Goal: Task Accomplishment & Management: Manage account settings

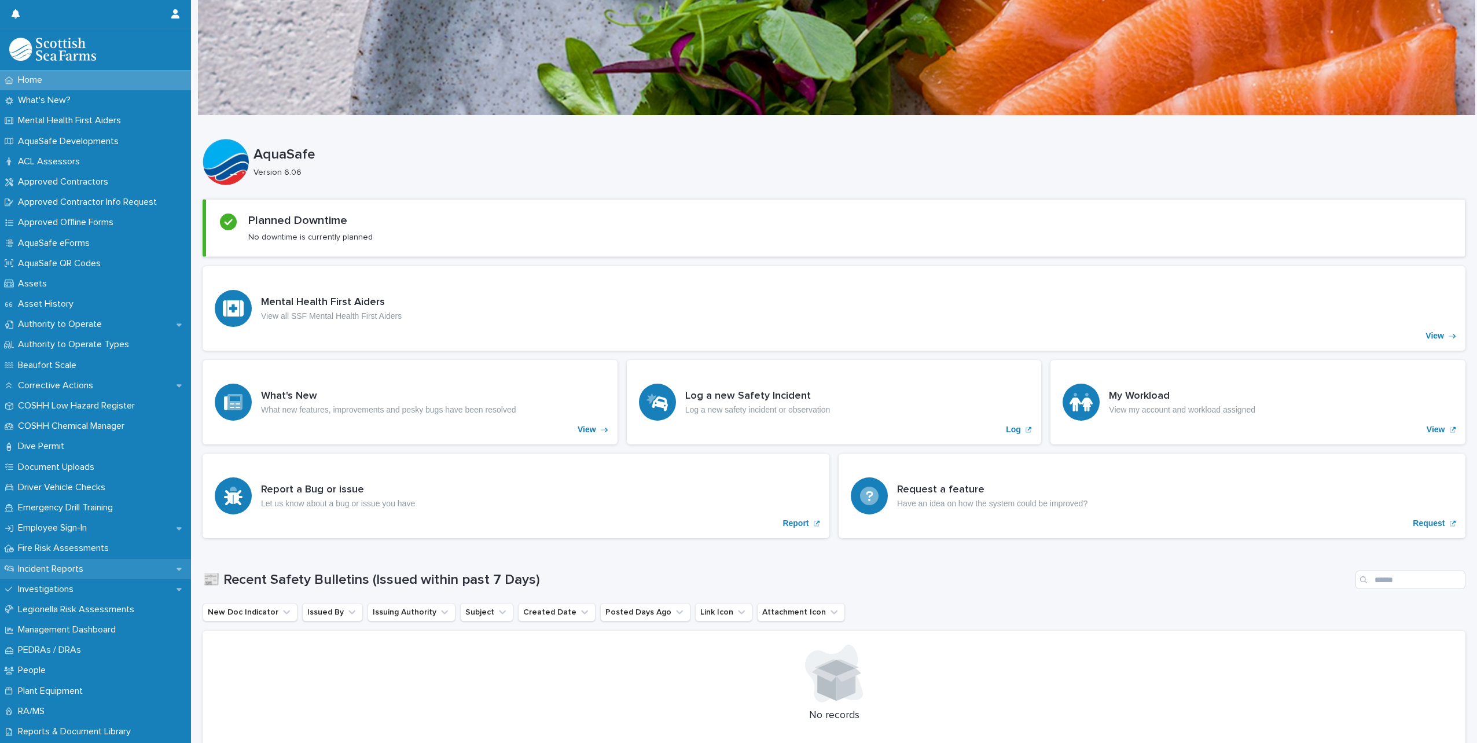
click at [67, 564] on p "Incident Reports" at bounding box center [52, 569] width 79 height 11
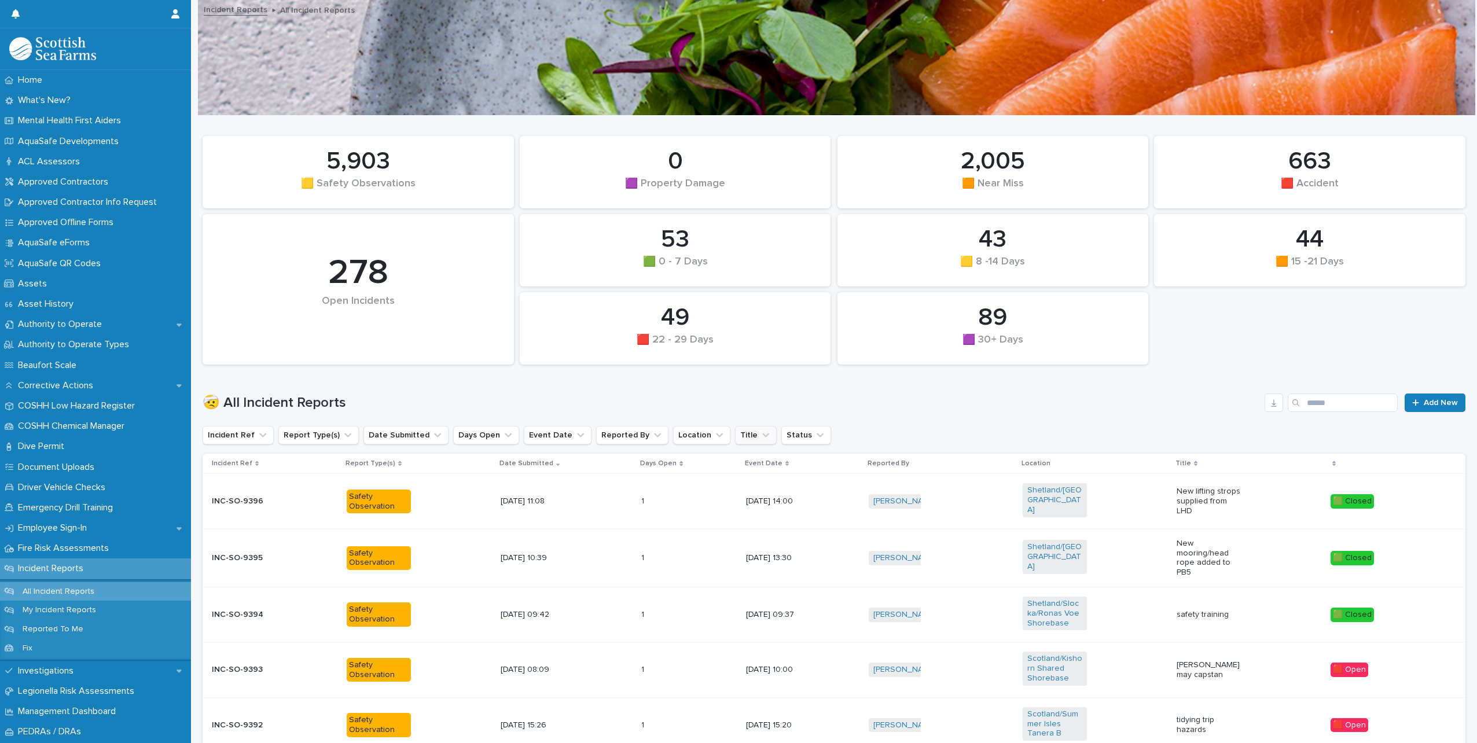
click at [760, 437] on icon "Title" at bounding box center [766, 435] width 12 height 12
drag, startPoint x: 697, startPoint y: 367, endPoint x: 692, endPoint y: 376, distance: 9.8
click at [697, 366] on div "44 🟧 15 -21 Days 53 🟩 0 - 7 Days 0 🟪 Property Damage 89 🟪 30+ Days 43 🟨 8 -14 D…" at bounding box center [834, 250] width 1274 height 240
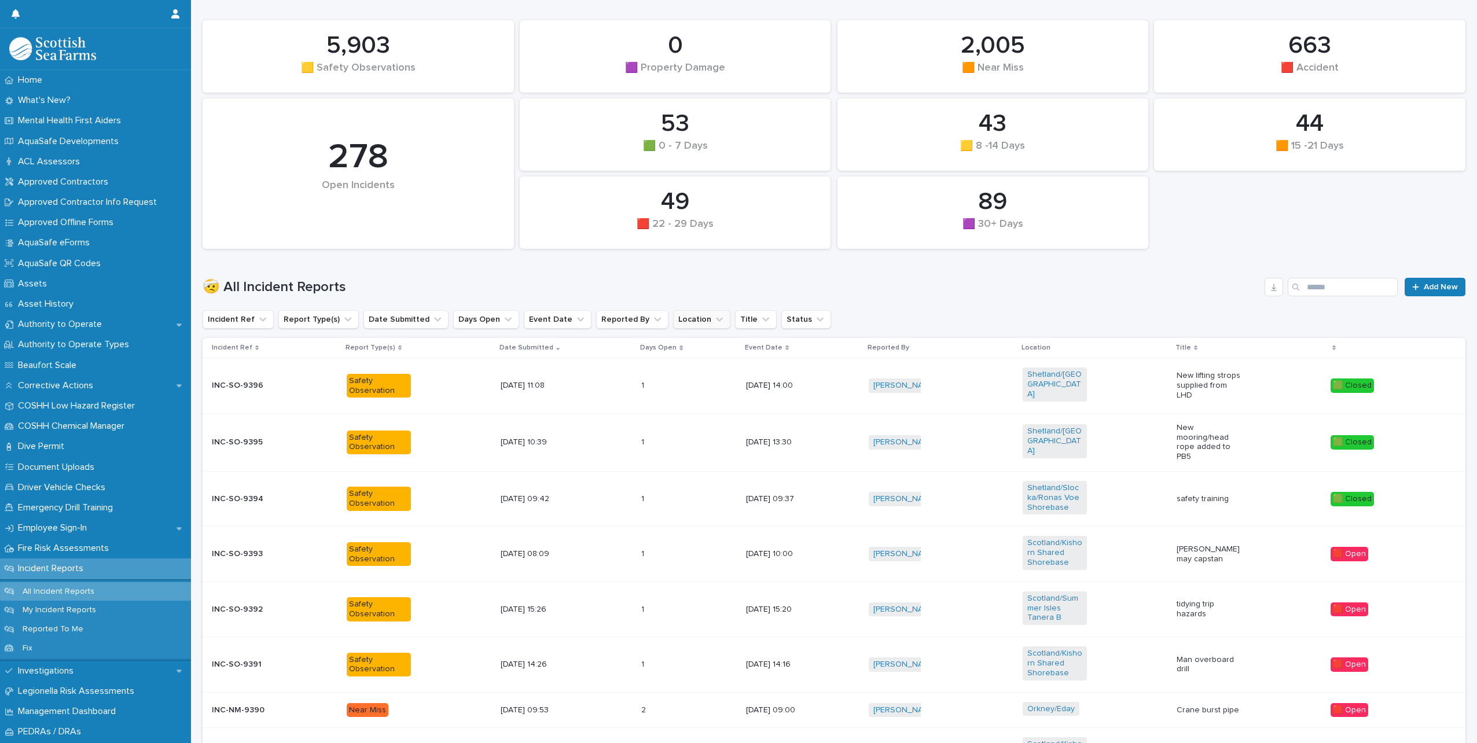
click at [716, 319] on icon "Location" at bounding box center [719, 320] width 7 height 4
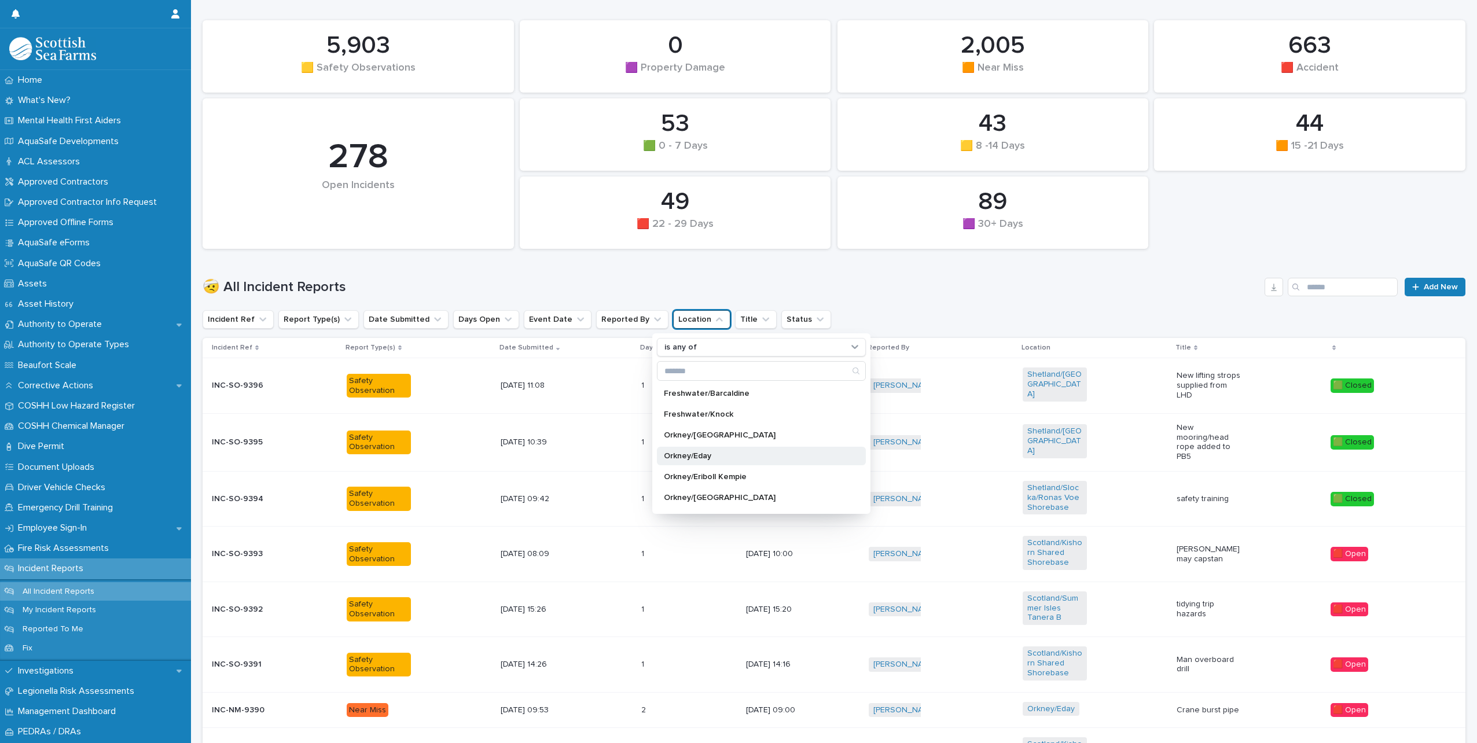
click at [697, 461] on div "Orkney/Eday" at bounding box center [761, 456] width 209 height 19
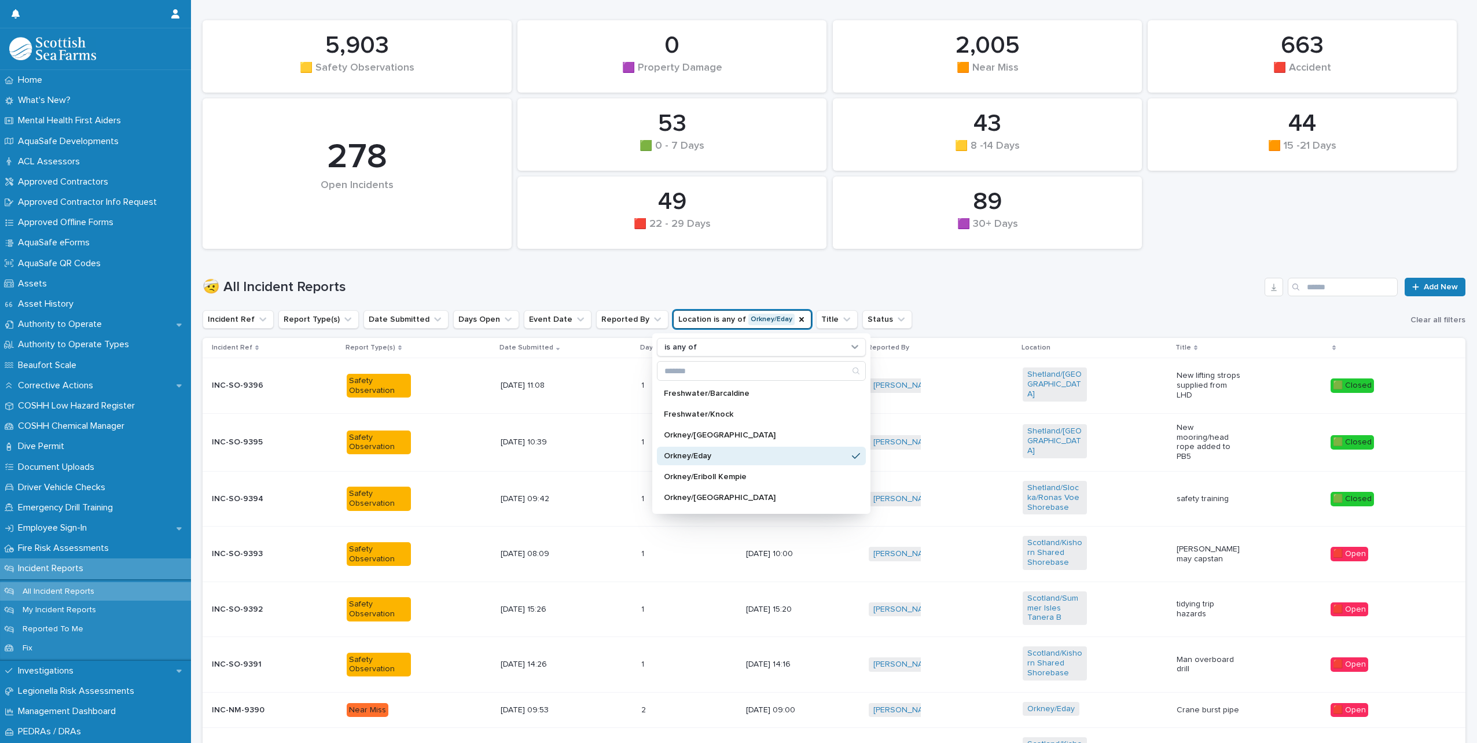
click at [921, 279] on h1 "🤕 All Incident Reports" at bounding box center [731, 287] width 1057 height 17
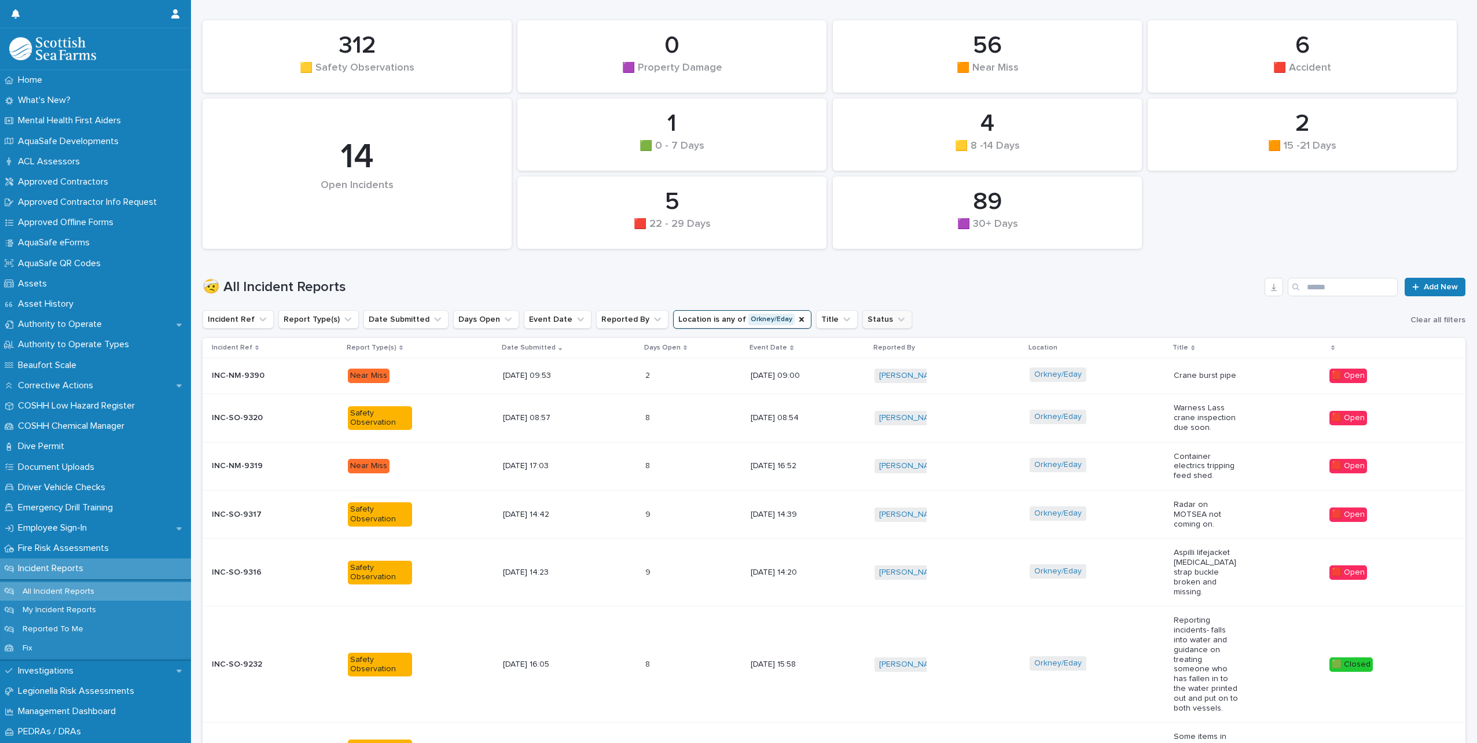
scroll to position [130, 0]
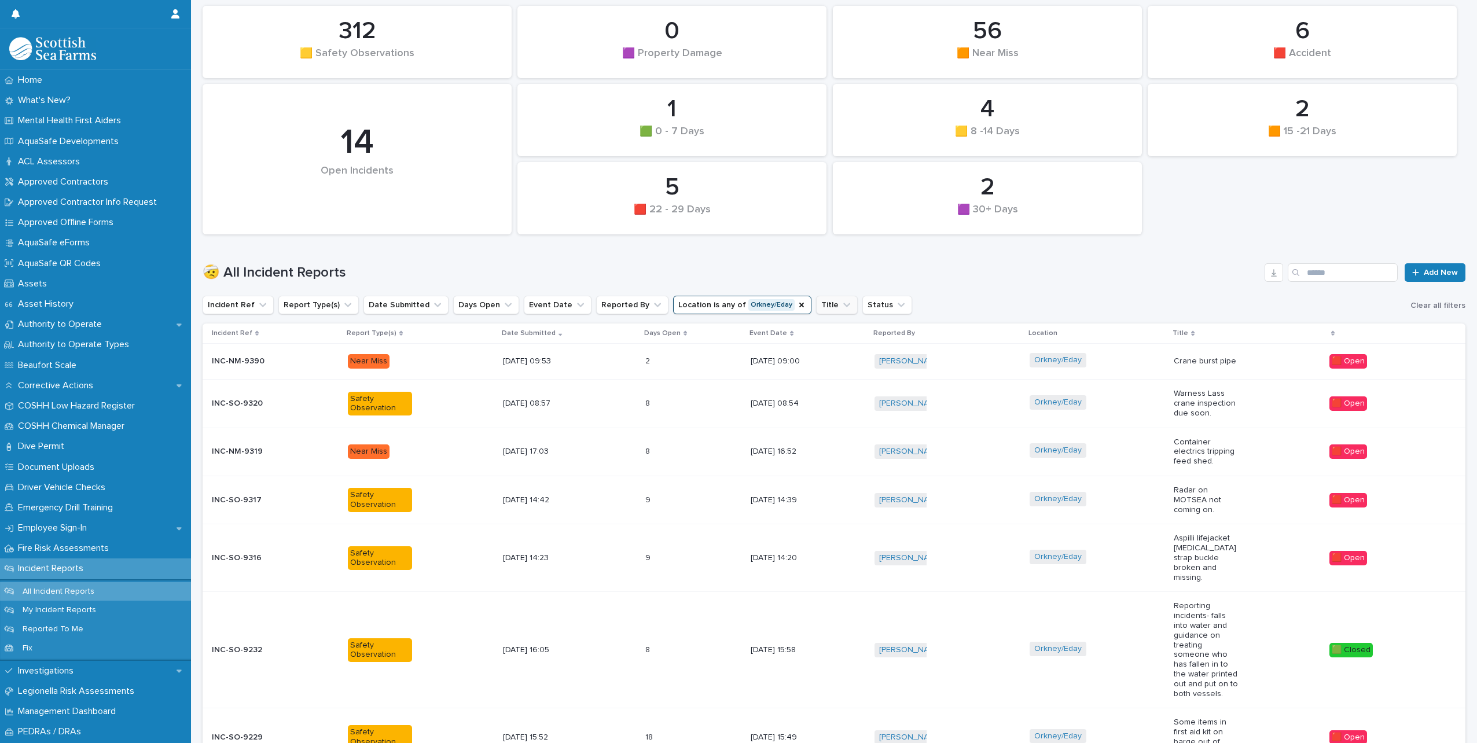
click at [843, 306] on icon "Title" at bounding box center [846, 305] width 7 height 4
click at [907, 288] on div "🤕 All Incident Reports Add New" at bounding box center [834, 268] width 1263 height 56
click at [895, 303] on icon "Status" at bounding box center [901, 305] width 12 height 12
click at [874, 380] on p "🟥 Open" at bounding box center [910, 379] width 116 height 8
click at [1041, 293] on div "🤕 All Incident Reports Add New" at bounding box center [834, 268] width 1263 height 56
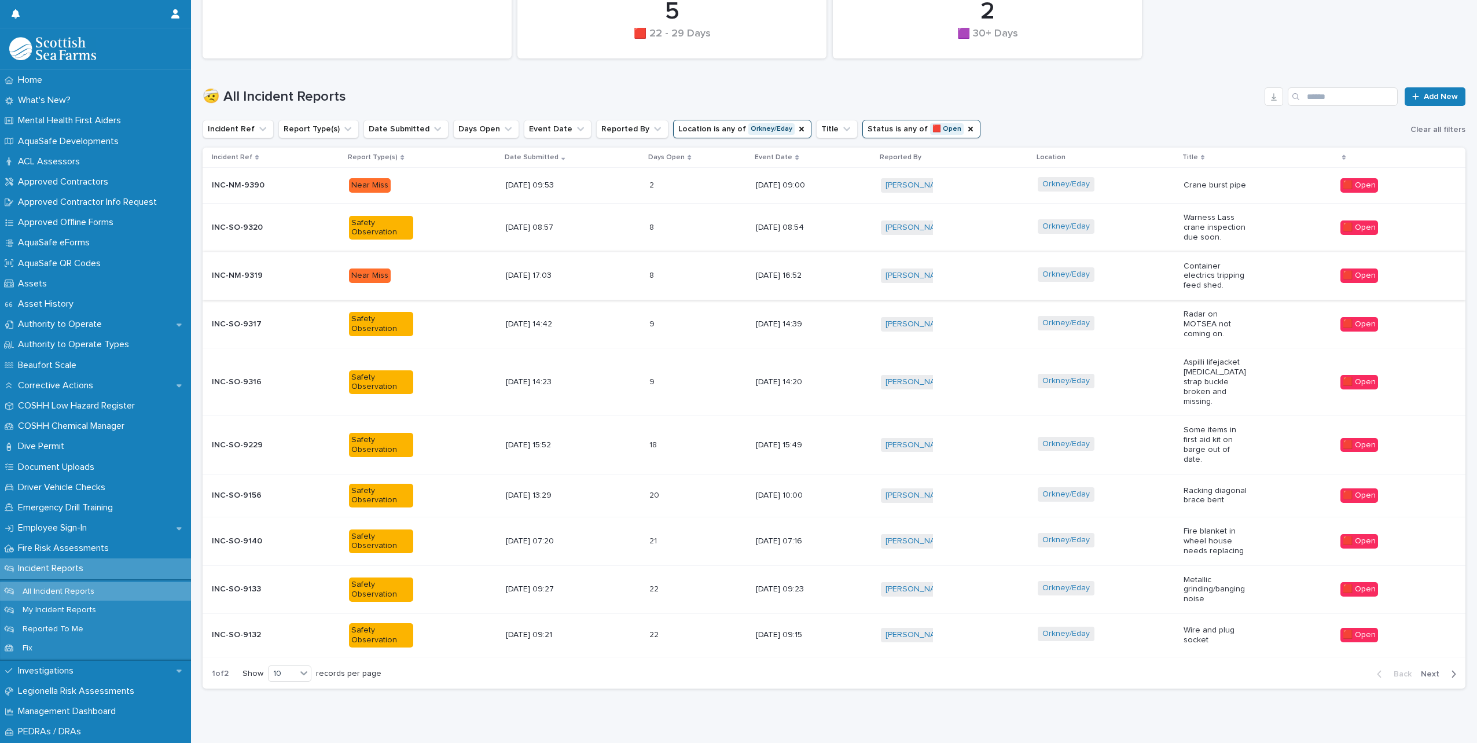
scroll to position [308, 0]
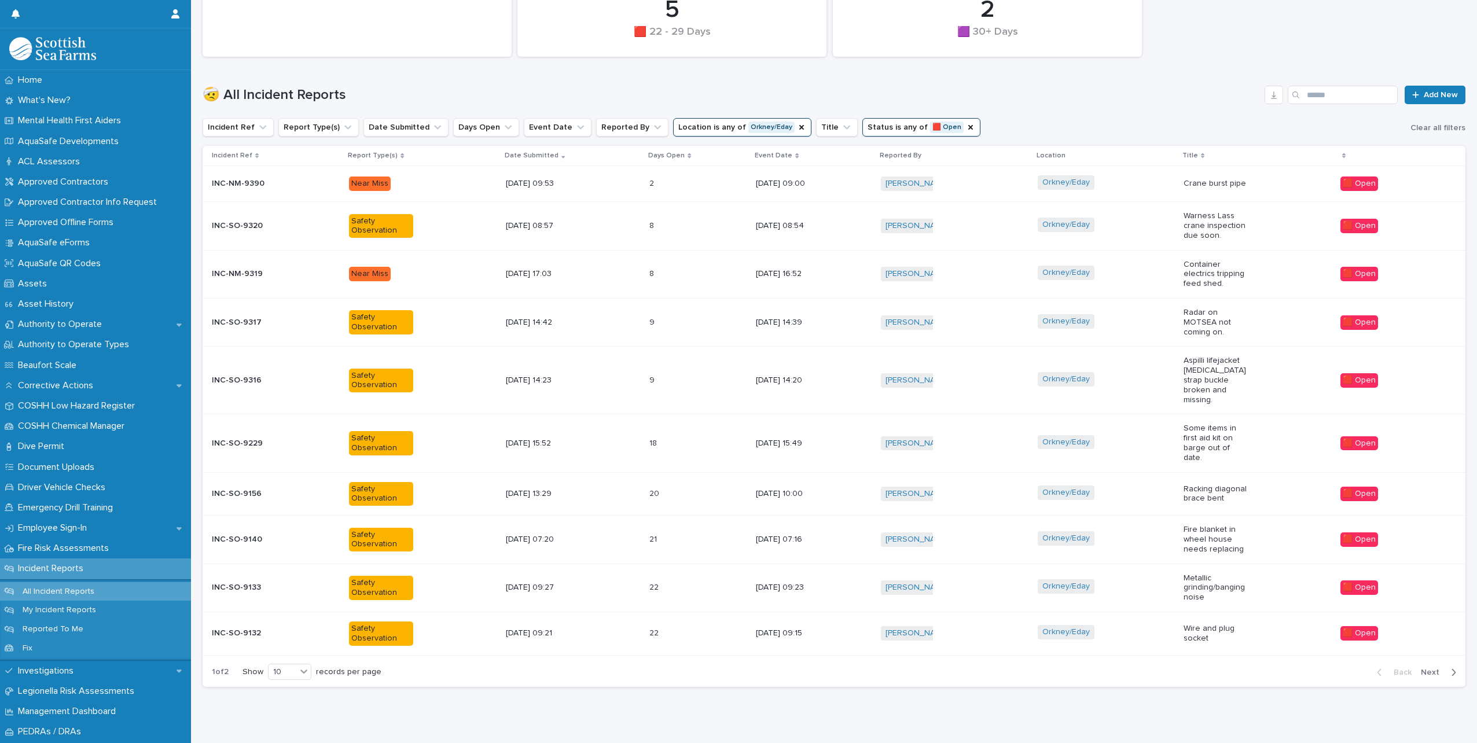
click at [1428, 668] on span "Next" at bounding box center [1433, 672] width 25 height 8
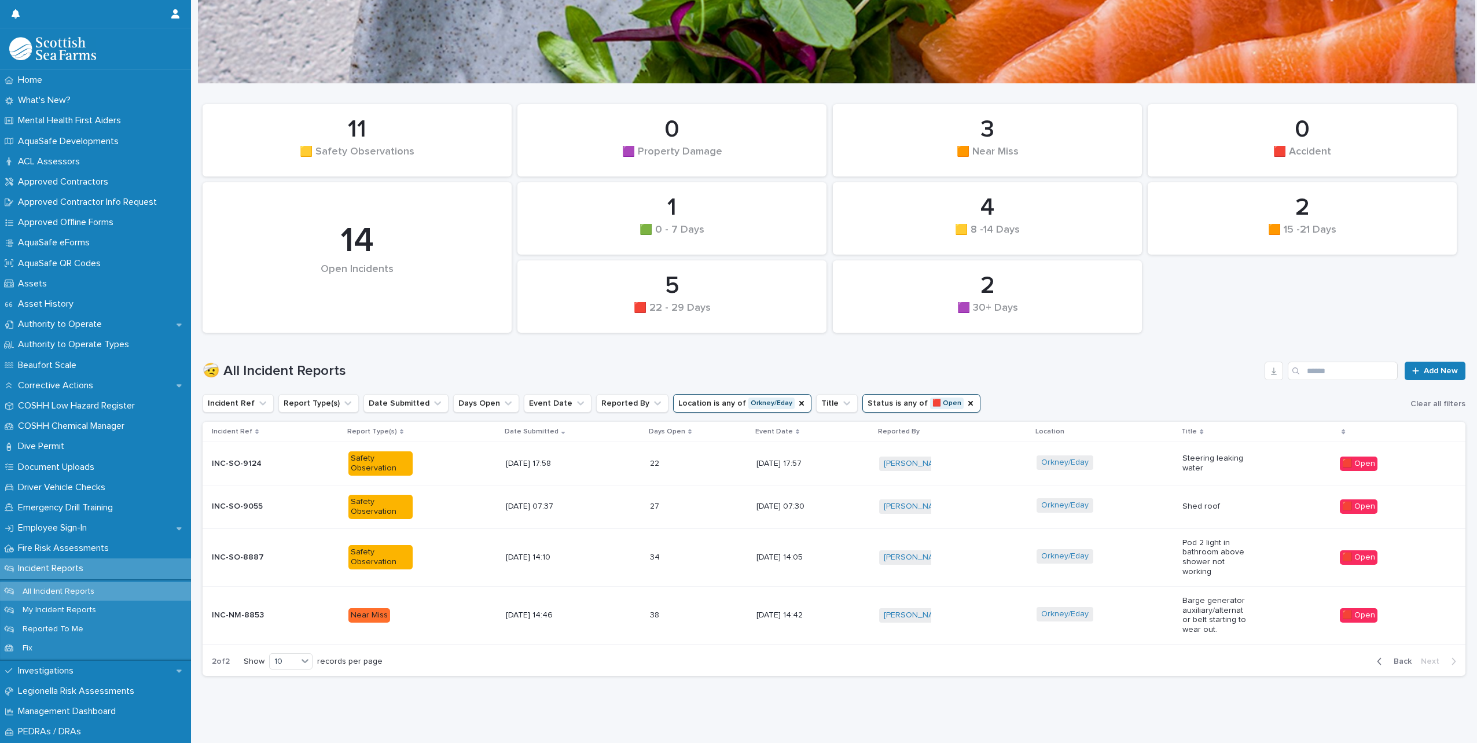
scroll to position [41, 0]
click at [1136, 615] on div "Orkney/Eday" at bounding box center [1104, 615] width 137 height 26
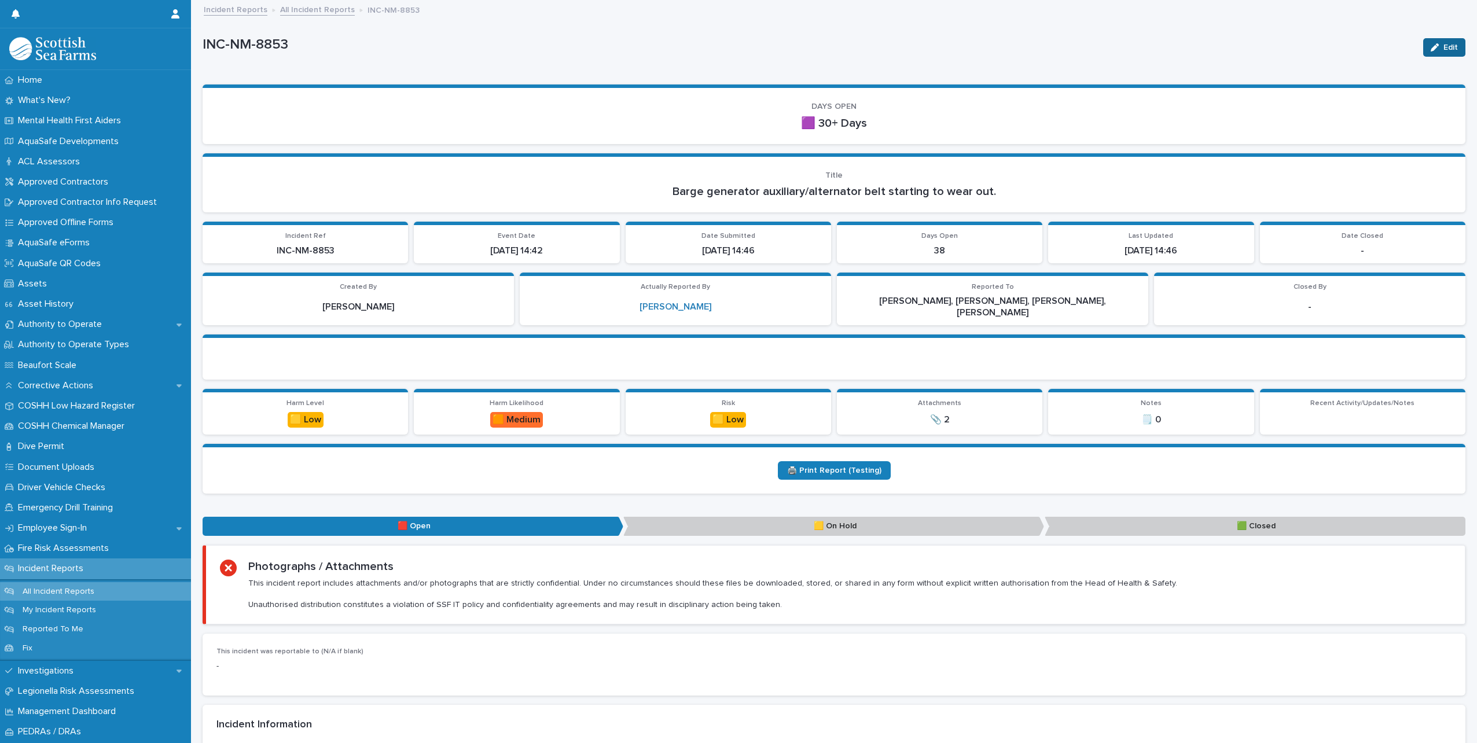
click at [1433, 53] on button "Edit" at bounding box center [1444, 47] width 42 height 19
click at [1430, 41] on button "Save" at bounding box center [1440, 47] width 49 height 19
click at [1433, 49] on div "button" at bounding box center [1436, 47] width 13 height 8
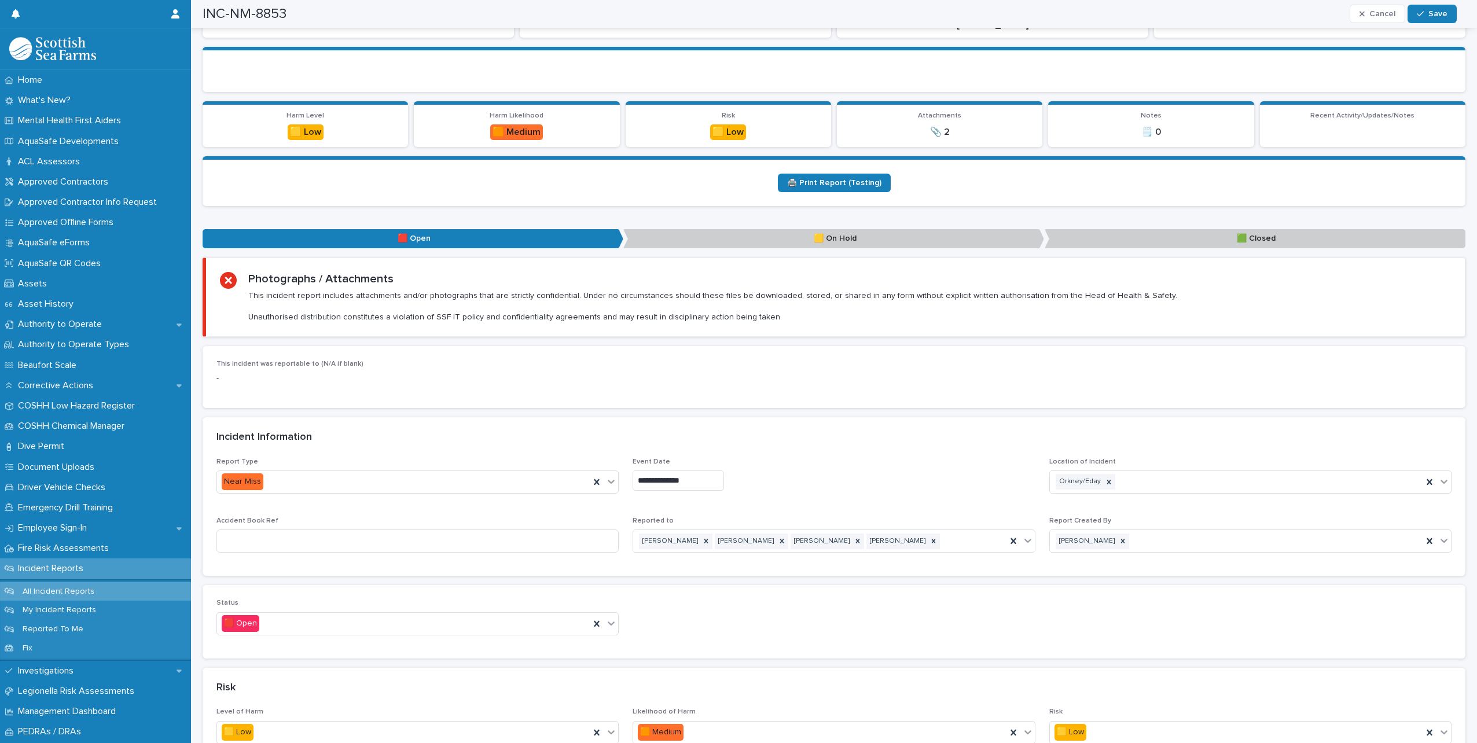
scroll to position [463, 0]
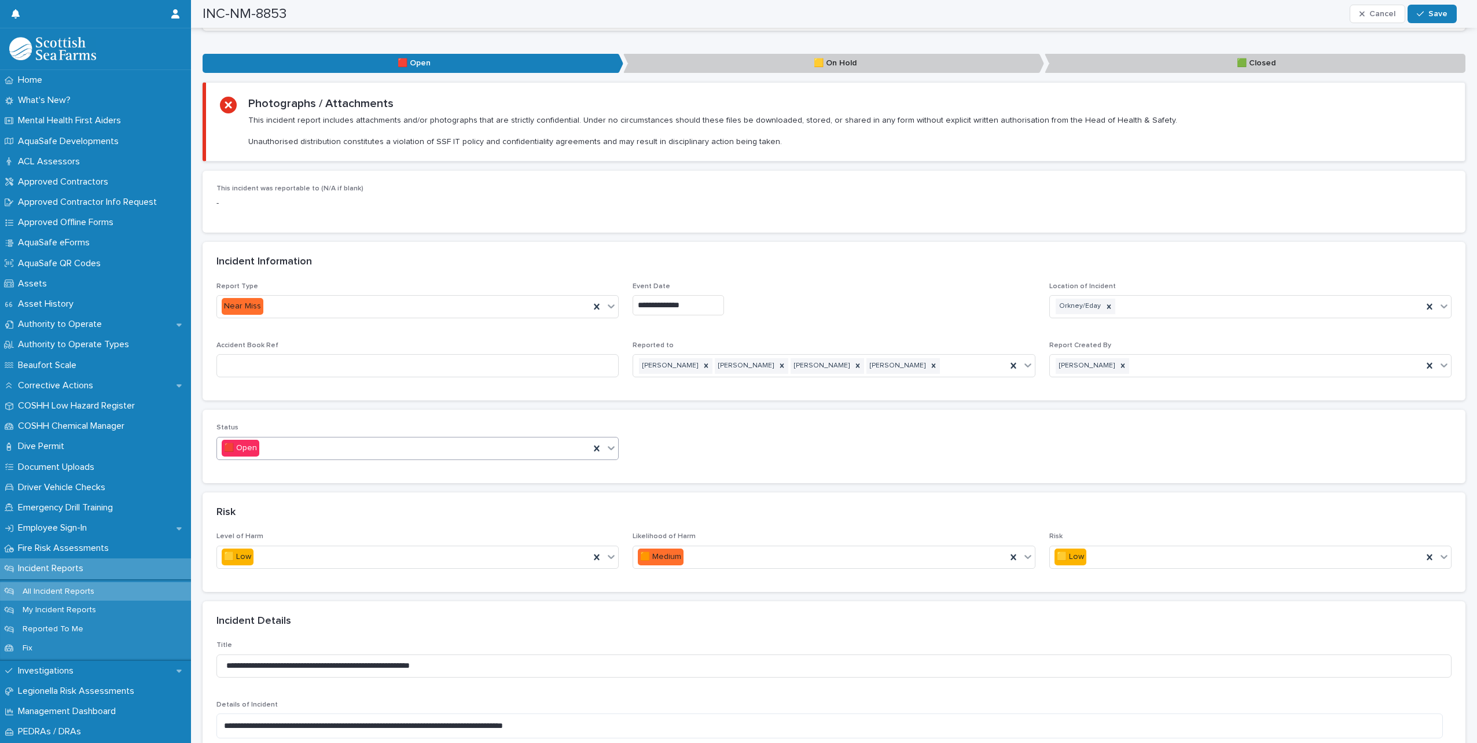
click at [612, 442] on icon at bounding box center [611, 448] width 12 height 12
click at [355, 481] on div "🟨 On Hold" at bounding box center [416, 479] width 398 height 20
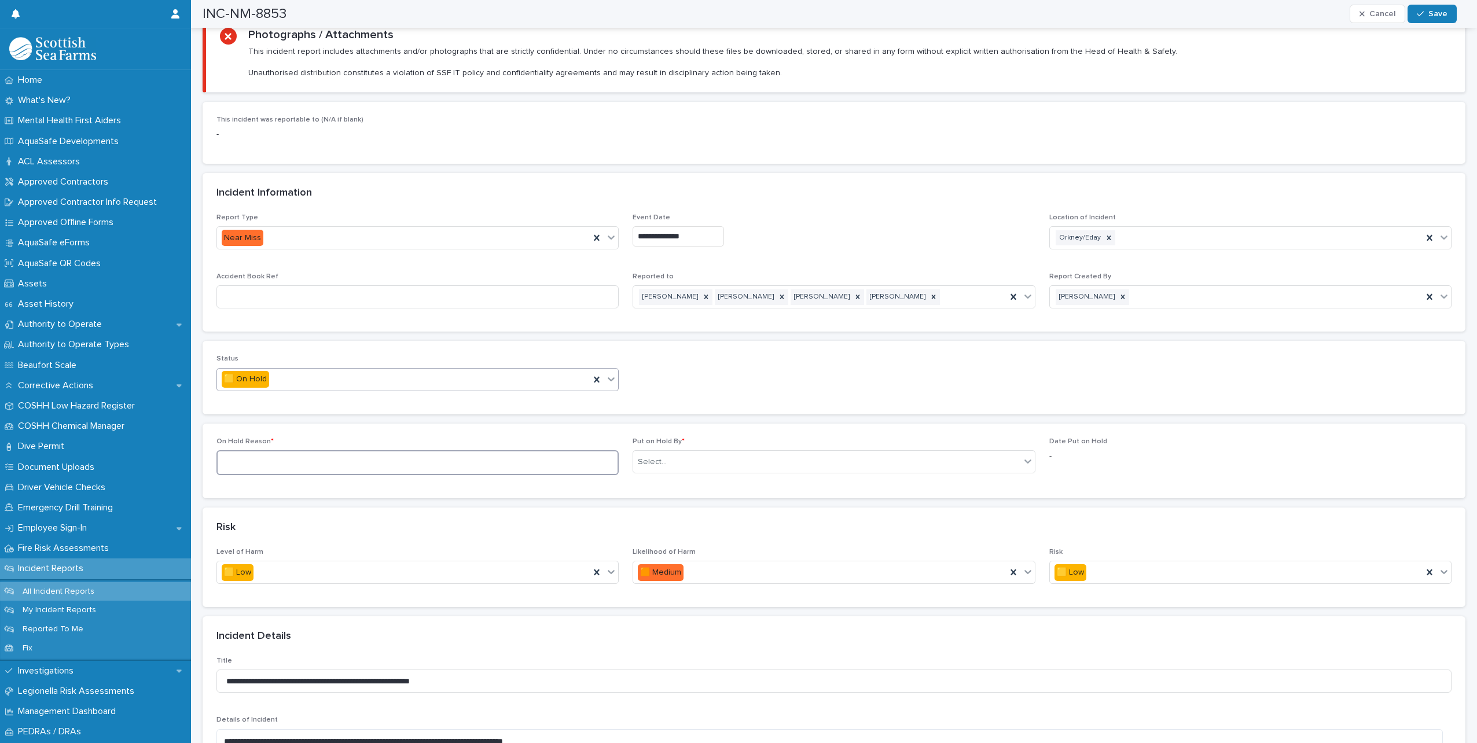
click at [311, 450] on textarea at bounding box center [417, 462] width 402 height 25
type textarea "**********"
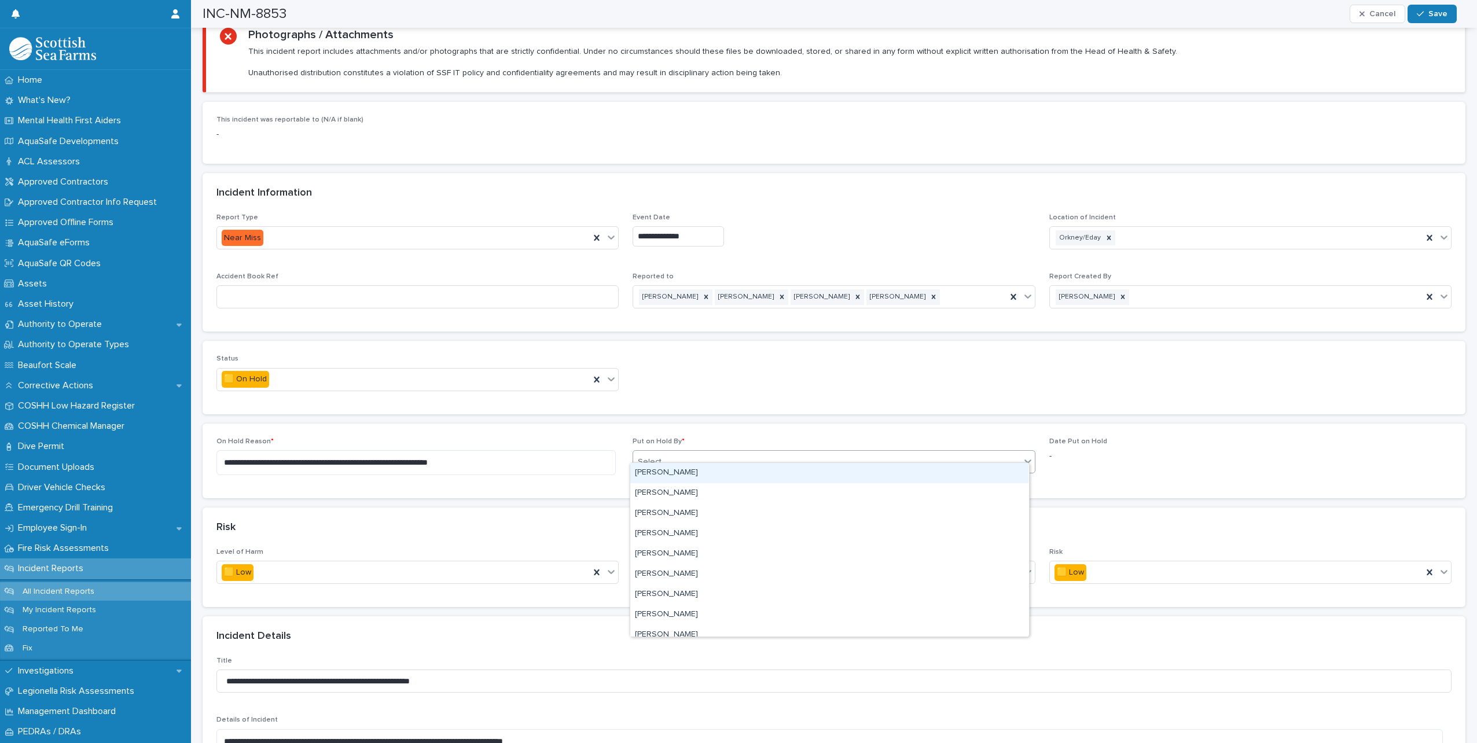
click at [672, 456] on div "Select..." at bounding box center [826, 462] width 387 height 19
type input "*****"
click at [693, 468] on div "[PERSON_NAME]" at bounding box center [829, 473] width 398 height 20
drag, startPoint x: 1437, startPoint y: 19, endPoint x: 1165, endPoint y: 426, distance: 489.8
click at [1437, 18] on button "Save" at bounding box center [1431, 14] width 49 height 19
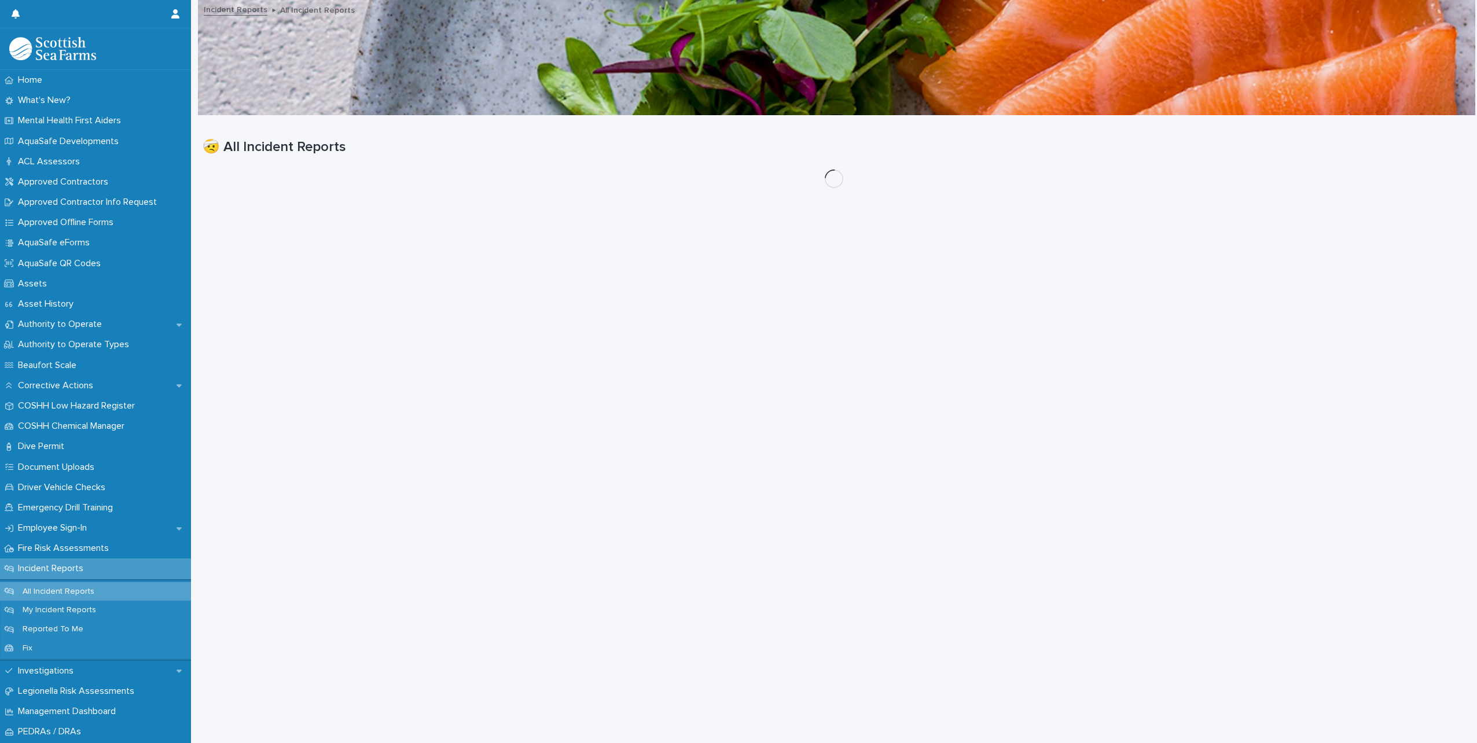
scroll to position [9, 0]
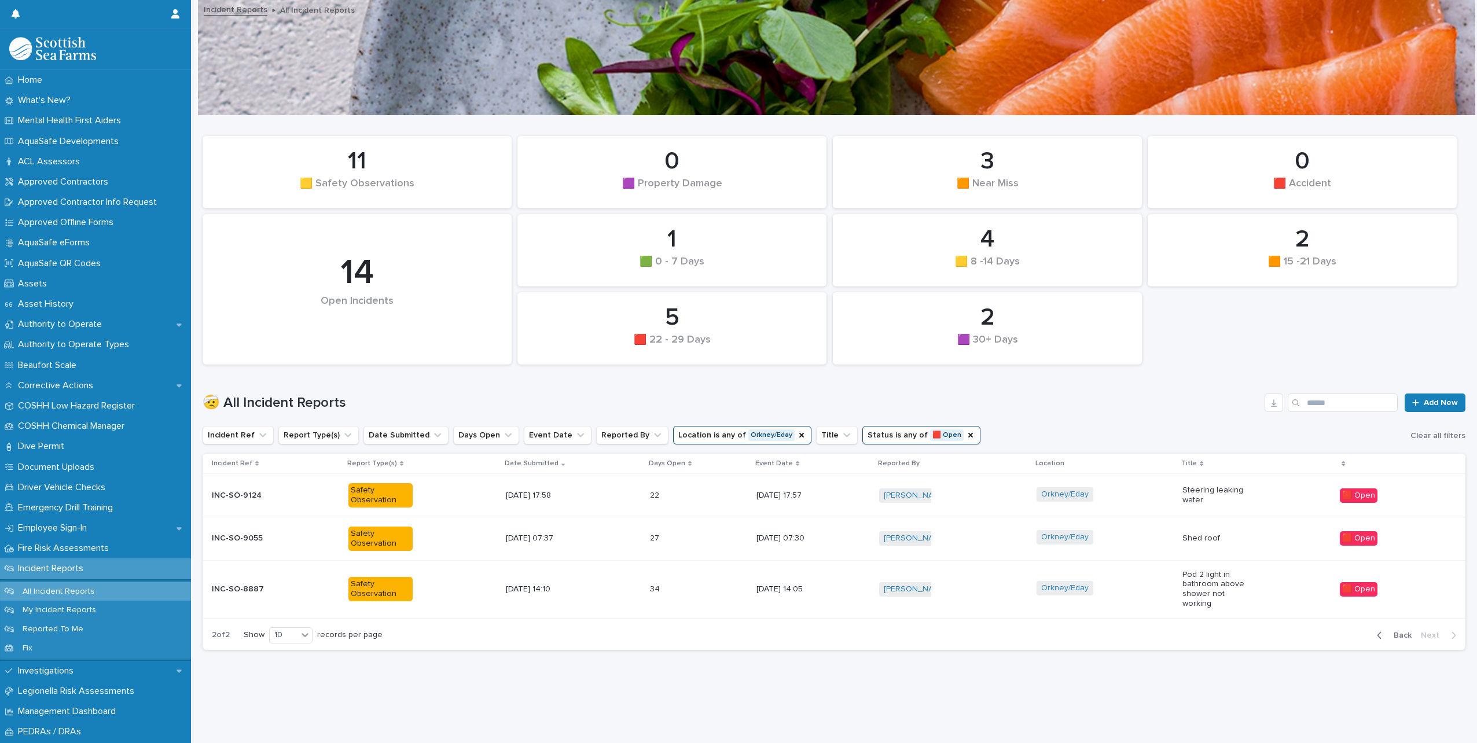
click at [1114, 487] on div "Orkney/Eday" at bounding box center [1104, 496] width 137 height 26
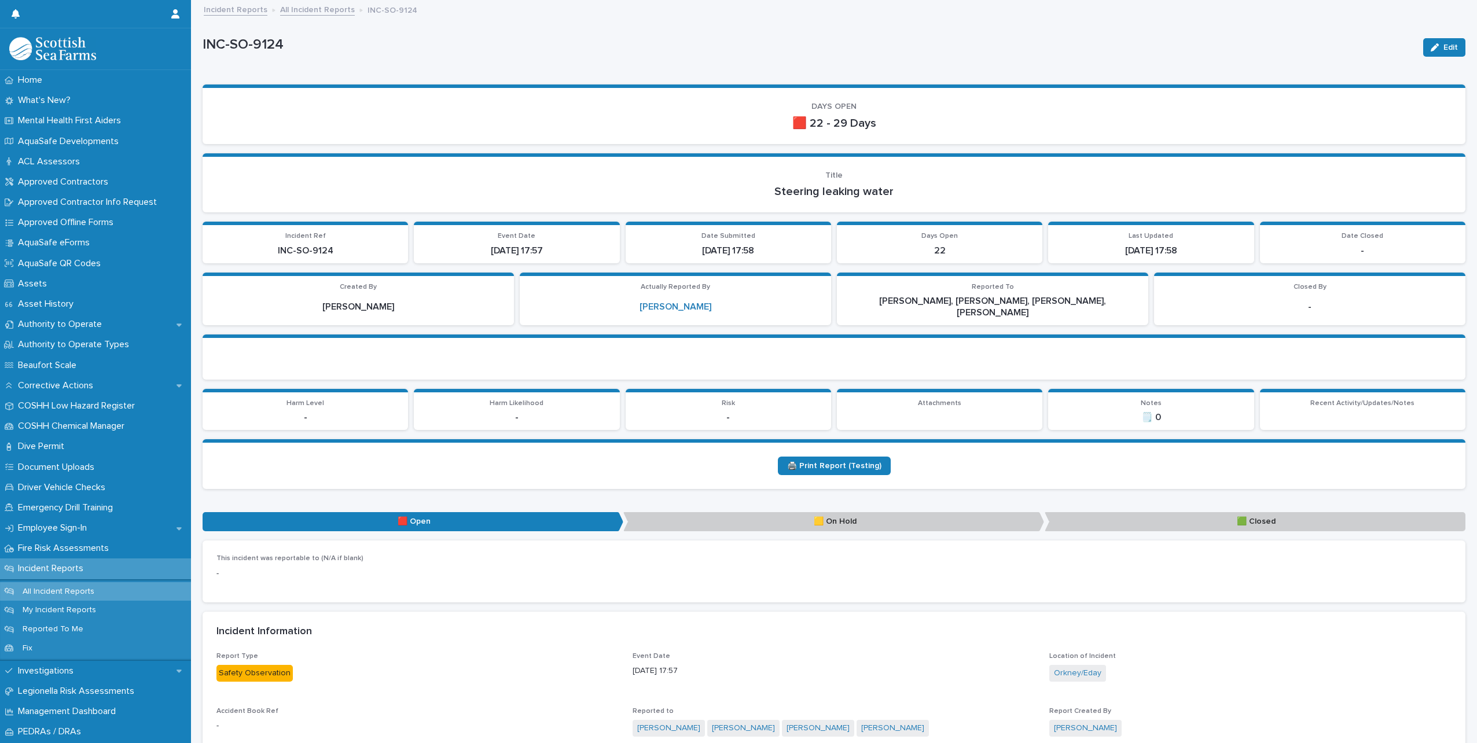
drag, startPoint x: 1434, startPoint y: 48, endPoint x: 1348, endPoint y: 344, distance: 308.6
click at [1434, 49] on button "Edit" at bounding box center [1444, 47] width 42 height 19
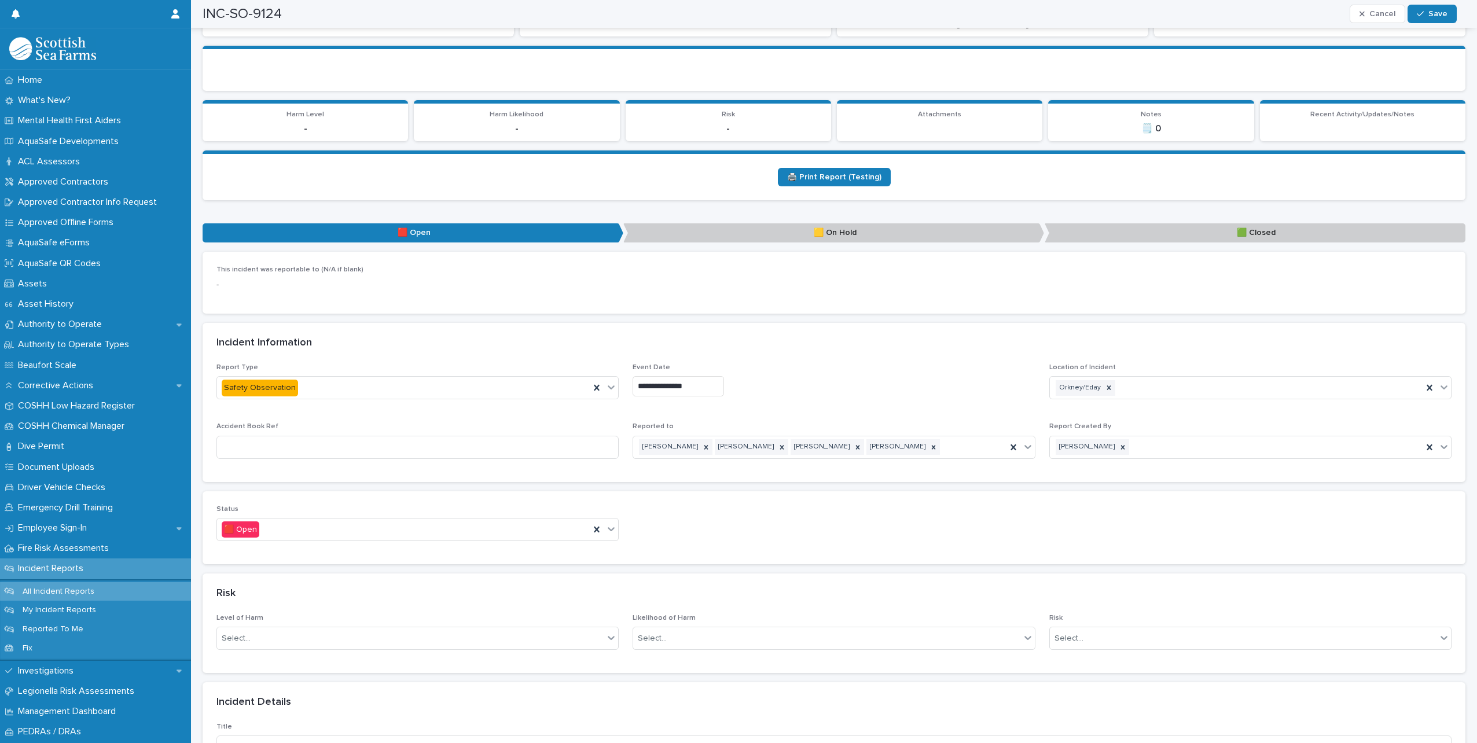
scroll to position [289, 0]
click at [605, 523] on icon at bounding box center [611, 529] width 12 height 12
click at [295, 582] on div "🟩 Closed" at bounding box center [416, 581] width 398 height 20
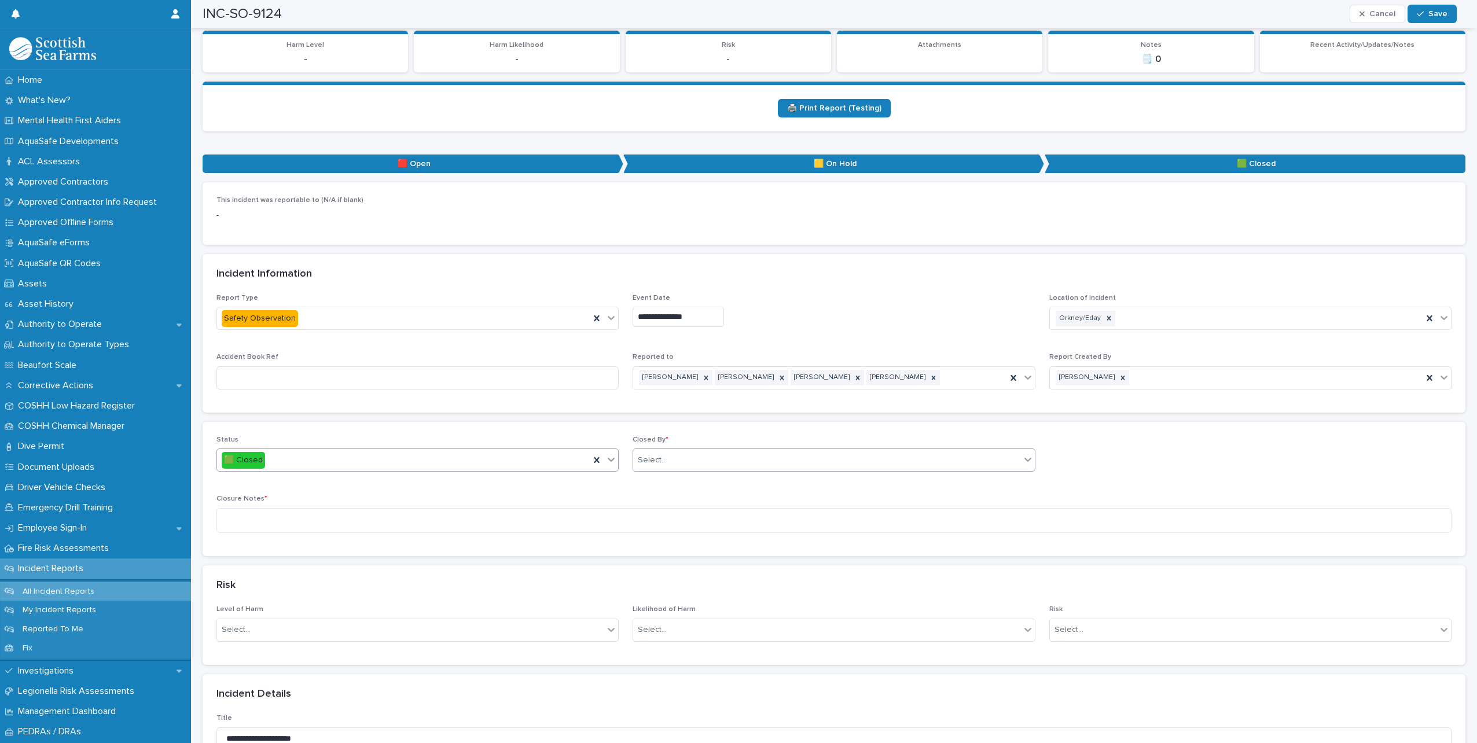
click at [687, 451] on div "Select..." at bounding box center [826, 460] width 387 height 19
type input "*****"
click at [685, 462] on div "[PERSON_NAME]" at bounding box center [829, 471] width 398 height 20
click at [503, 515] on textarea at bounding box center [833, 520] width 1235 height 25
type textarea "*"
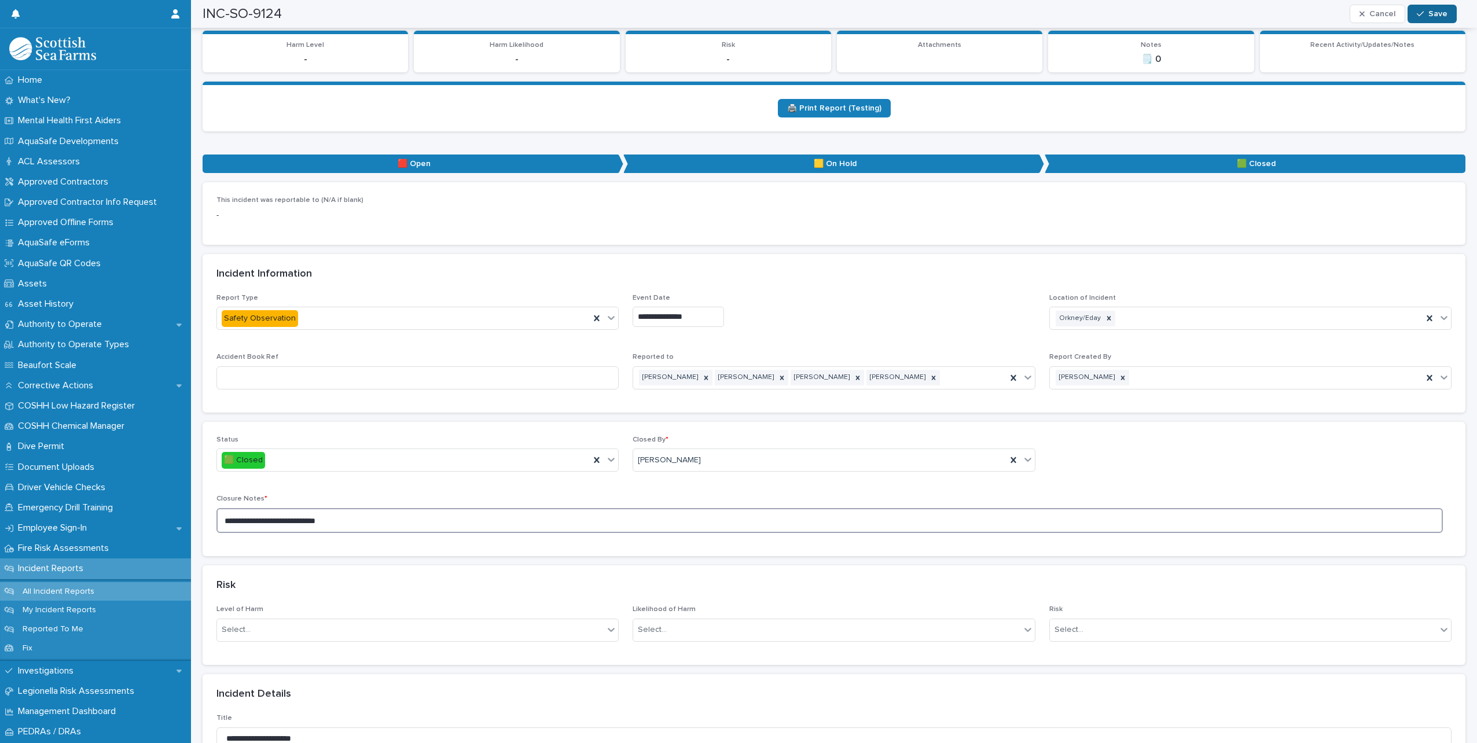
type textarea "**********"
click at [1425, 21] on button "Save" at bounding box center [1431, 14] width 49 height 19
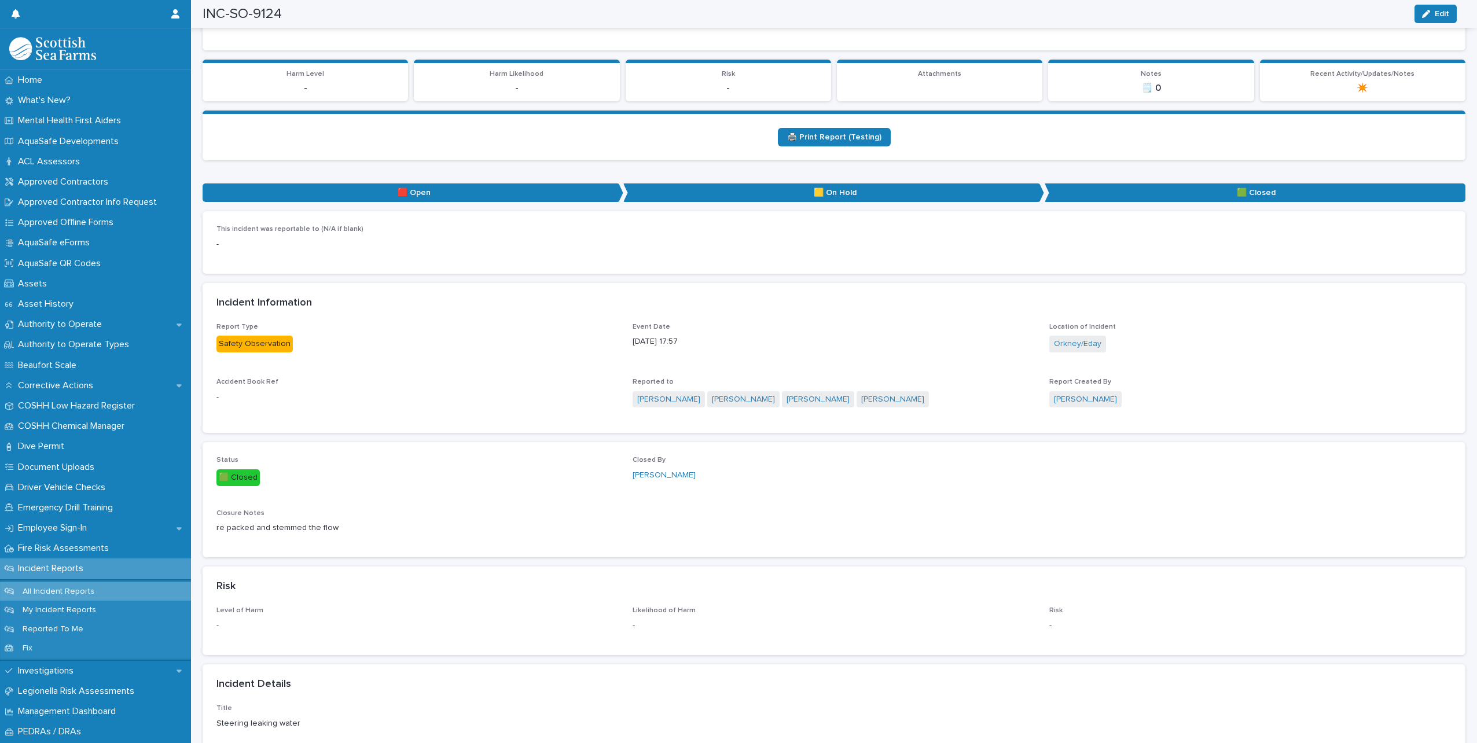
scroll to position [0, 0]
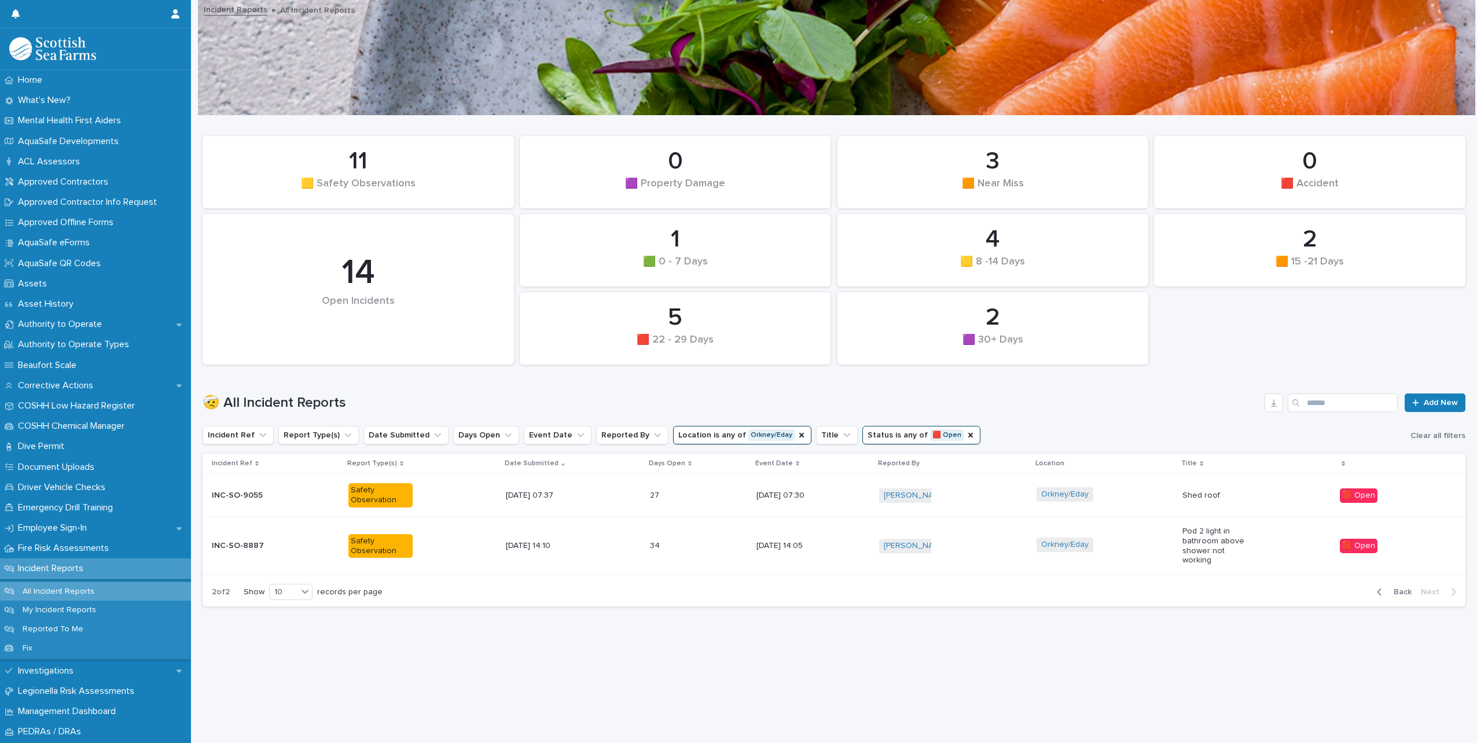
click at [1135, 543] on div "Orkney/Eday" at bounding box center [1104, 546] width 137 height 26
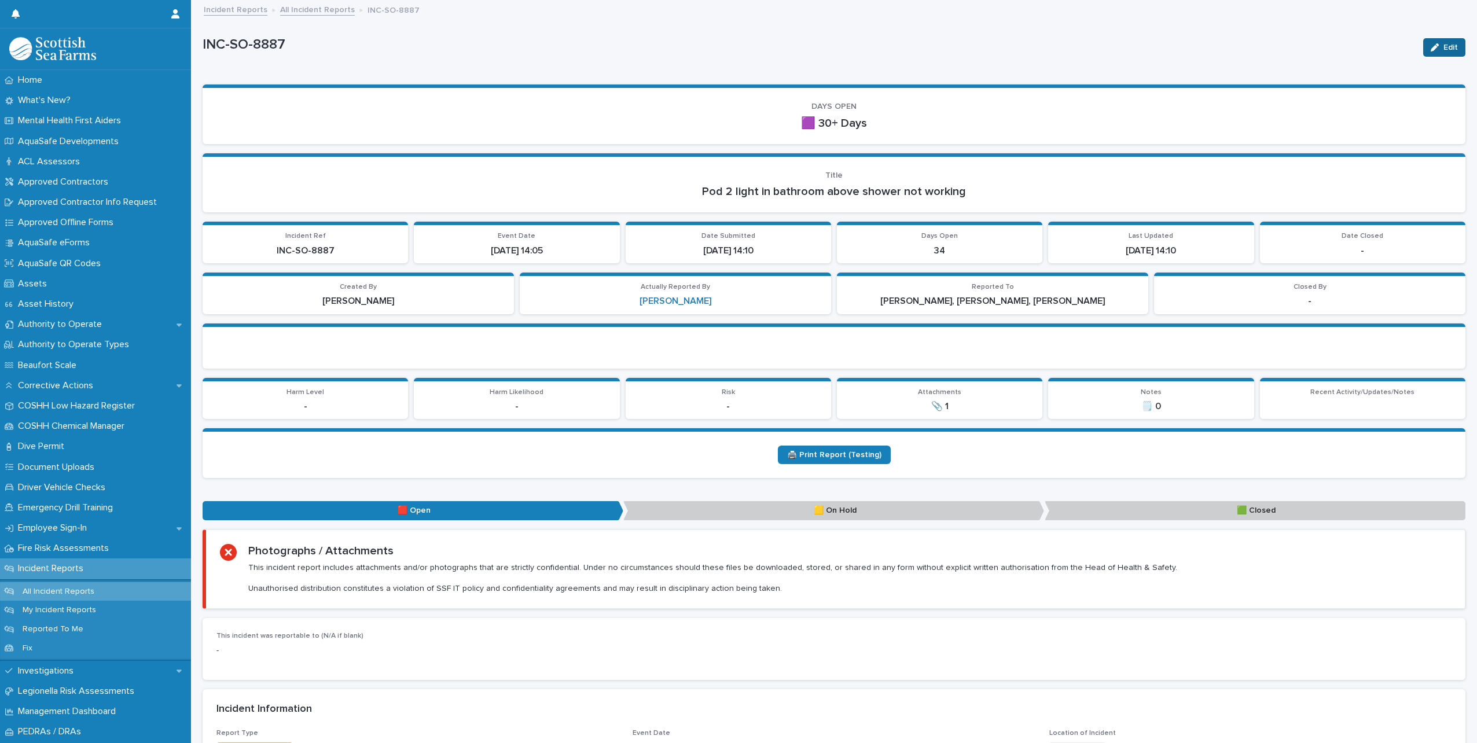
click at [1437, 53] on button "Edit" at bounding box center [1444, 47] width 42 height 19
click at [1437, 47] on span "Save" at bounding box center [1446, 47] width 19 height 8
drag, startPoint x: 1438, startPoint y: 45, endPoint x: 1224, endPoint y: 458, distance: 465.1
click at [1443, 45] on span "Edit" at bounding box center [1450, 47] width 14 height 8
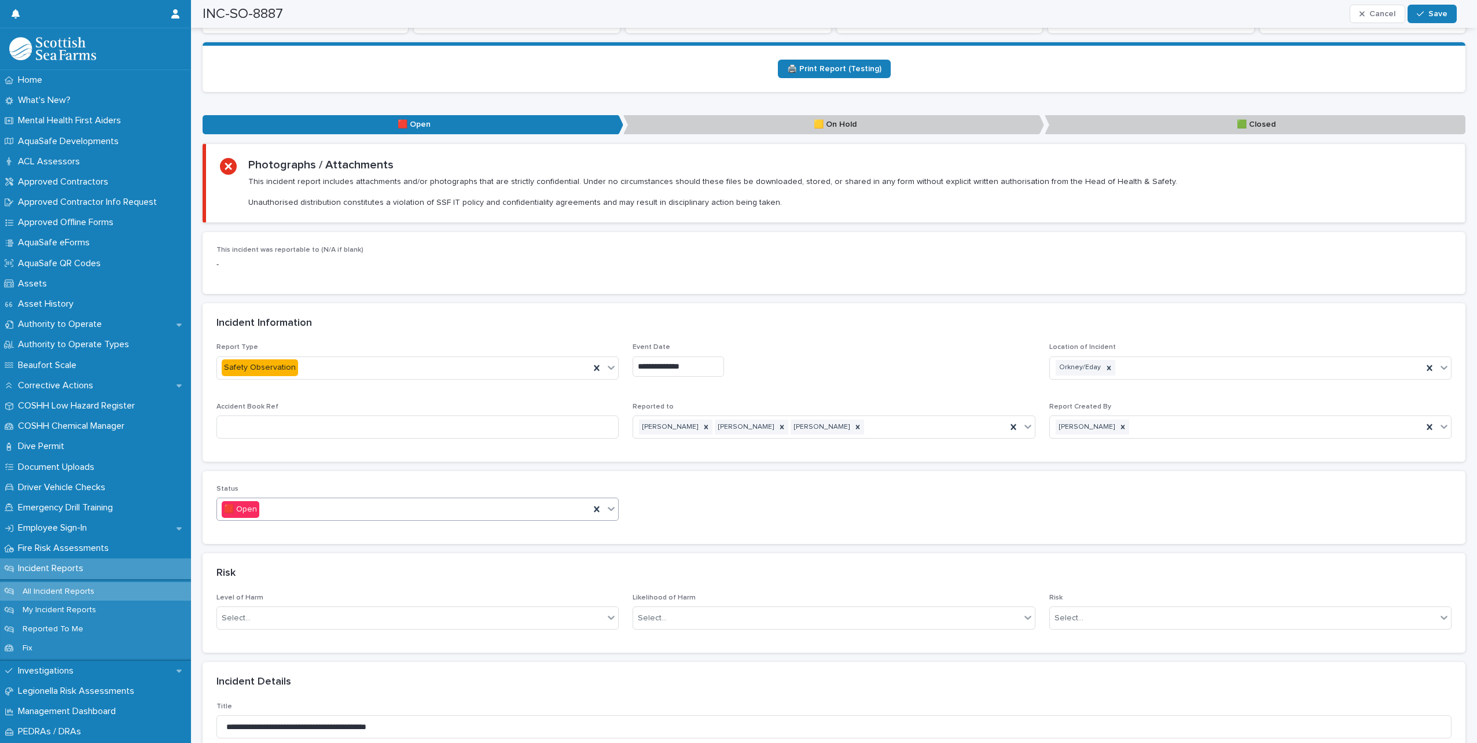
scroll to position [405, 0]
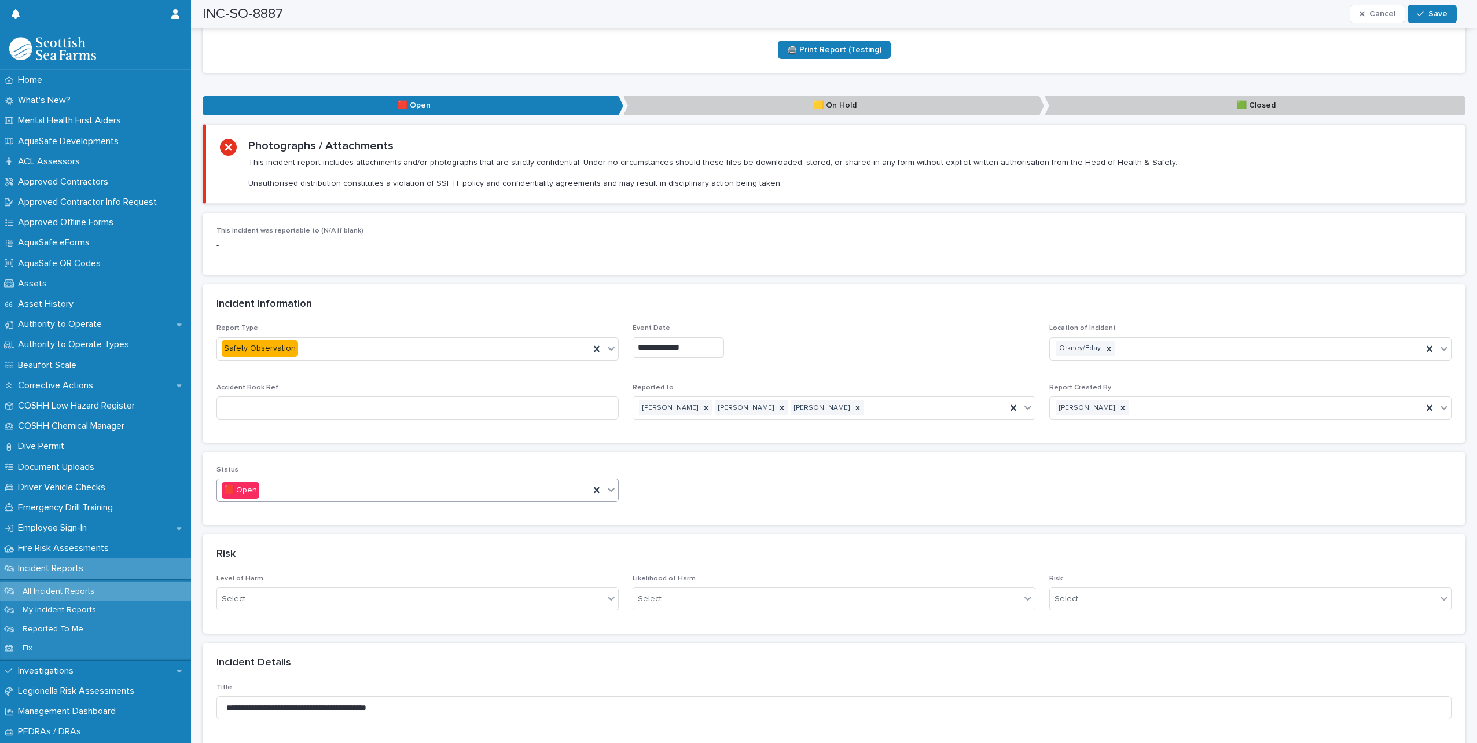
click at [613, 491] on icon at bounding box center [611, 490] width 12 height 12
click at [268, 534] on span "🟨 On Hold" at bounding box center [245, 531] width 47 height 13
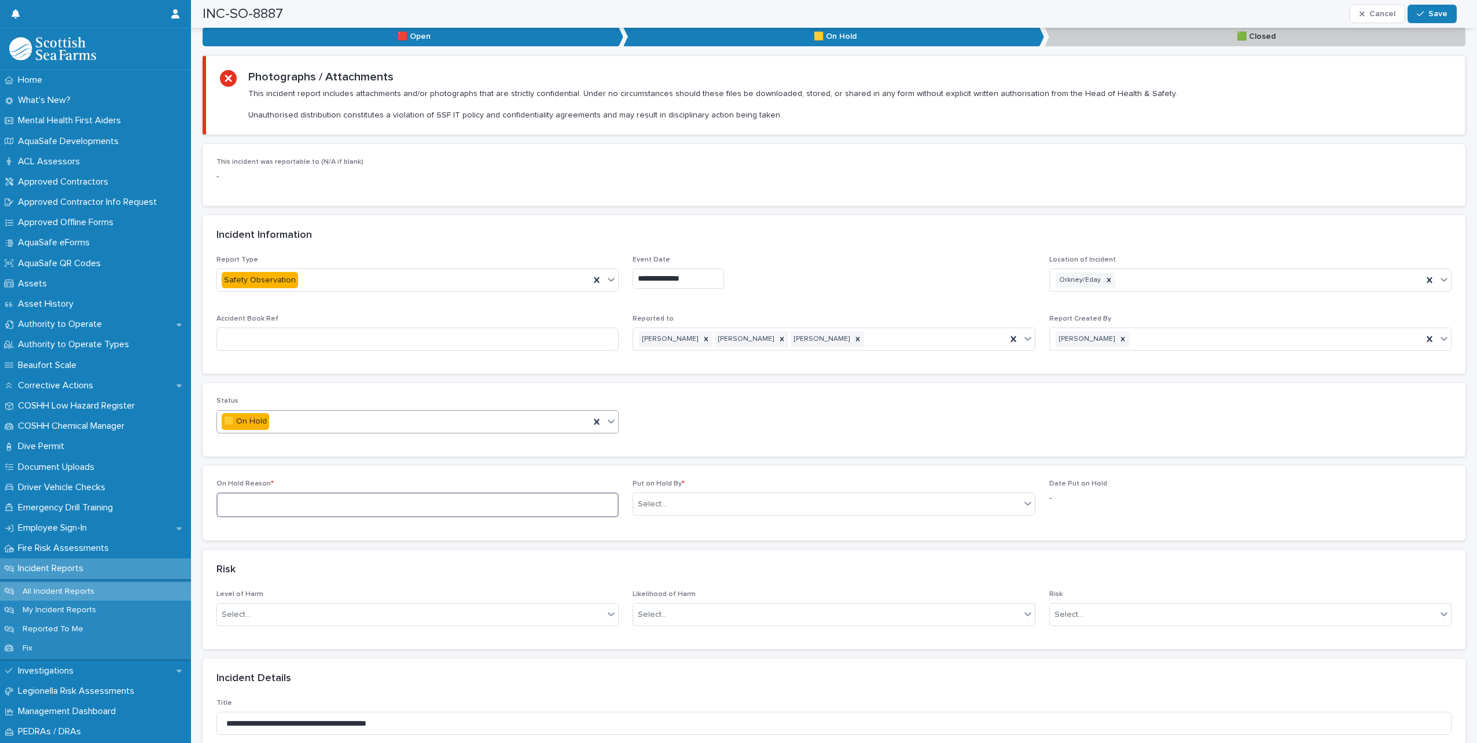
click at [454, 507] on textarea at bounding box center [417, 504] width 402 height 25
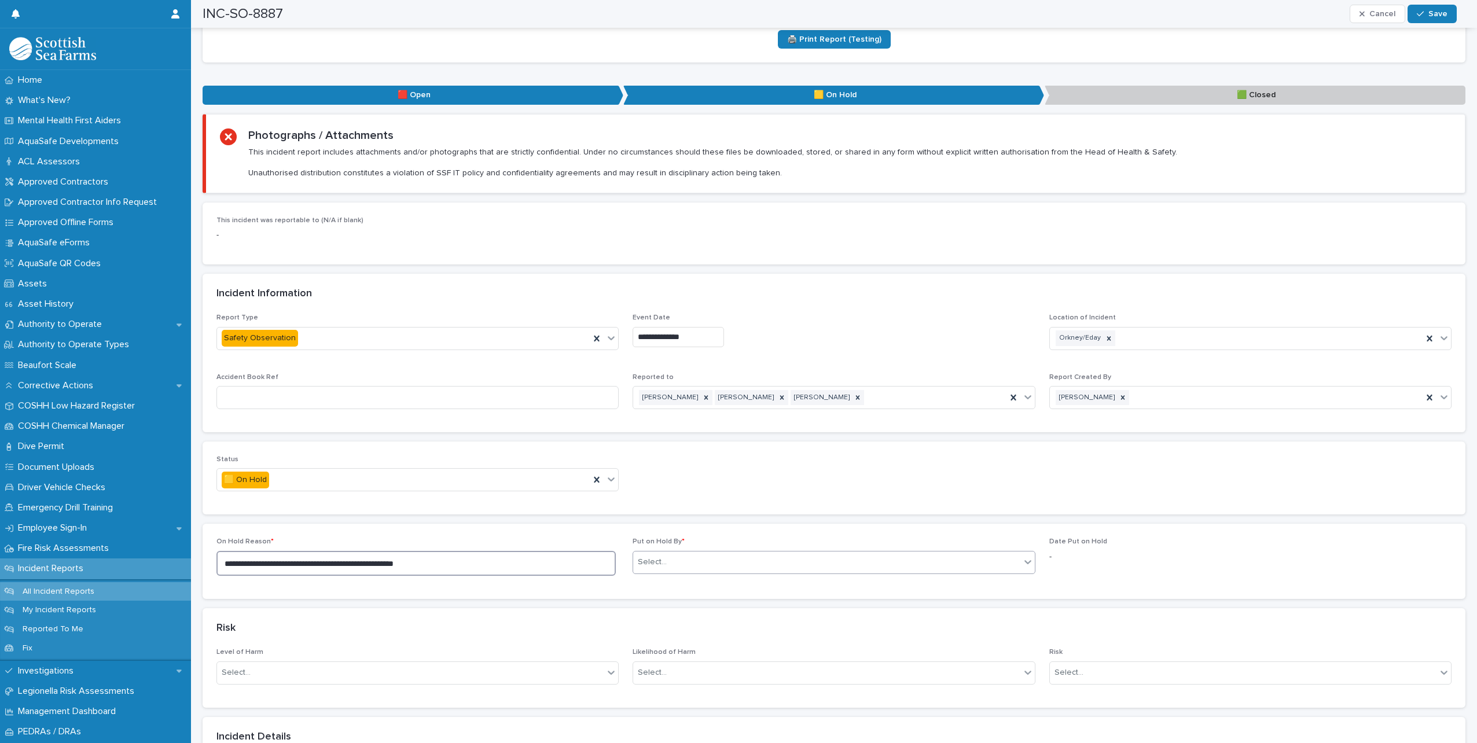
type textarea "**********"
click at [691, 557] on div "Select..." at bounding box center [826, 562] width 387 height 19
type input "*****"
click at [687, 582] on div "[PERSON_NAME]" at bounding box center [829, 585] width 398 height 20
click at [1434, 18] on button "Save" at bounding box center [1431, 14] width 49 height 19
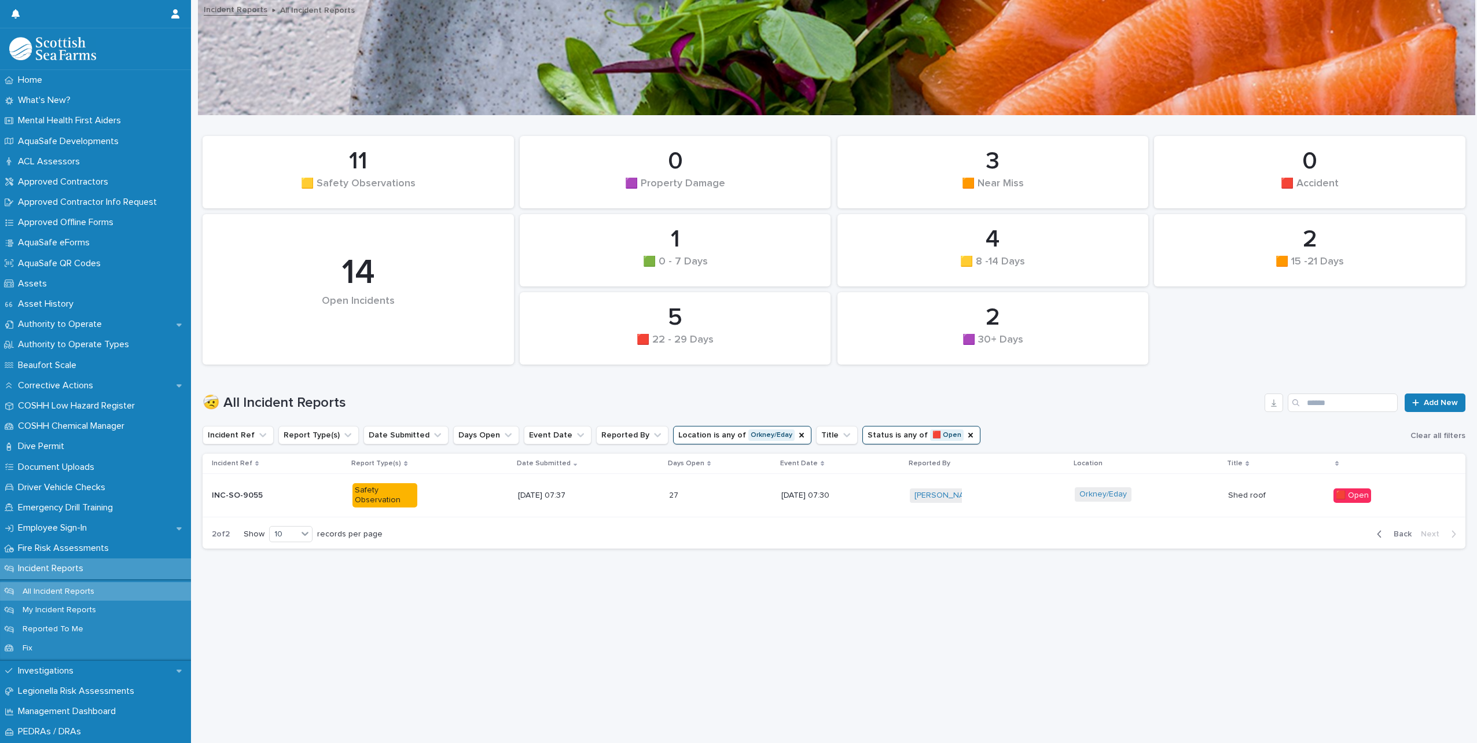
scroll to position [9, 0]
click at [1018, 491] on div "[PERSON_NAME] + 0" at bounding box center [988, 496] width 156 height 24
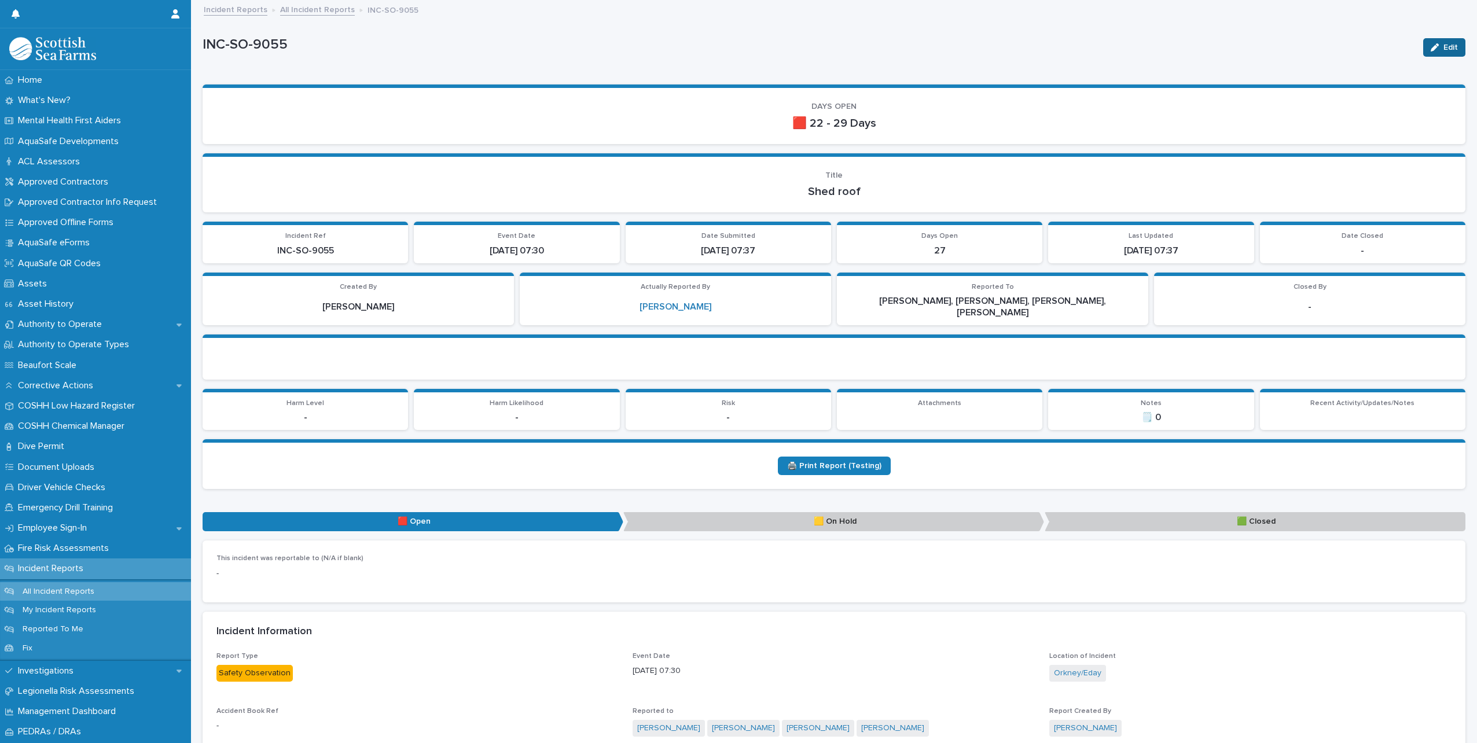
click at [1443, 46] on span "Edit" at bounding box center [1450, 47] width 14 height 8
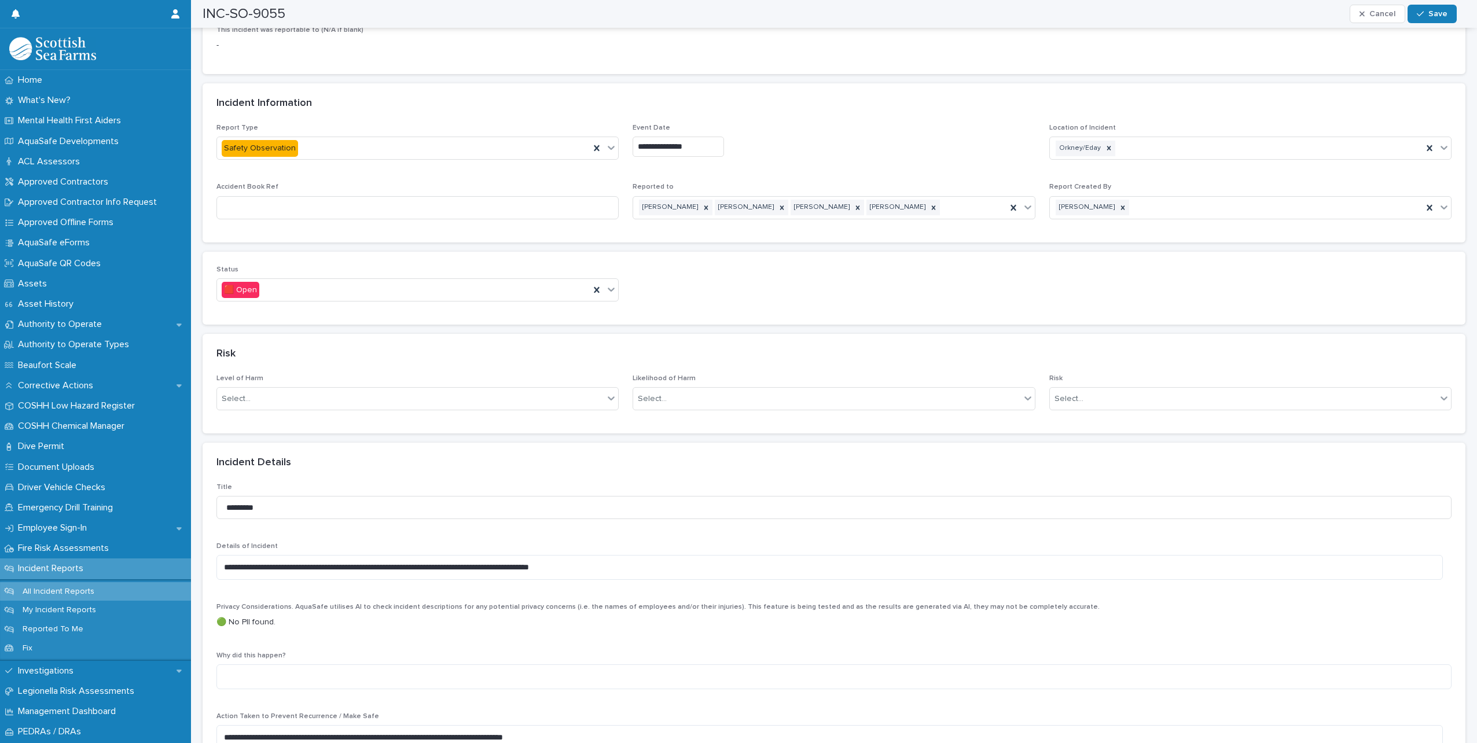
scroll to position [463, 0]
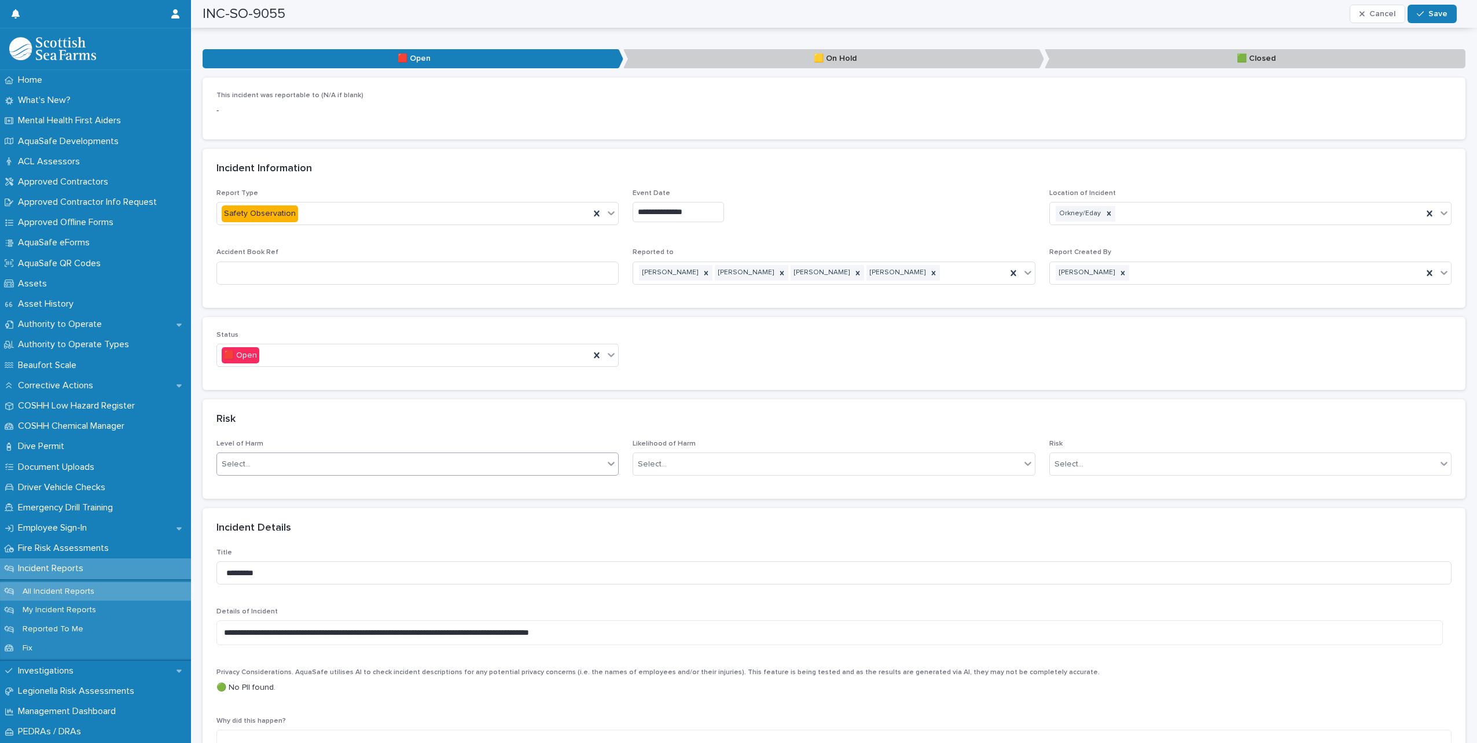
click at [367, 455] on div "Select..." at bounding box center [410, 464] width 387 height 19
click at [336, 346] on div "🟥 Open" at bounding box center [403, 355] width 373 height 19
click at [269, 388] on div "🟨 On Hold" at bounding box center [416, 387] width 398 height 20
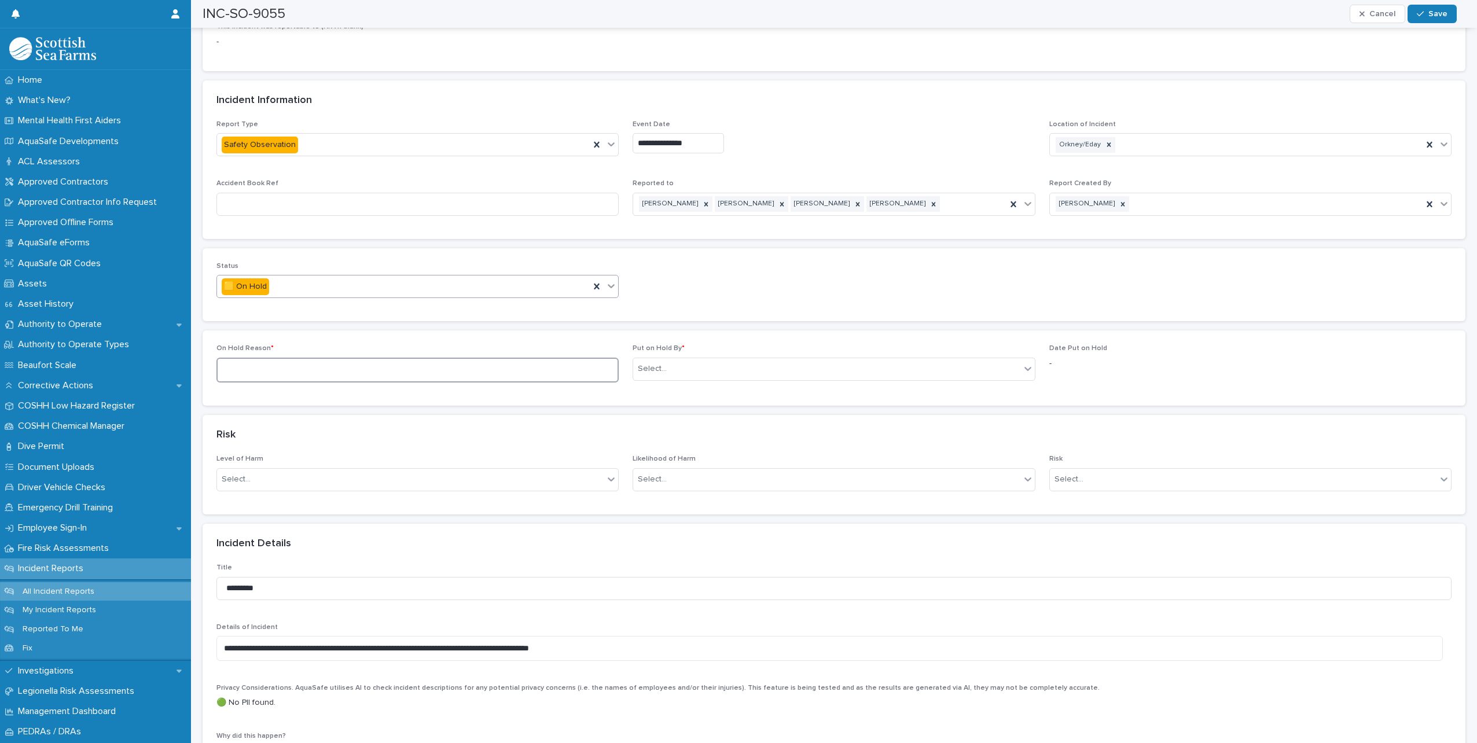
click at [312, 358] on textarea at bounding box center [417, 370] width 402 height 25
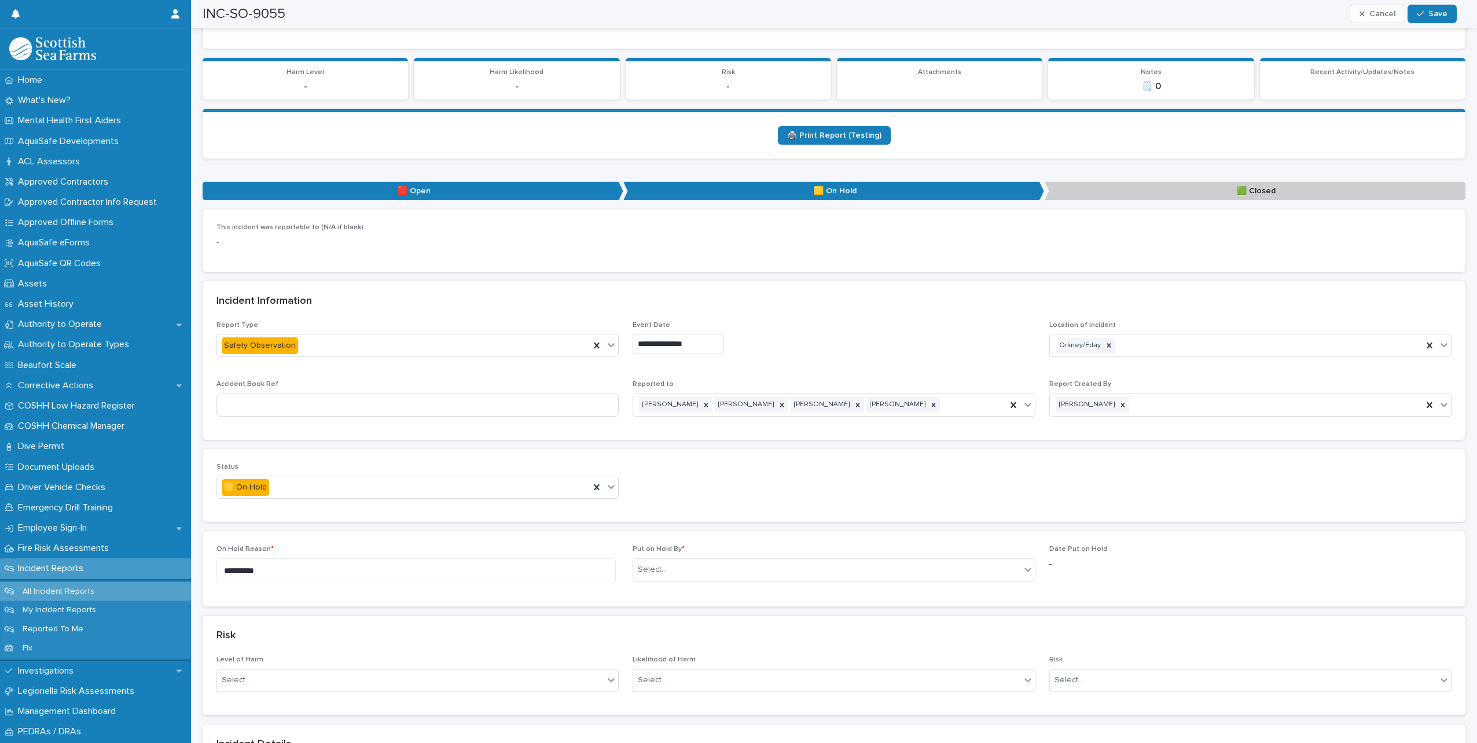
scroll to position [289, 0]
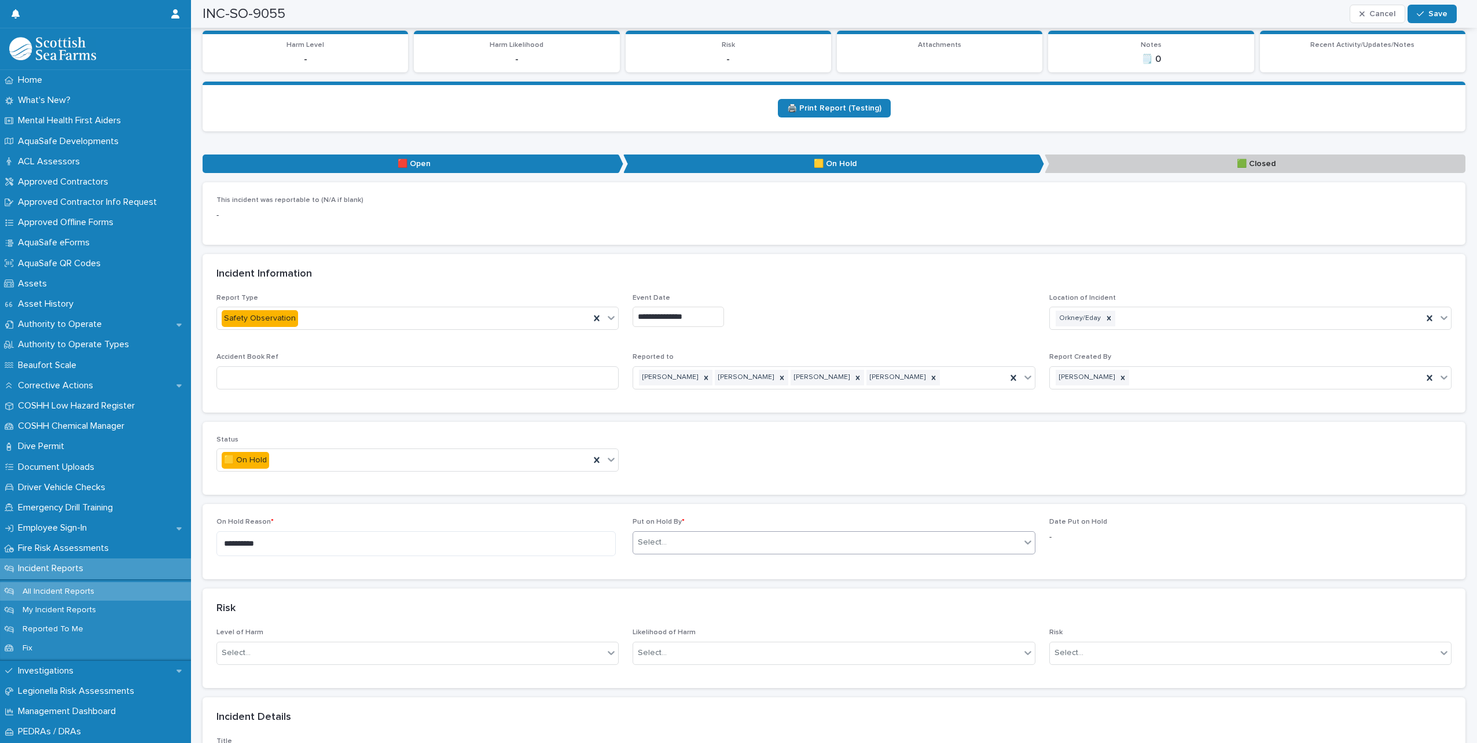
click at [719, 533] on div "Select..." at bounding box center [826, 542] width 387 height 19
click at [351, 518] on div "On Hold Reason * *********" at bounding box center [417, 541] width 402 height 47
click at [314, 531] on textarea "*********" at bounding box center [415, 543] width 399 height 25
type textarea "**********"
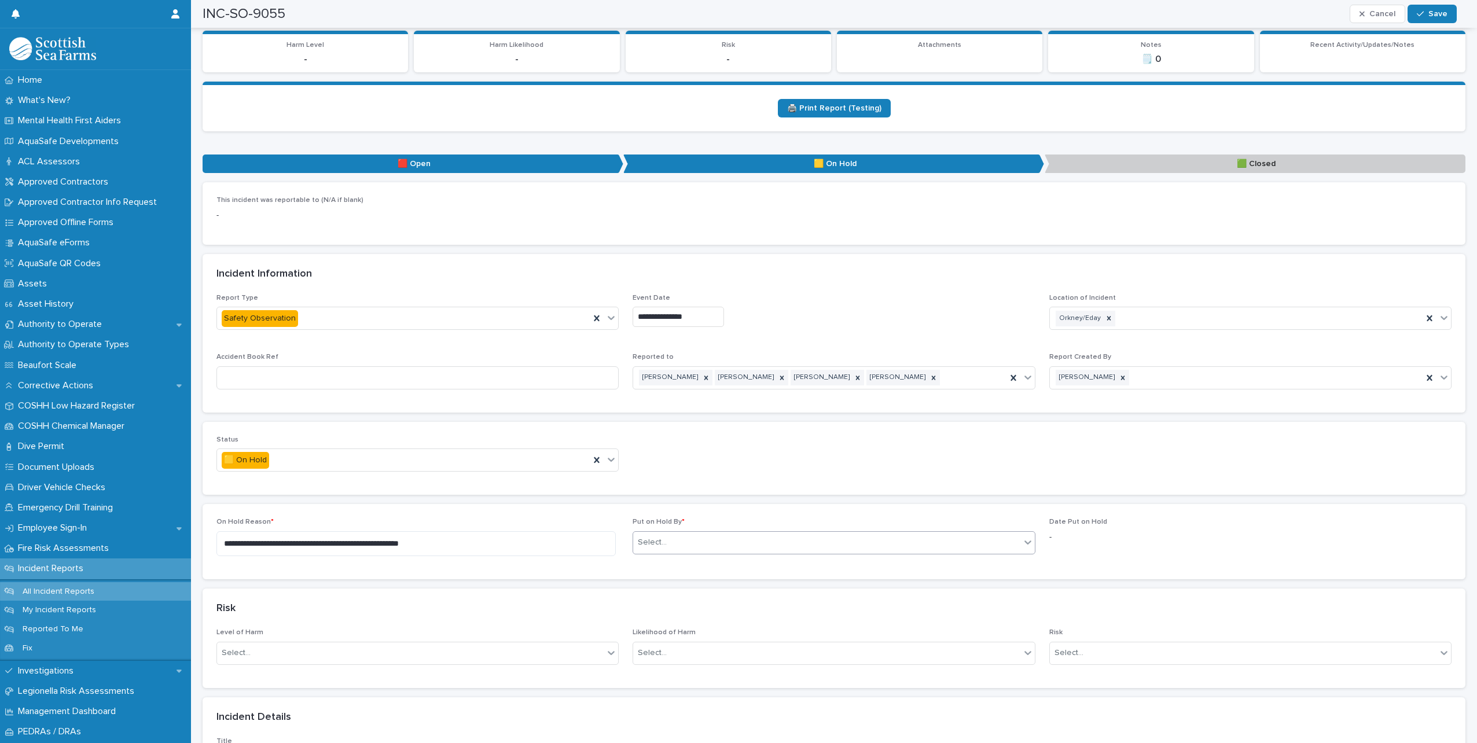
click at [679, 533] on div "Select..." at bounding box center [826, 542] width 387 height 19
type input "*****"
click at [678, 550] on div "[PERSON_NAME]" at bounding box center [829, 553] width 398 height 20
click at [1428, 12] on div "button" at bounding box center [1423, 14] width 12 height 8
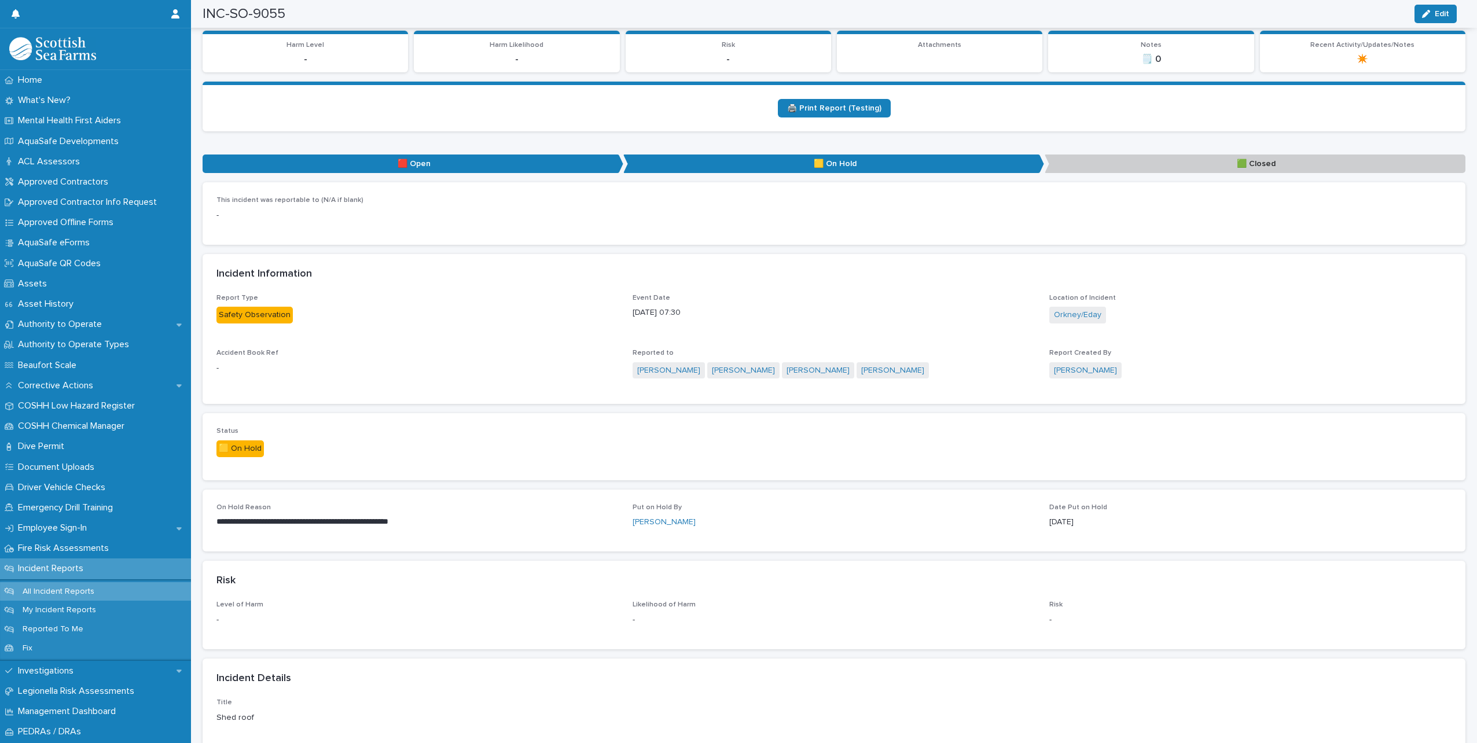
scroll to position [0, 0]
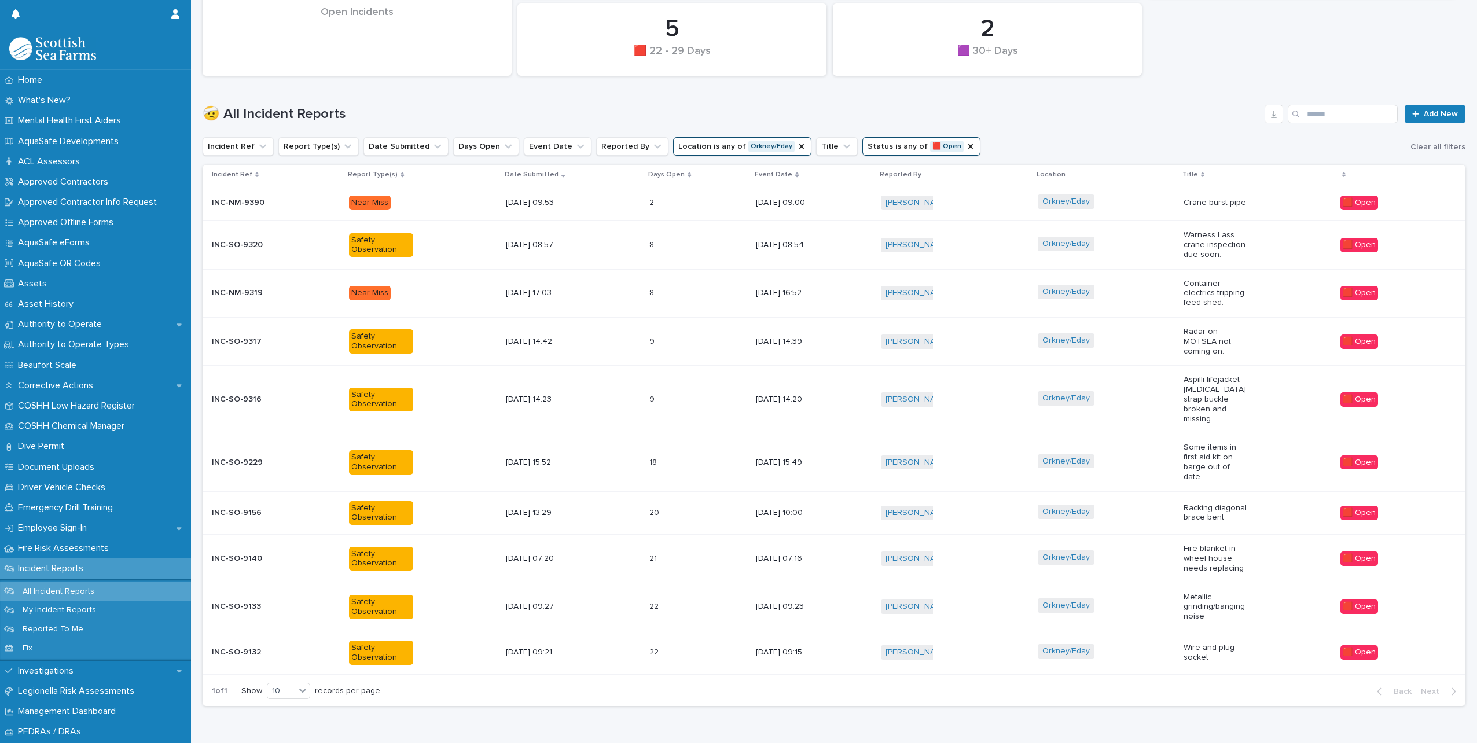
scroll to position [289, 0]
click at [615, 642] on div "[DATE] 09:21" at bounding box center [573, 651] width 134 height 19
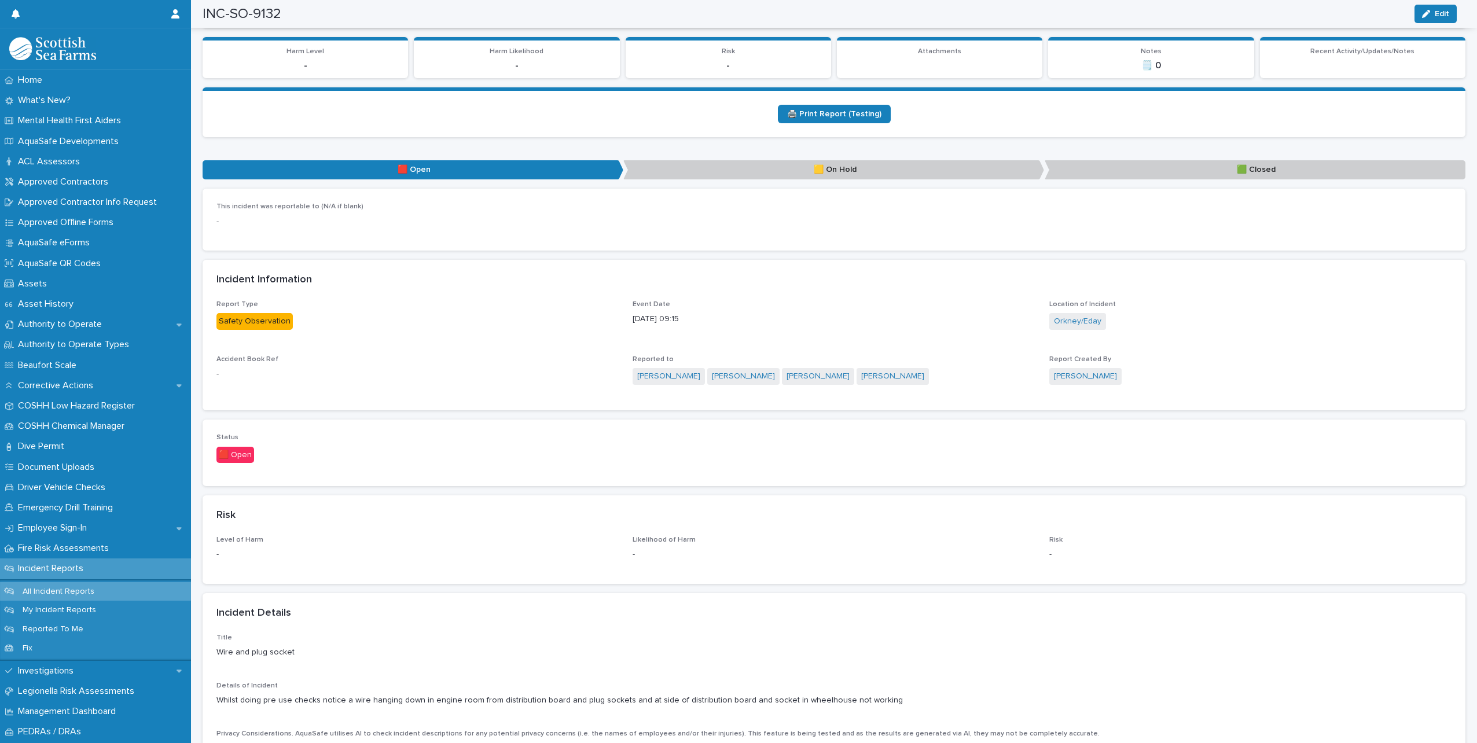
scroll to position [463, 0]
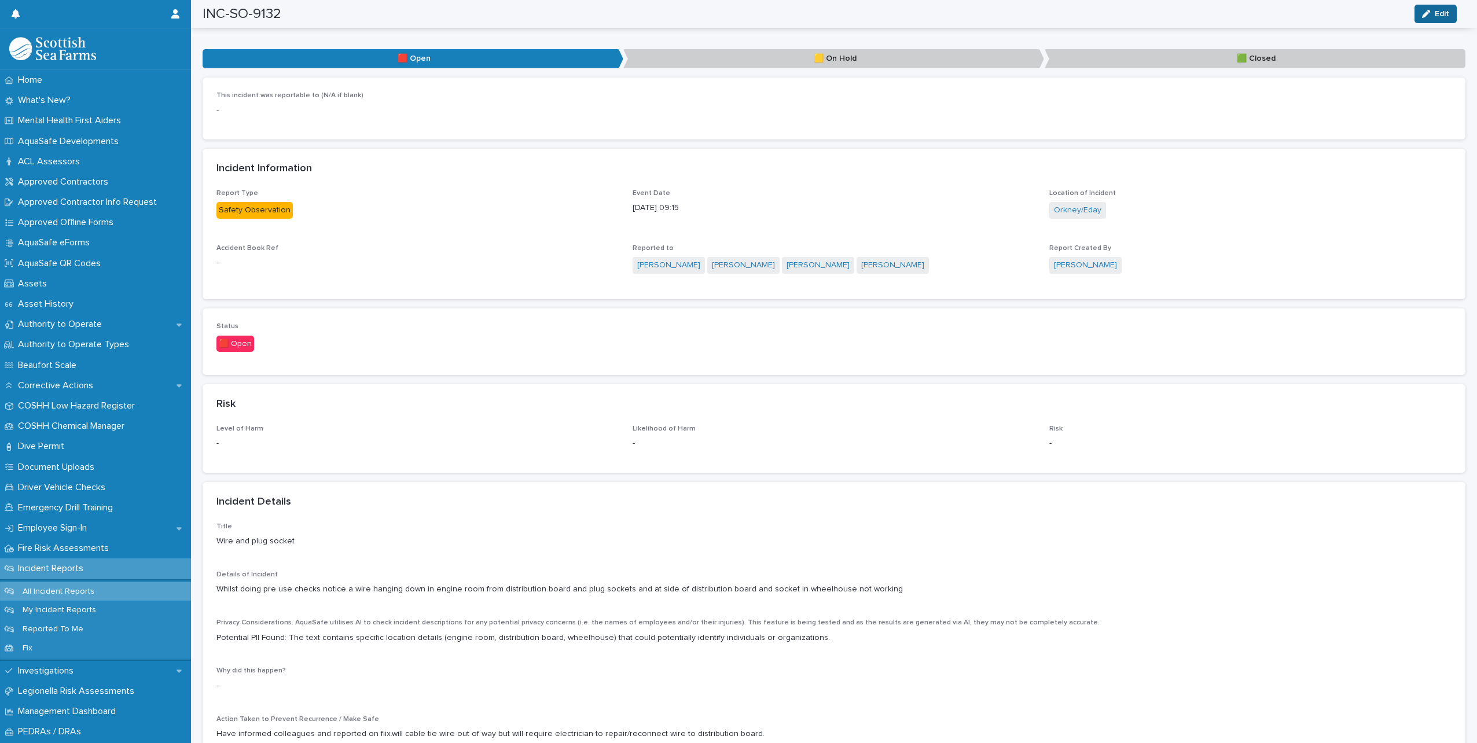
click at [1436, 14] on span "Edit" at bounding box center [1441, 14] width 14 height 8
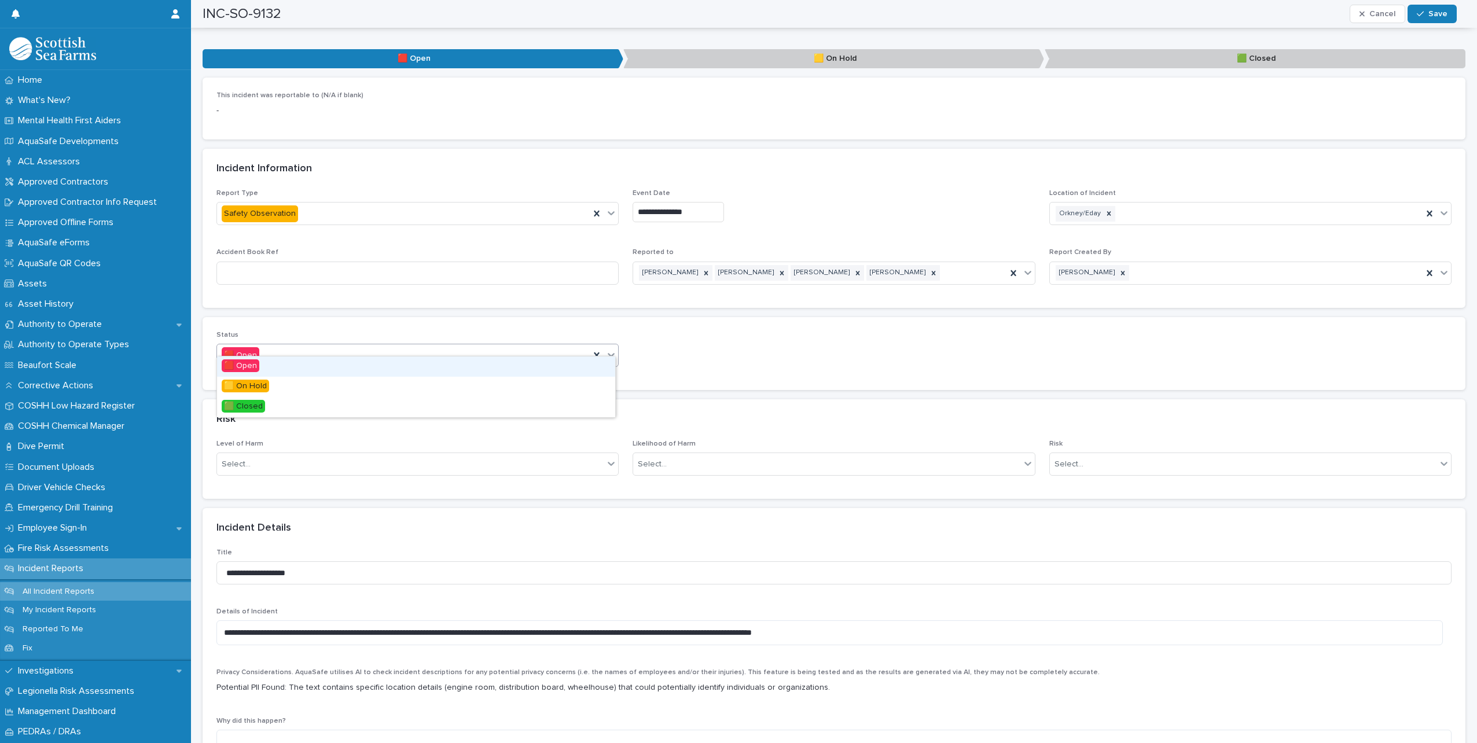
click at [609, 349] on icon at bounding box center [611, 355] width 12 height 12
drag, startPoint x: 253, startPoint y: 395, endPoint x: 255, endPoint y: 406, distance: 10.7
click at [255, 406] on span "🟩 Closed" at bounding box center [243, 406] width 43 height 13
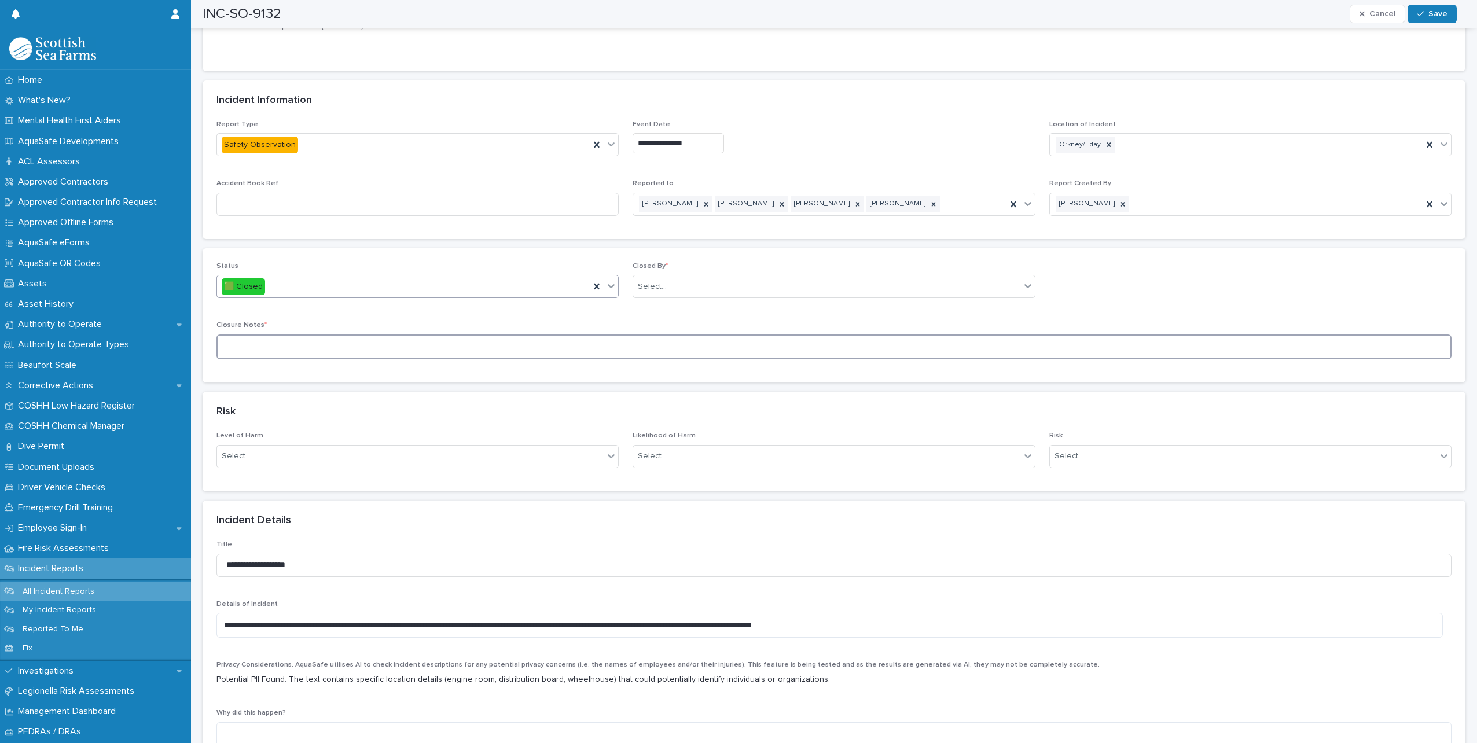
click at [347, 336] on textarea at bounding box center [833, 346] width 1235 height 25
type textarea "**********"
click at [676, 280] on div "Select..." at bounding box center [826, 286] width 387 height 19
type input "*****"
click at [662, 296] on div "[PERSON_NAME]" at bounding box center [829, 298] width 398 height 20
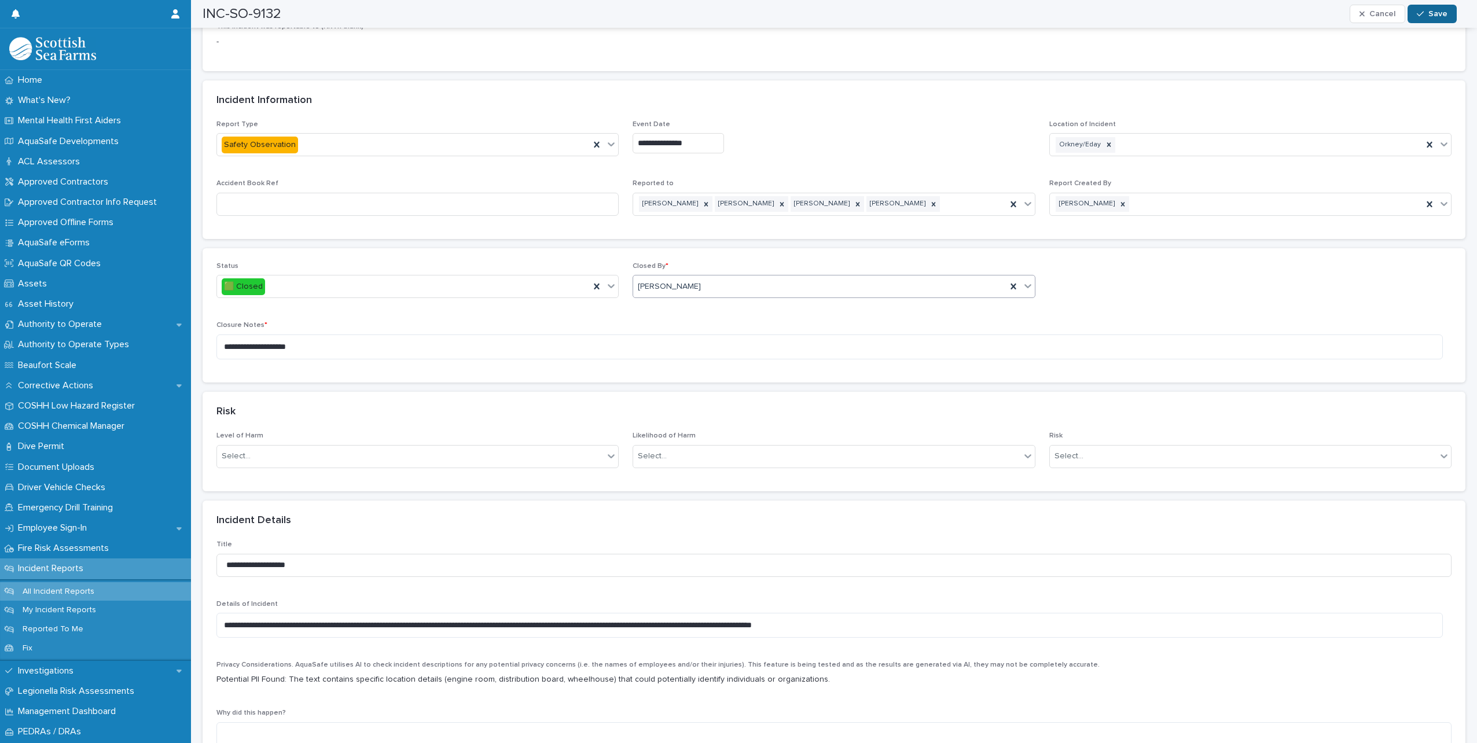
click at [1428, 15] on div "button" at bounding box center [1423, 14] width 12 height 8
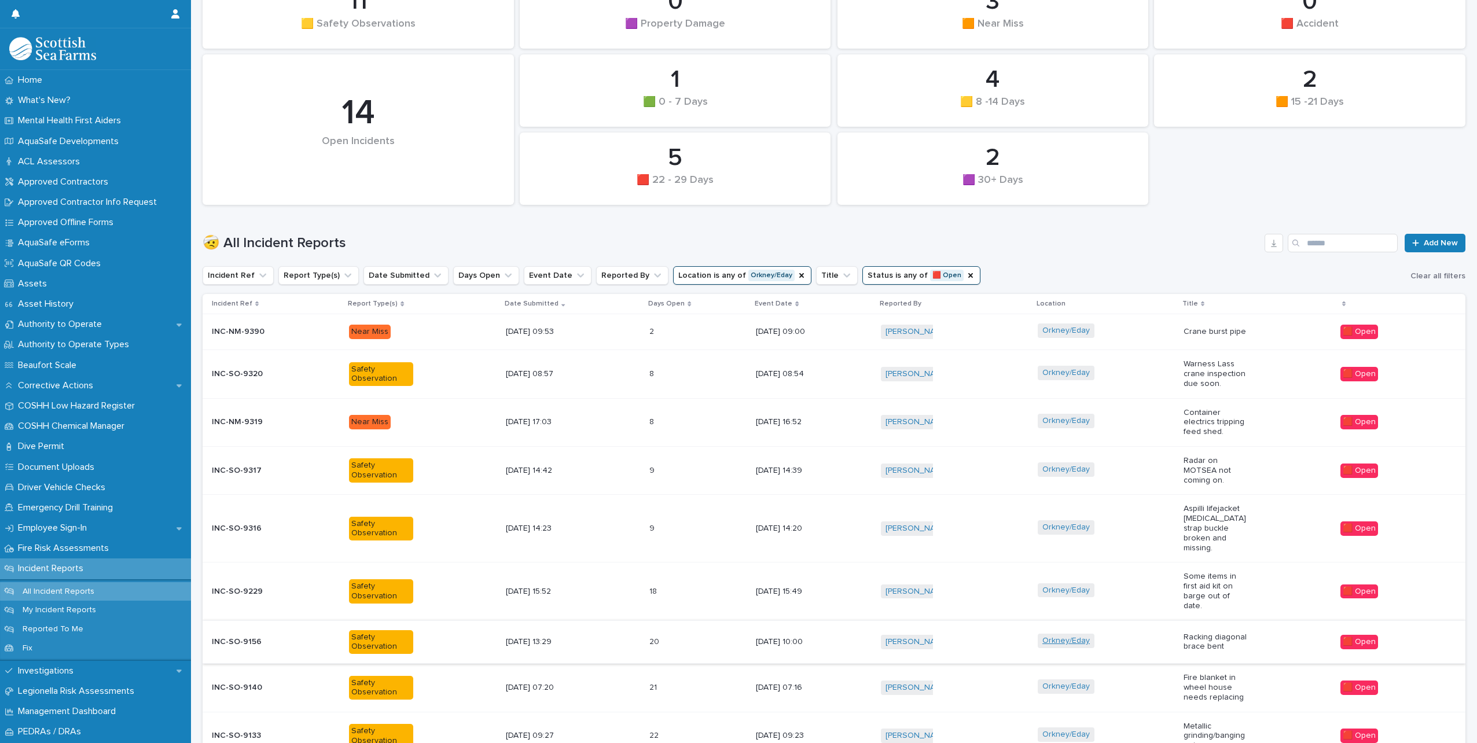
scroll to position [240, 0]
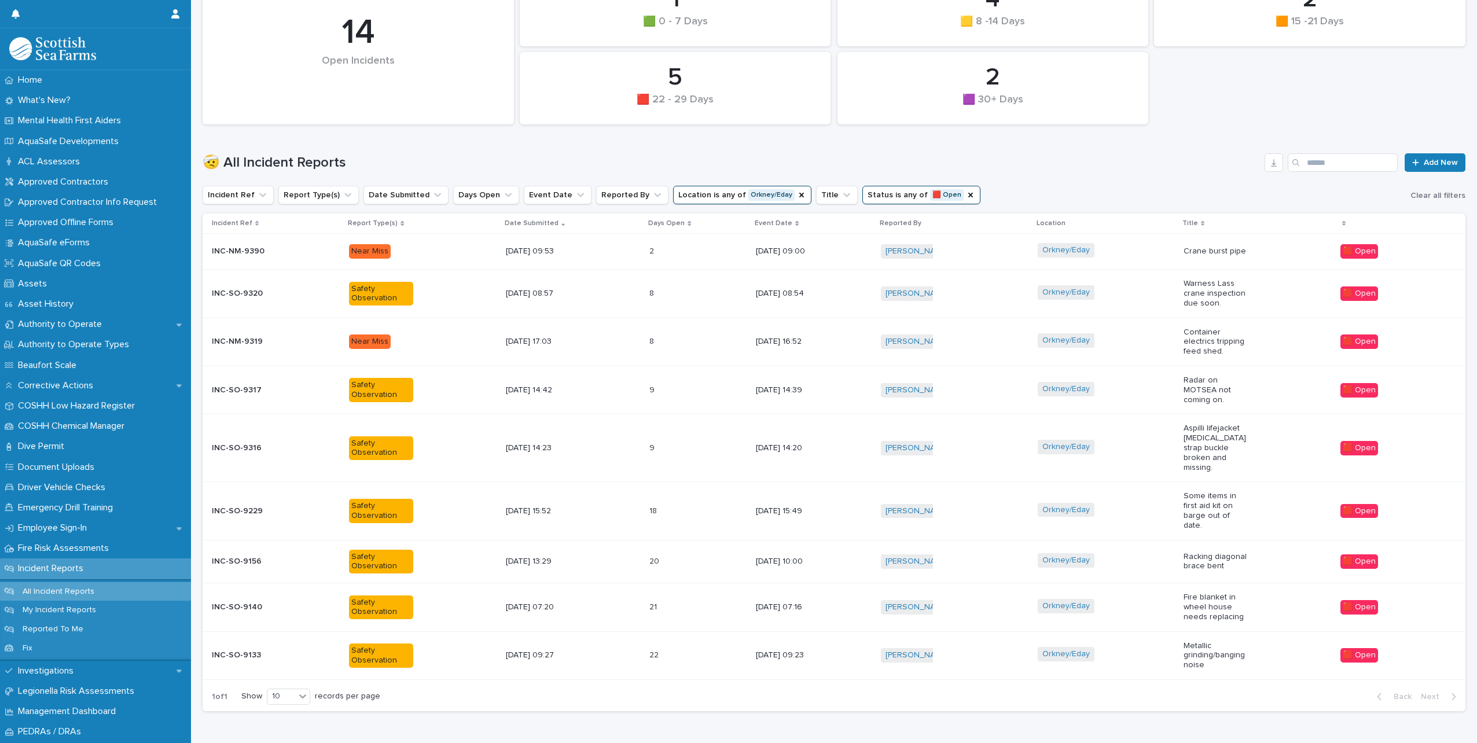
click at [1134, 643] on div "Orkney/Eday" at bounding box center [1106, 655] width 137 height 26
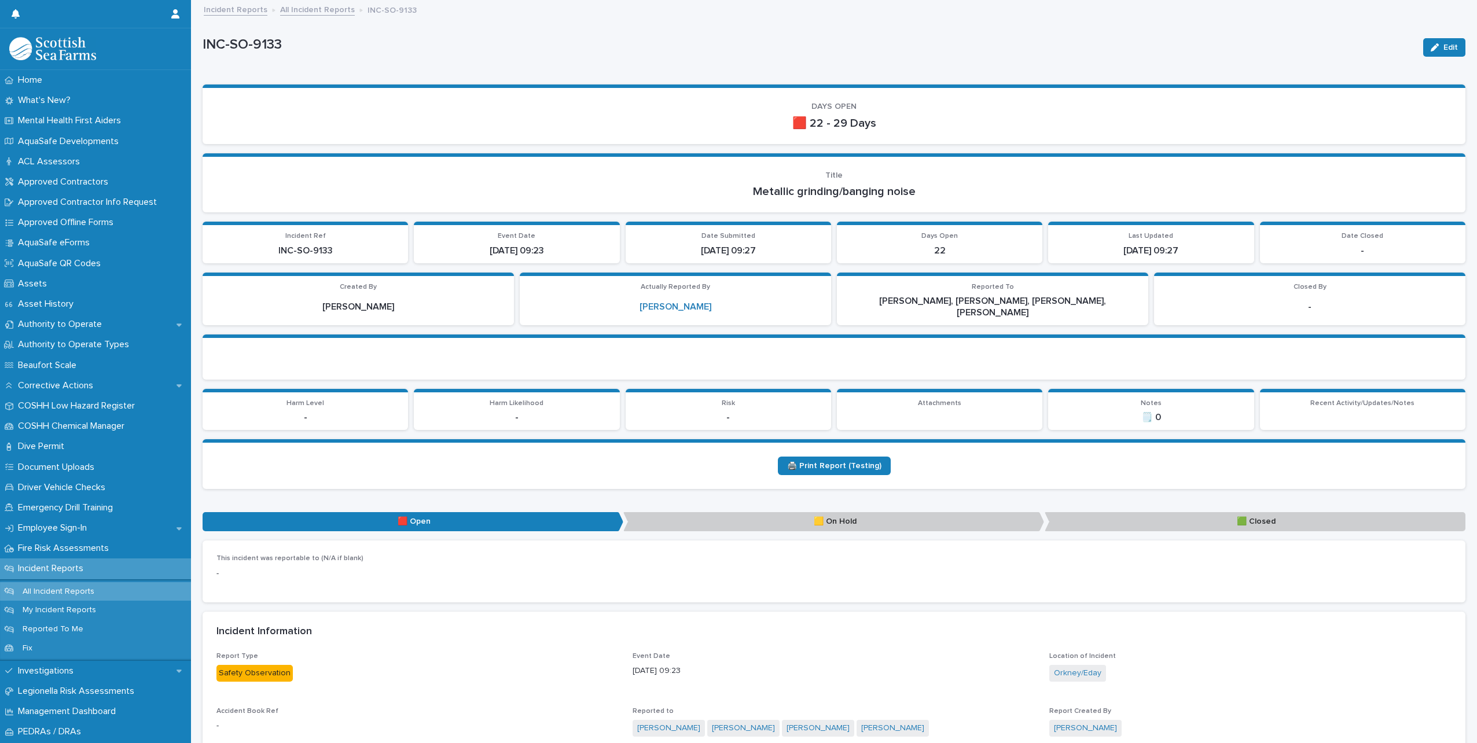
drag, startPoint x: 1441, startPoint y: 46, endPoint x: 1300, endPoint y: 337, distance: 324.3
click at [1443, 46] on span "Edit" at bounding box center [1450, 47] width 14 height 8
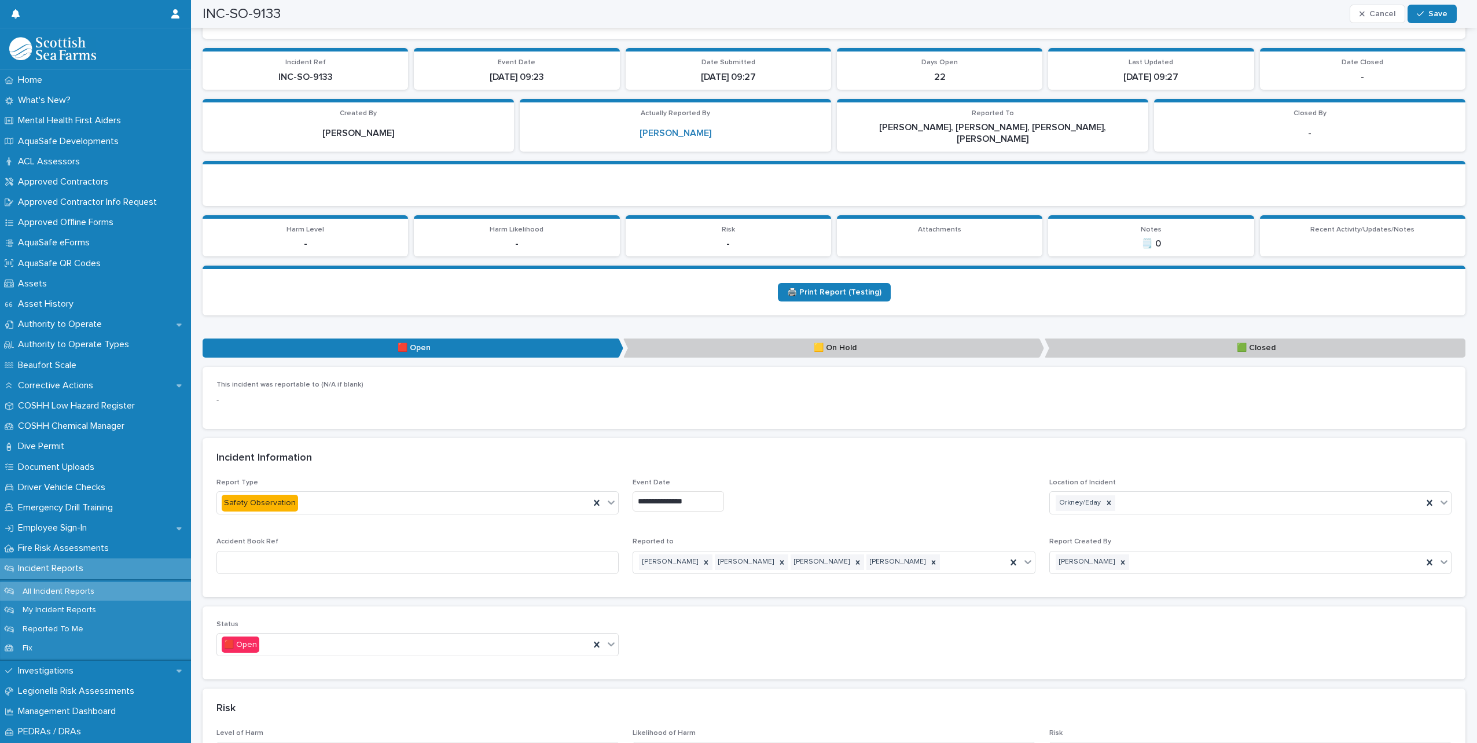
scroll to position [347, 0]
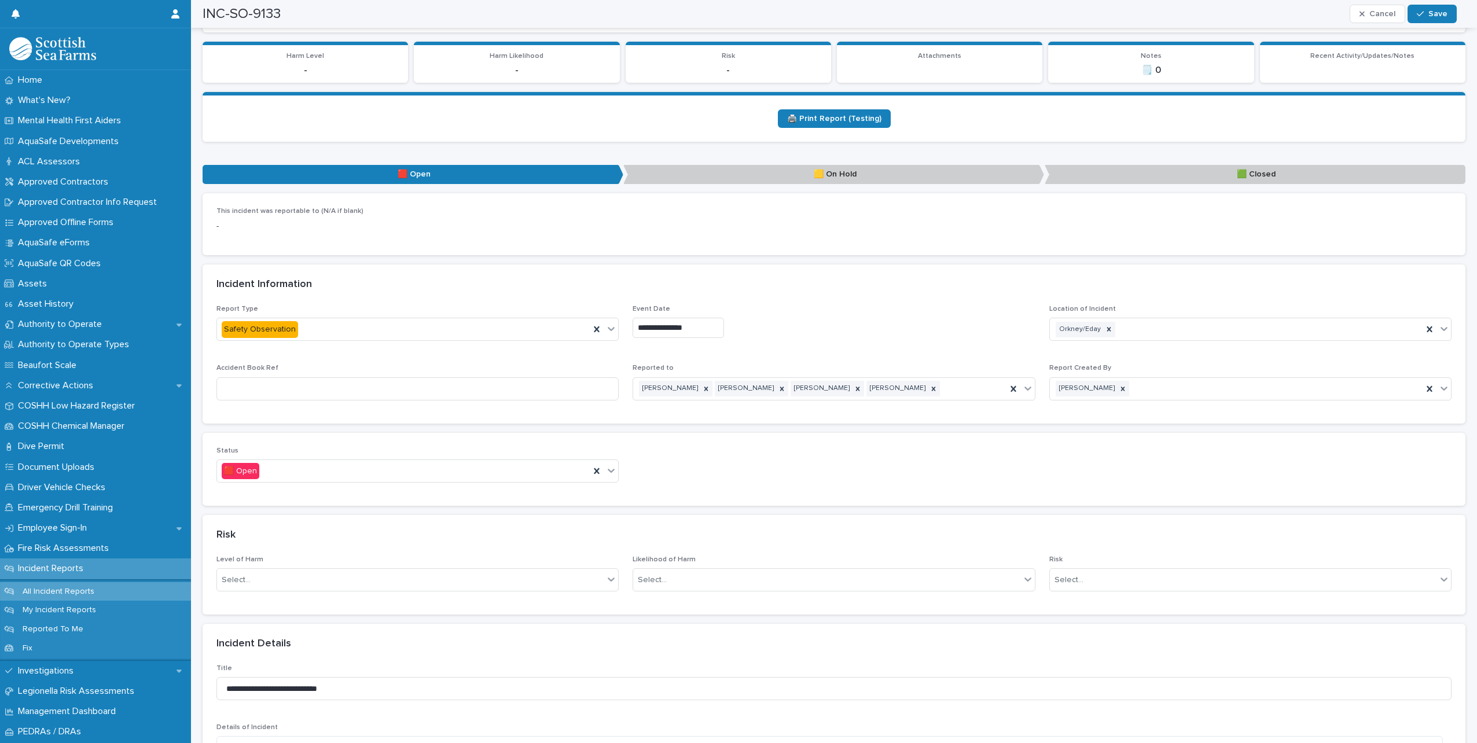
click at [610, 478] on div "Status 🟥 Open" at bounding box center [417, 469] width 402 height 45
click at [610, 465] on icon at bounding box center [611, 471] width 12 height 12
click at [273, 525] on div "🟩 Closed" at bounding box center [416, 523] width 398 height 20
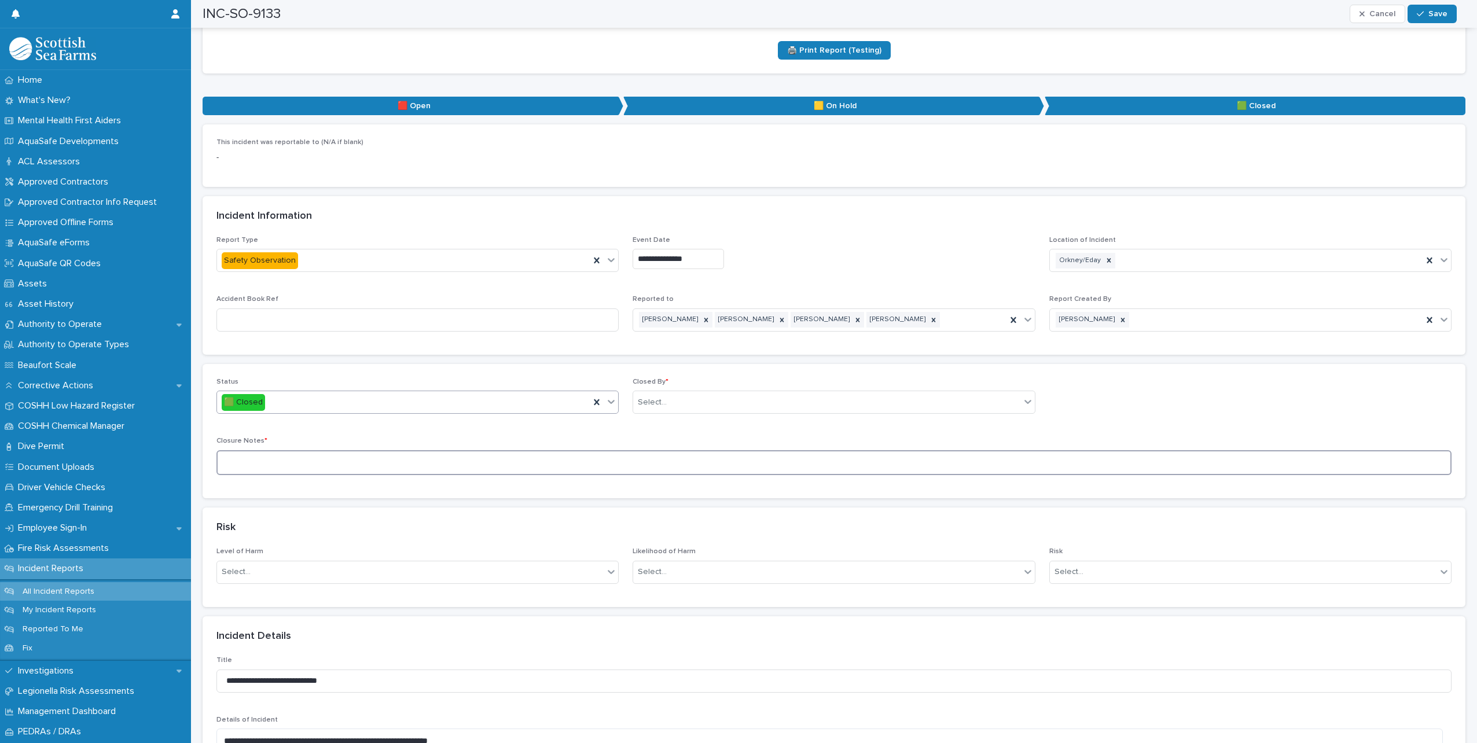
click at [601, 454] on textarea at bounding box center [833, 462] width 1235 height 25
click at [716, 393] on div "Select..." at bounding box center [826, 402] width 387 height 19
type input "*****"
click at [661, 406] on div "[PERSON_NAME]" at bounding box center [829, 413] width 398 height 20
click at [538, 450] on textarea at bounding box center [833, 462] width 1235 height 25
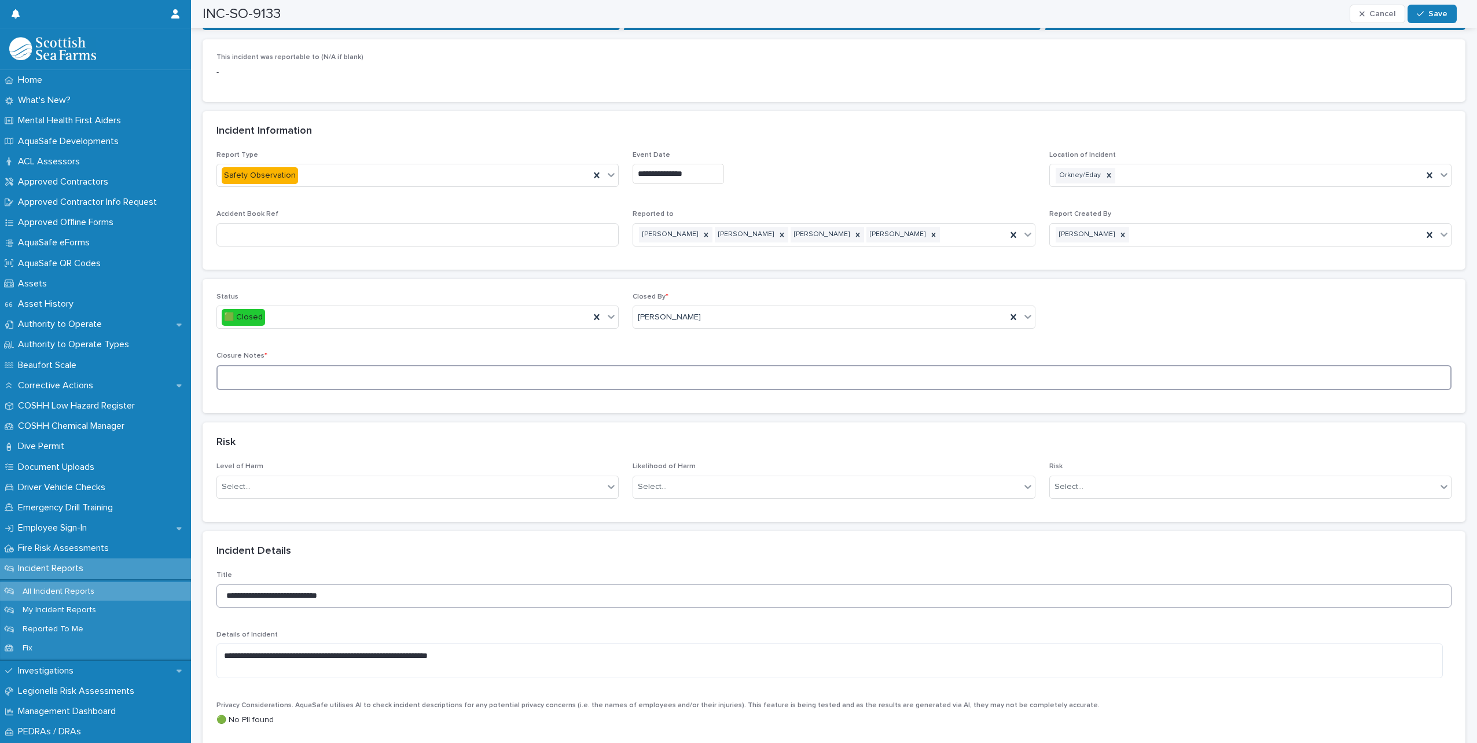
scroll to position [405, 0]
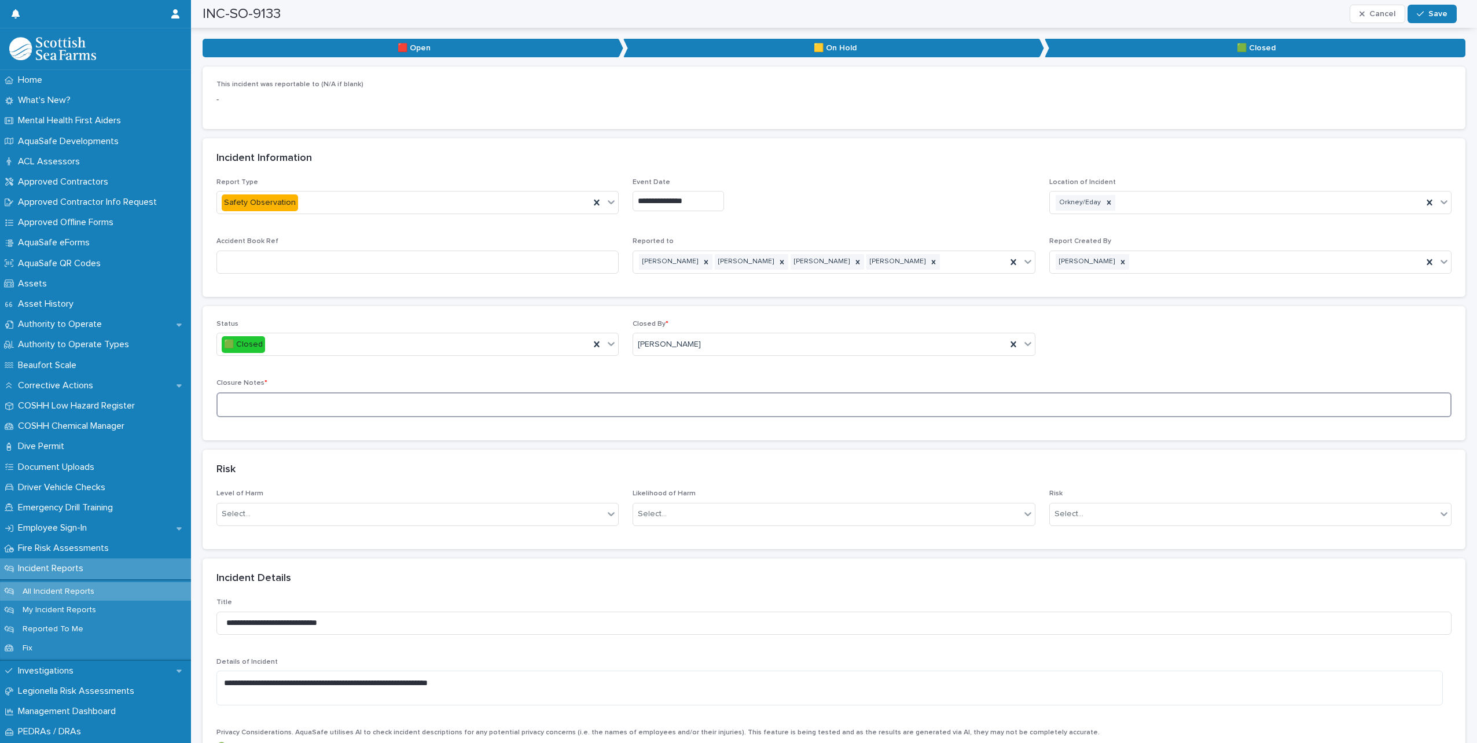
click at [496, 397] on textarea at bounding box center [833, 404] width 1235 height 25
click at [465, 395] on textarea at bounding box center [833, 404] width 1235 height 25
click at [580, 392] on textarea "**********" at bounding box center [829, 404] width 1226 height 25
type textarea "**********"
click at [1438, 12] on span "Save" at bounding box center [1437, 14] width 19 height 8
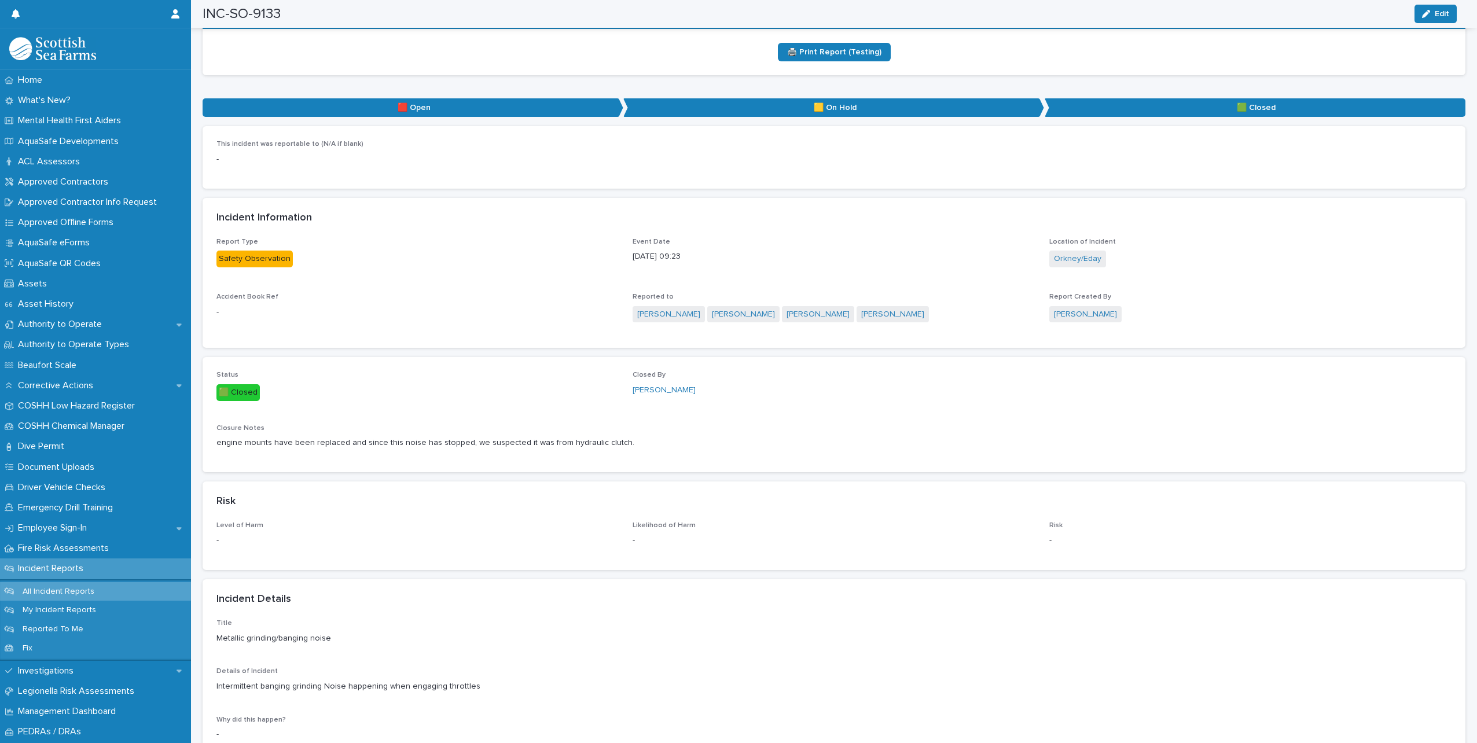
scroll to position [289, 0]
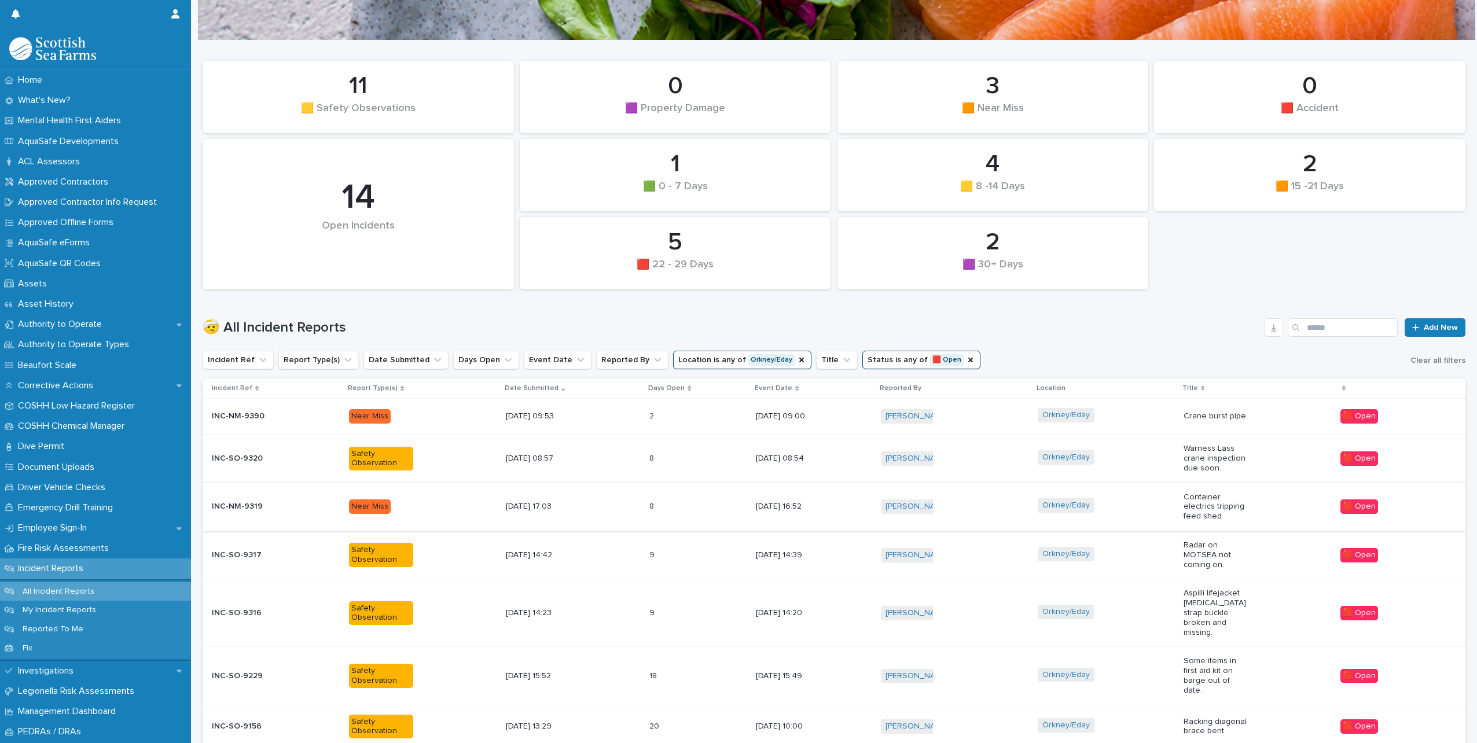
scroll to position [182, 0]
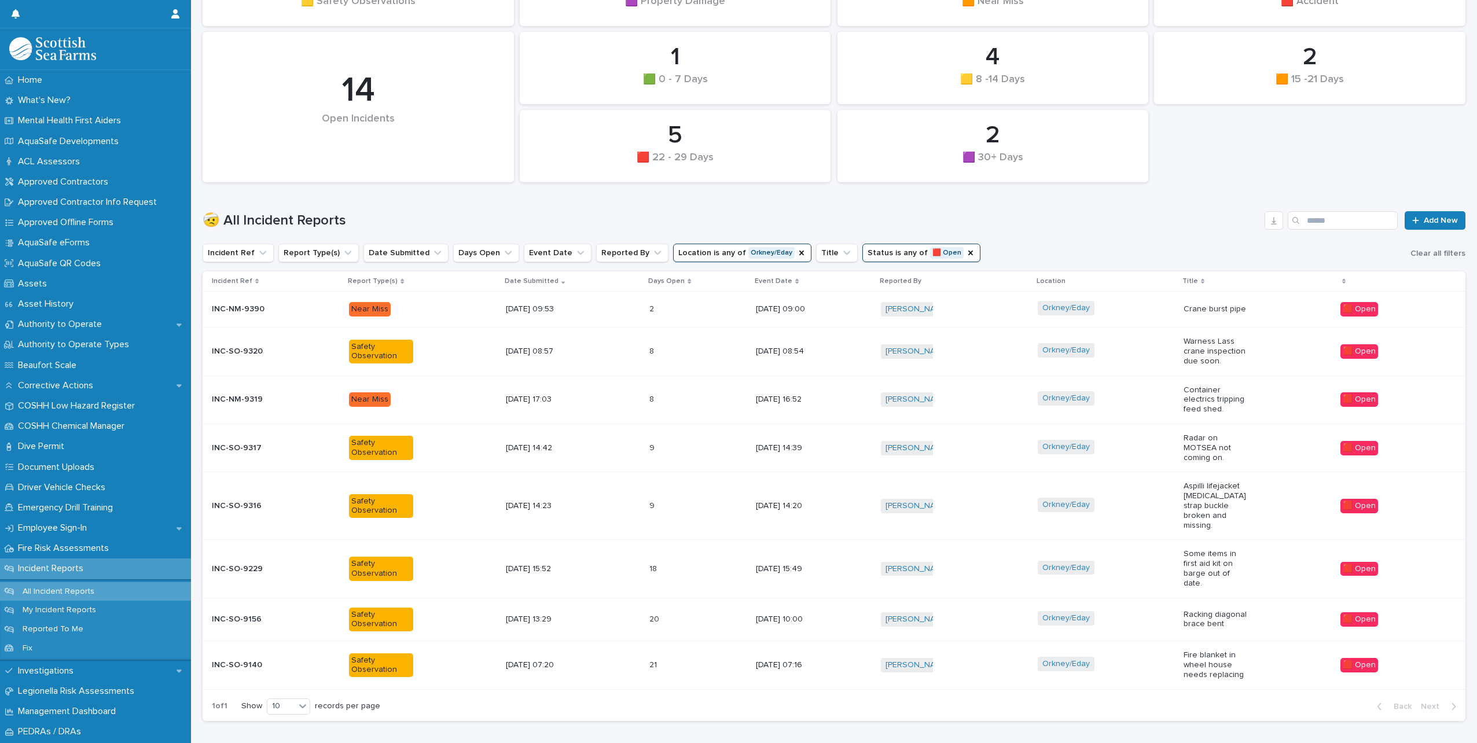
click at [1149, 653] on div "Orkney/Eday" at bounding box center [1106, 665] width 137 height 26
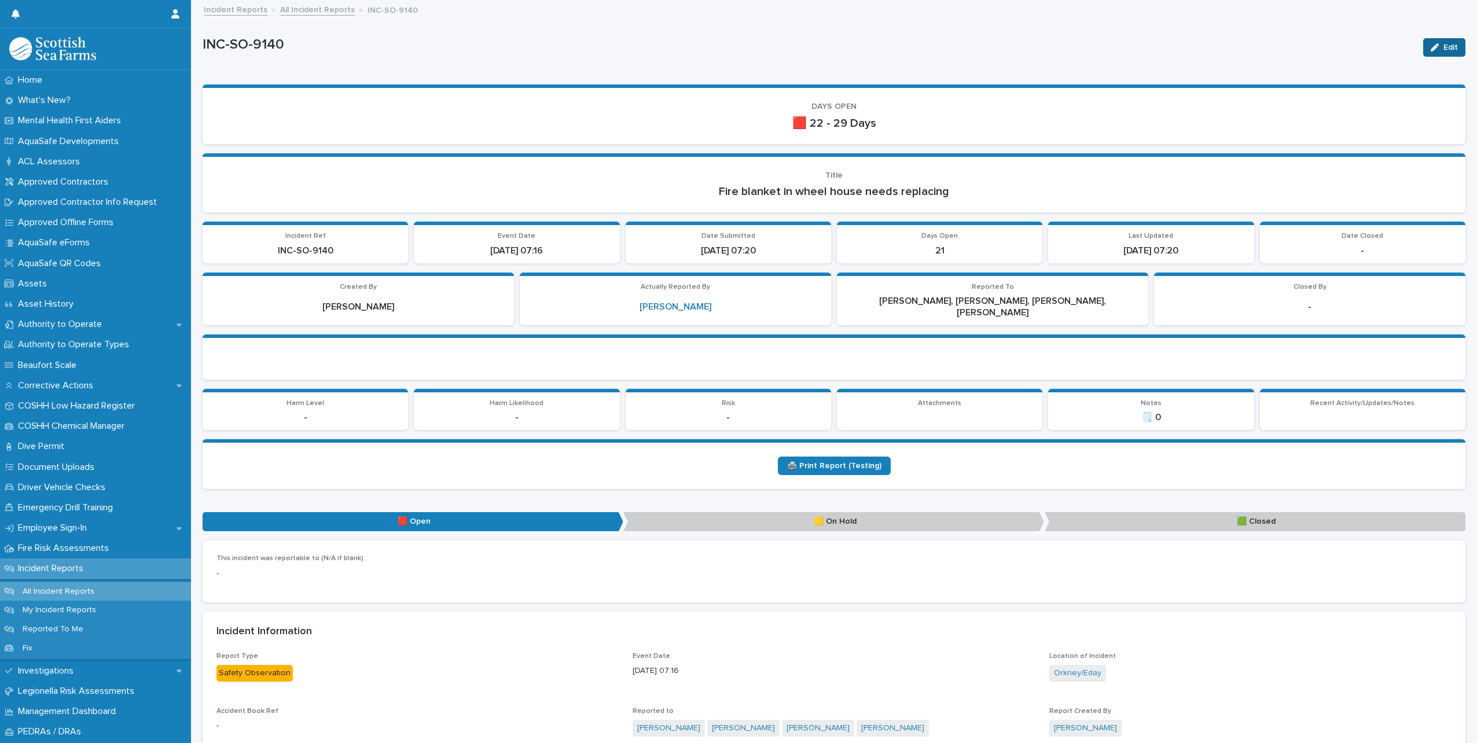
click at [1443, 49] on span "Edit" at bounding box center [1450, 47] width 14 height 8
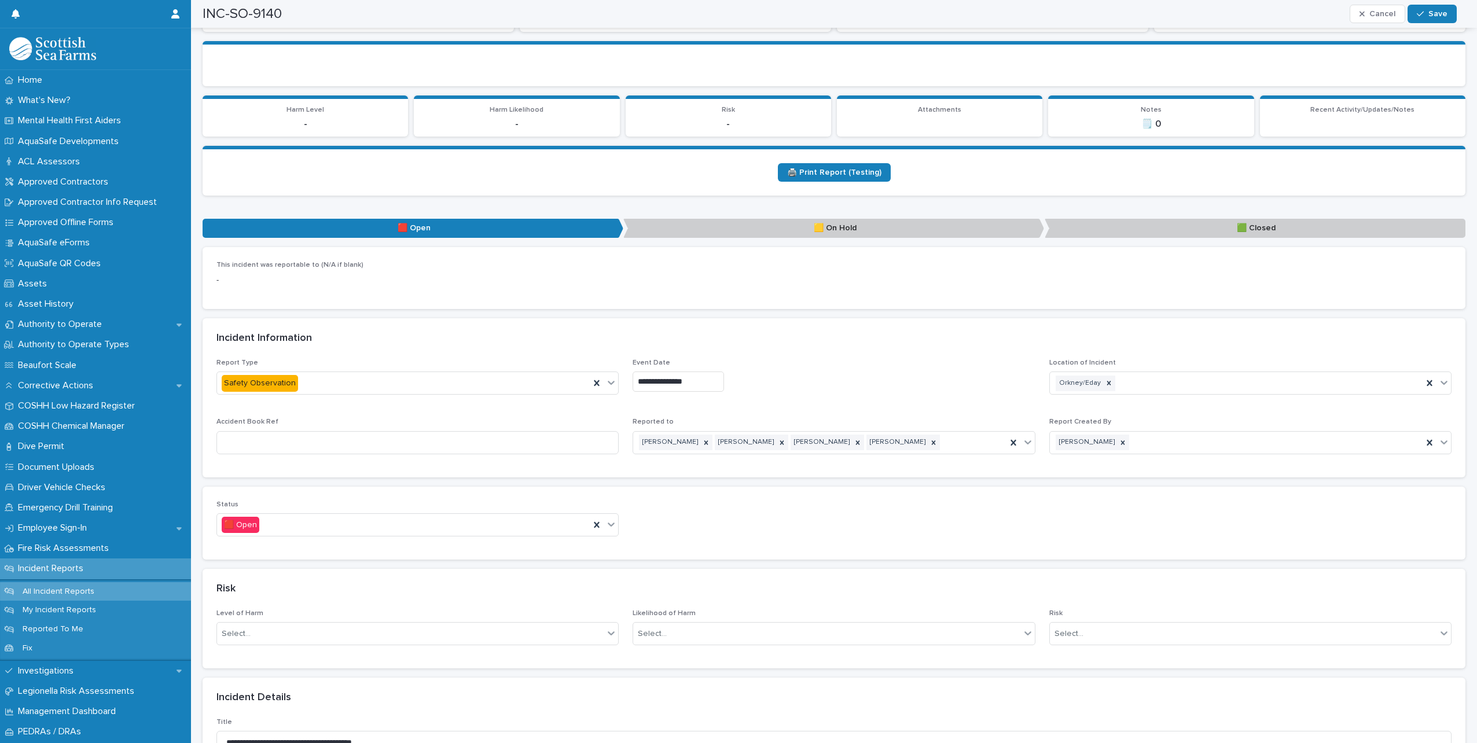
scroll to position [347, 0]
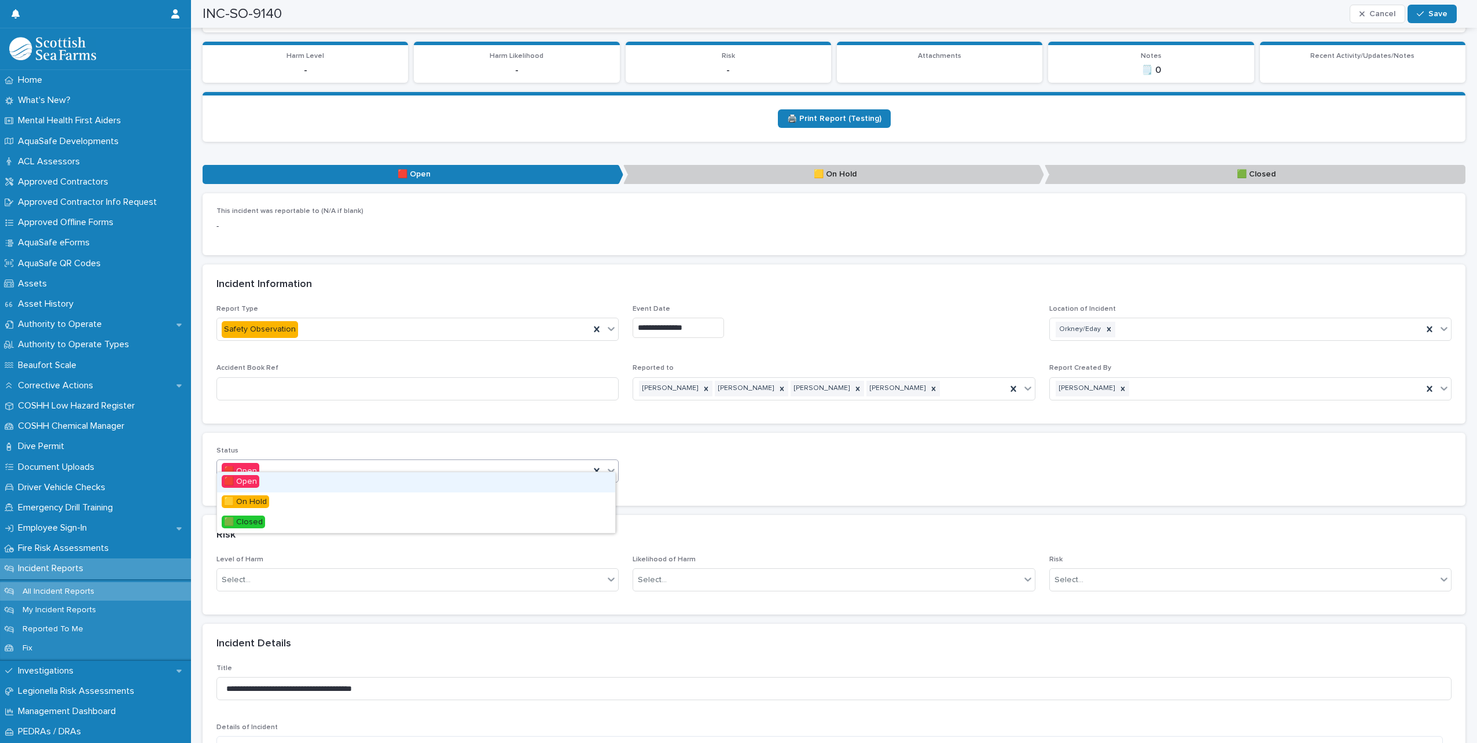
click at [609, 465] on icon at bounding box center [611, 471] width 12 height 12
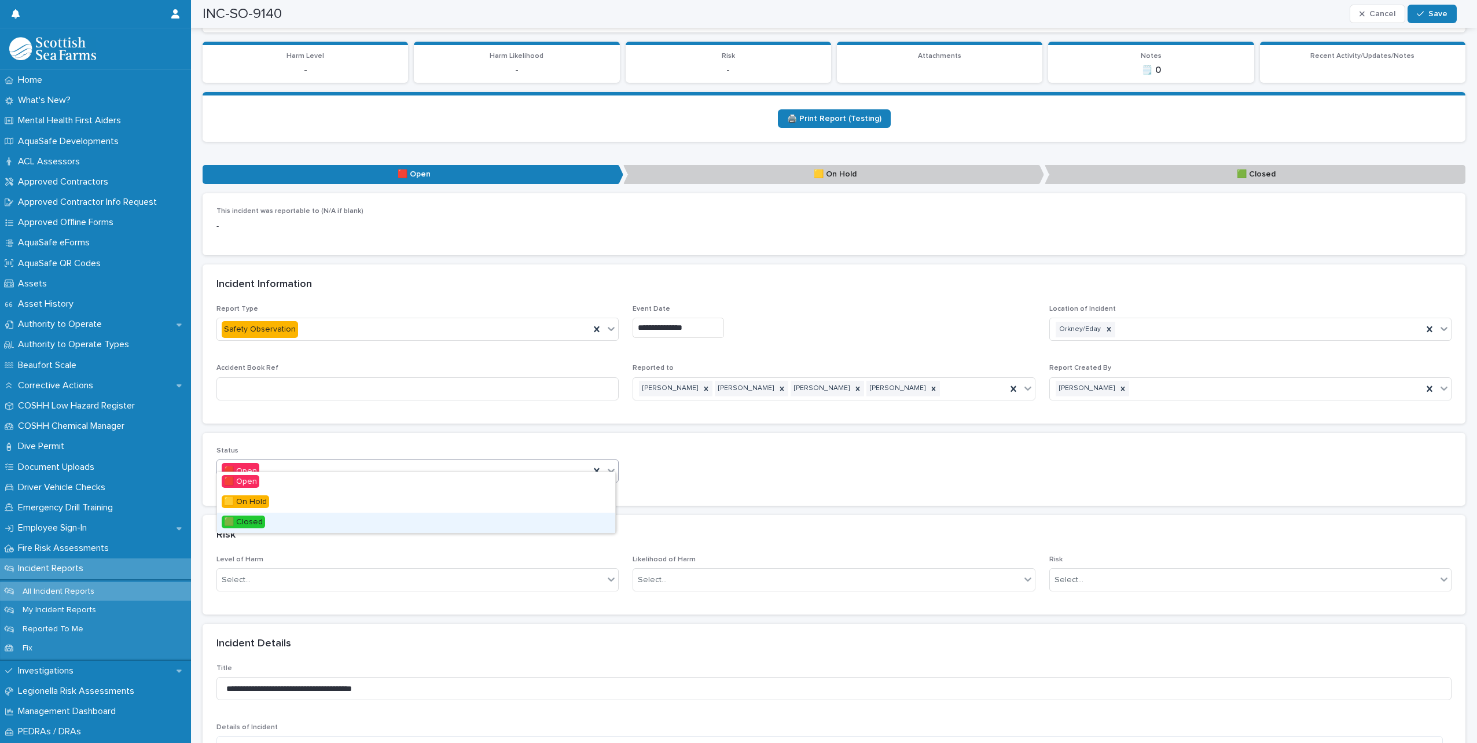
click at [284, 521] on div "🟩 Closed" at bounding box center [416, 523] width 398 height 20
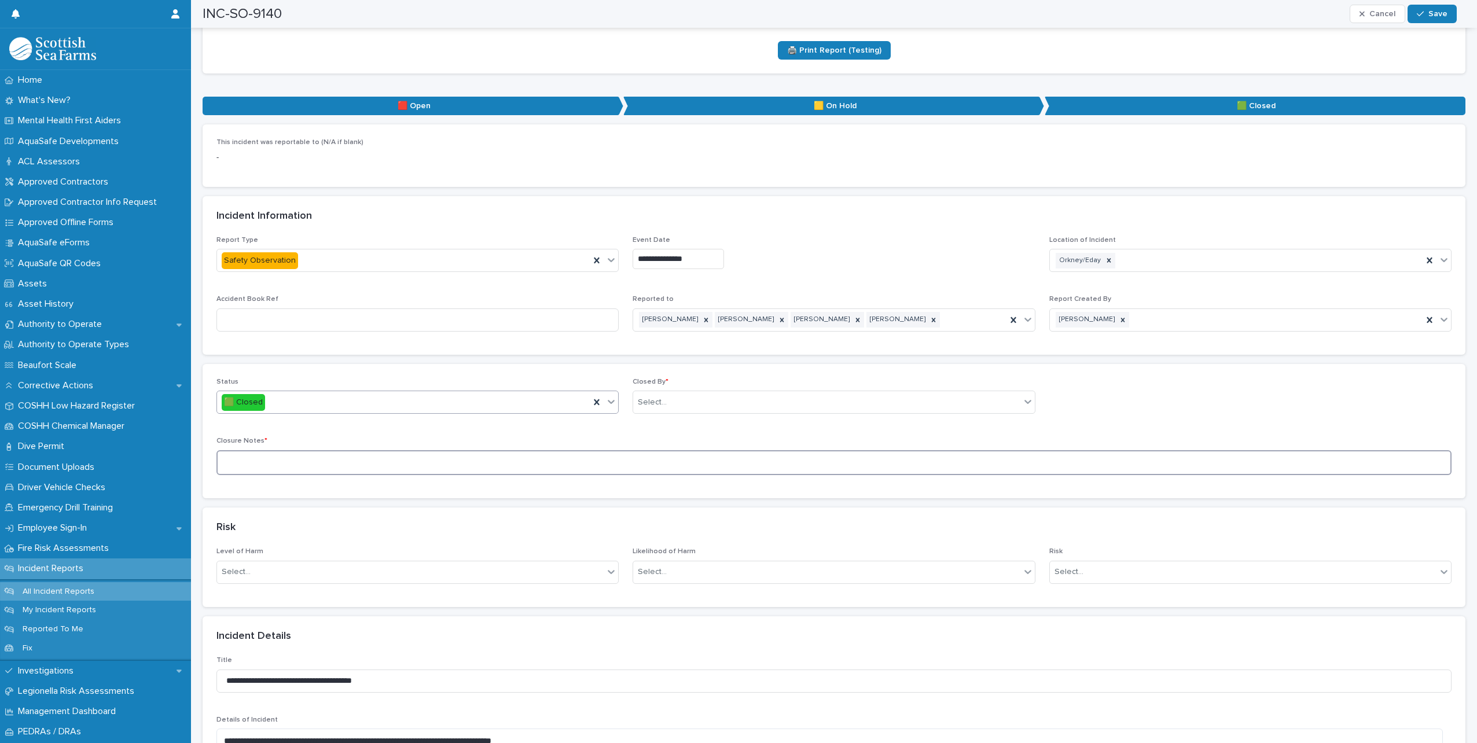
click at [306, 452] on textarea at bounding box center [833, 462] width 1235 height 25
type textarea "**********"
click at [659, 399] on div "Select..." at bounding box center [826, 402] width 387 height 19
type input "*****"
click at [665, 409] on div "[PERSON_NAME]" at bounding box center [829, 413] width 398 height 20
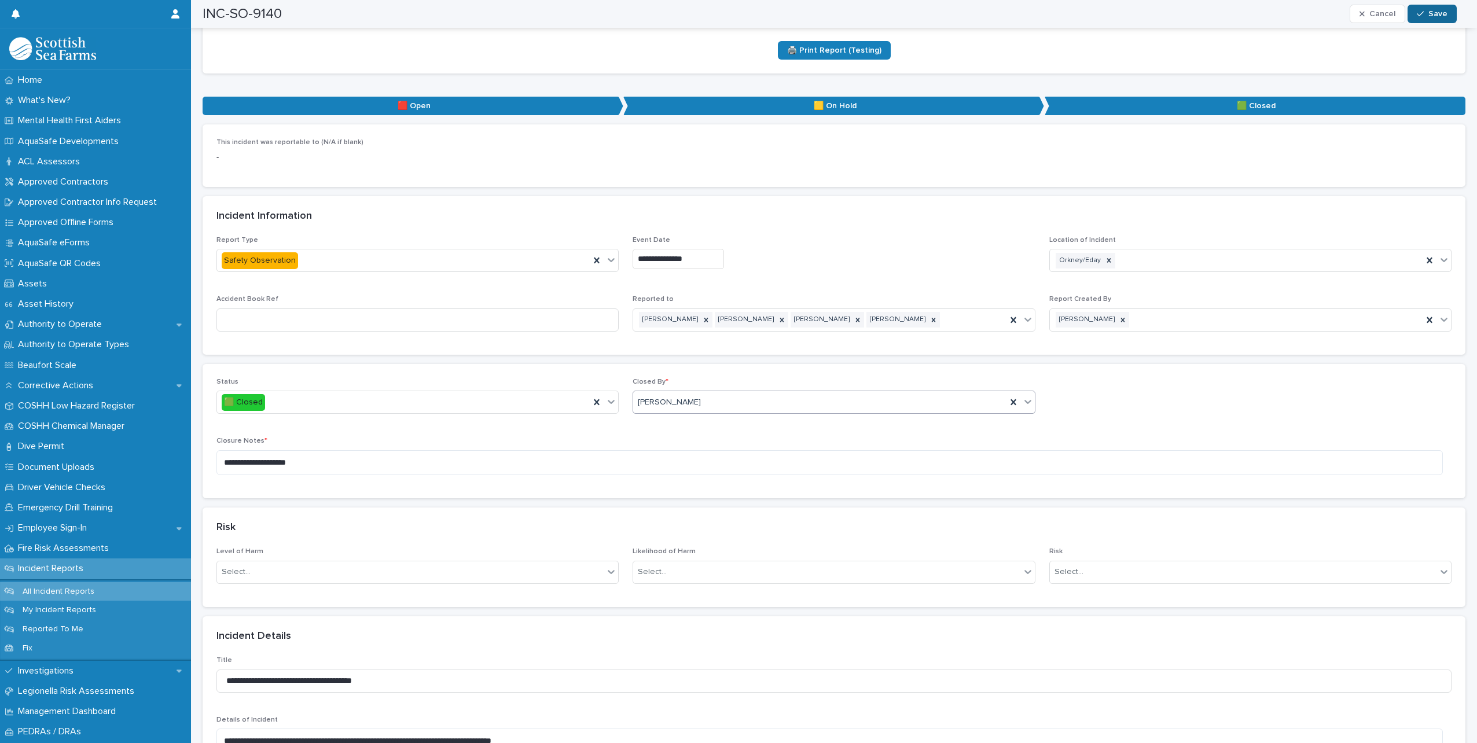
click at [1439, 9] on button "Save" at bounding box center [1431, 14] width 49 height 19
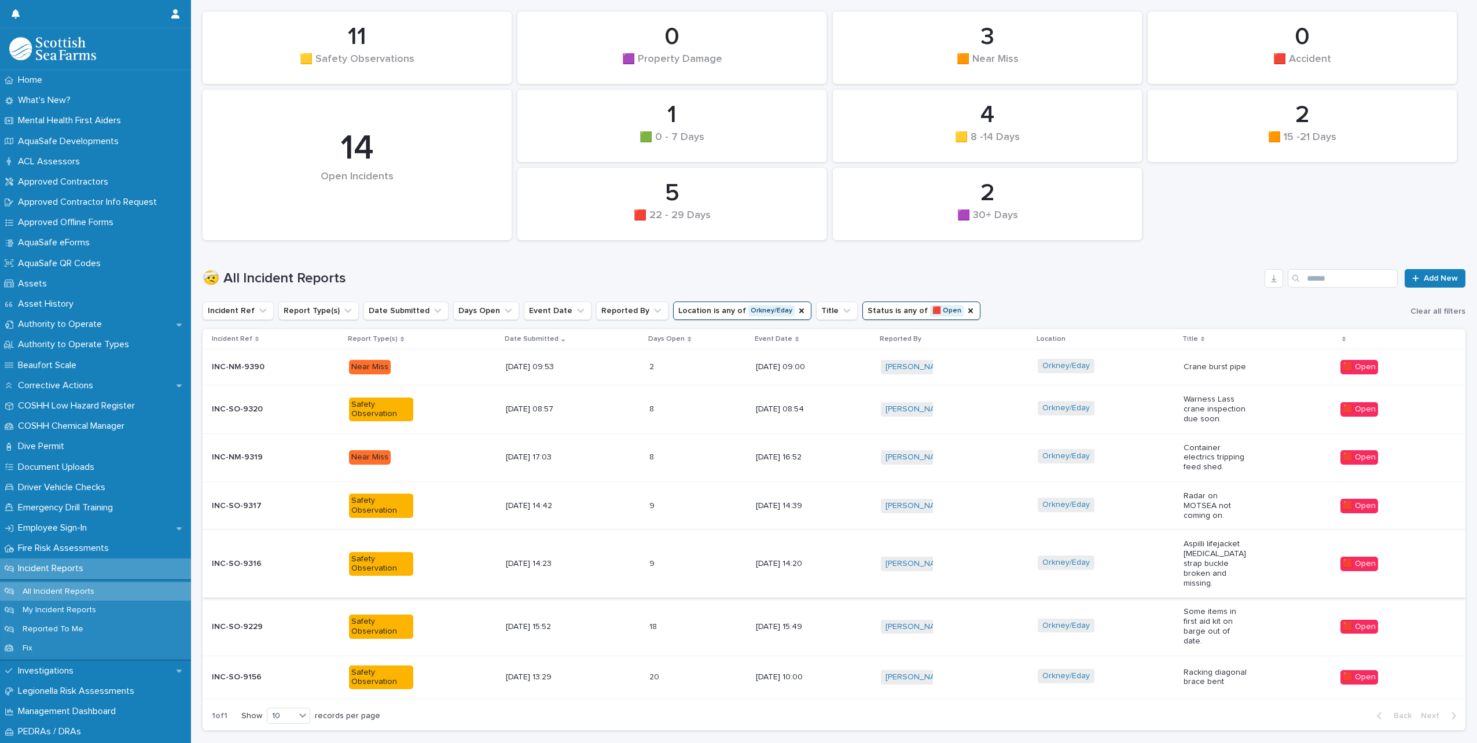
scroll to position [168, 0]
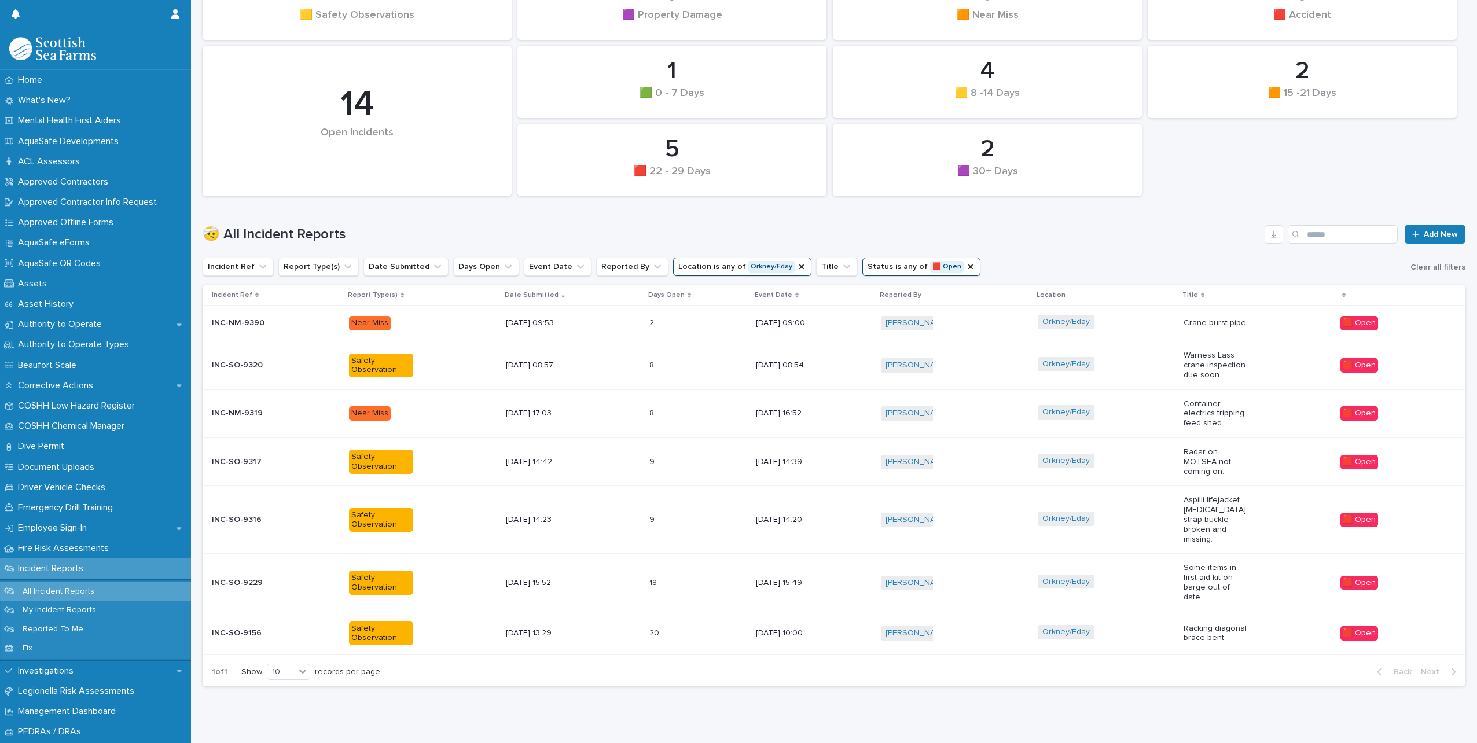
click at [1151, 516] on div "Orkney/Eday" at bounding box center [1106, 520] width 137 height 26
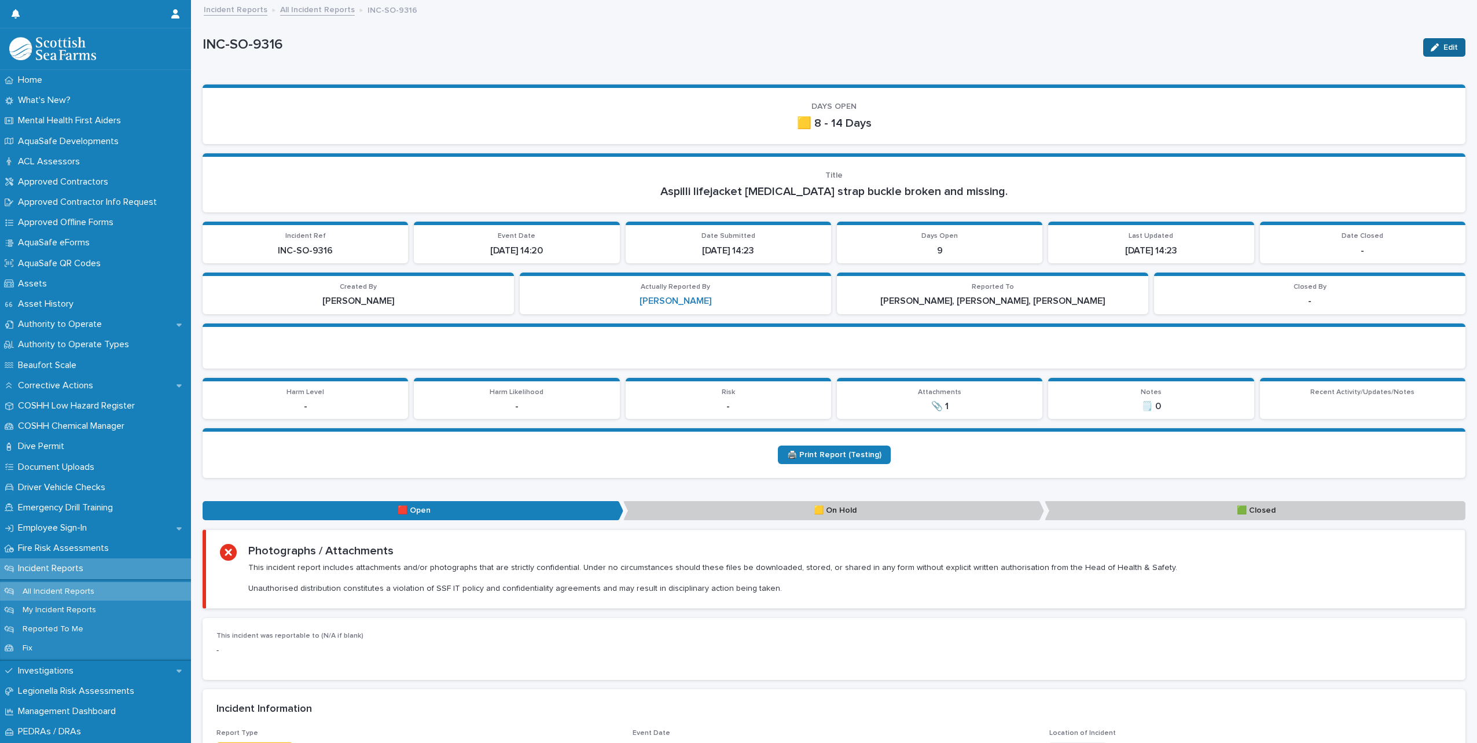
click at [1423, 41] on button "Edit" at bounding box center [1444, 47] width 42 height 19
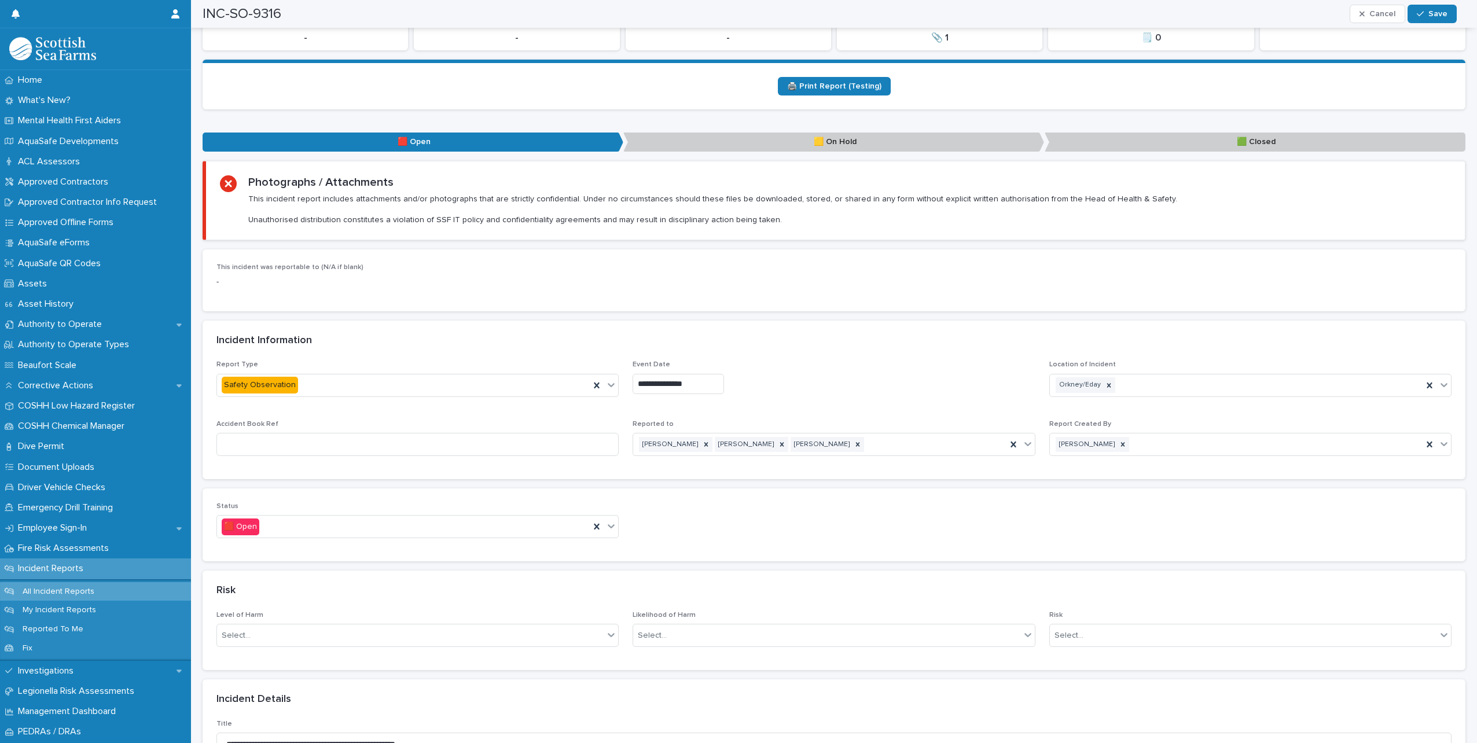
scroll to position [463, 0]
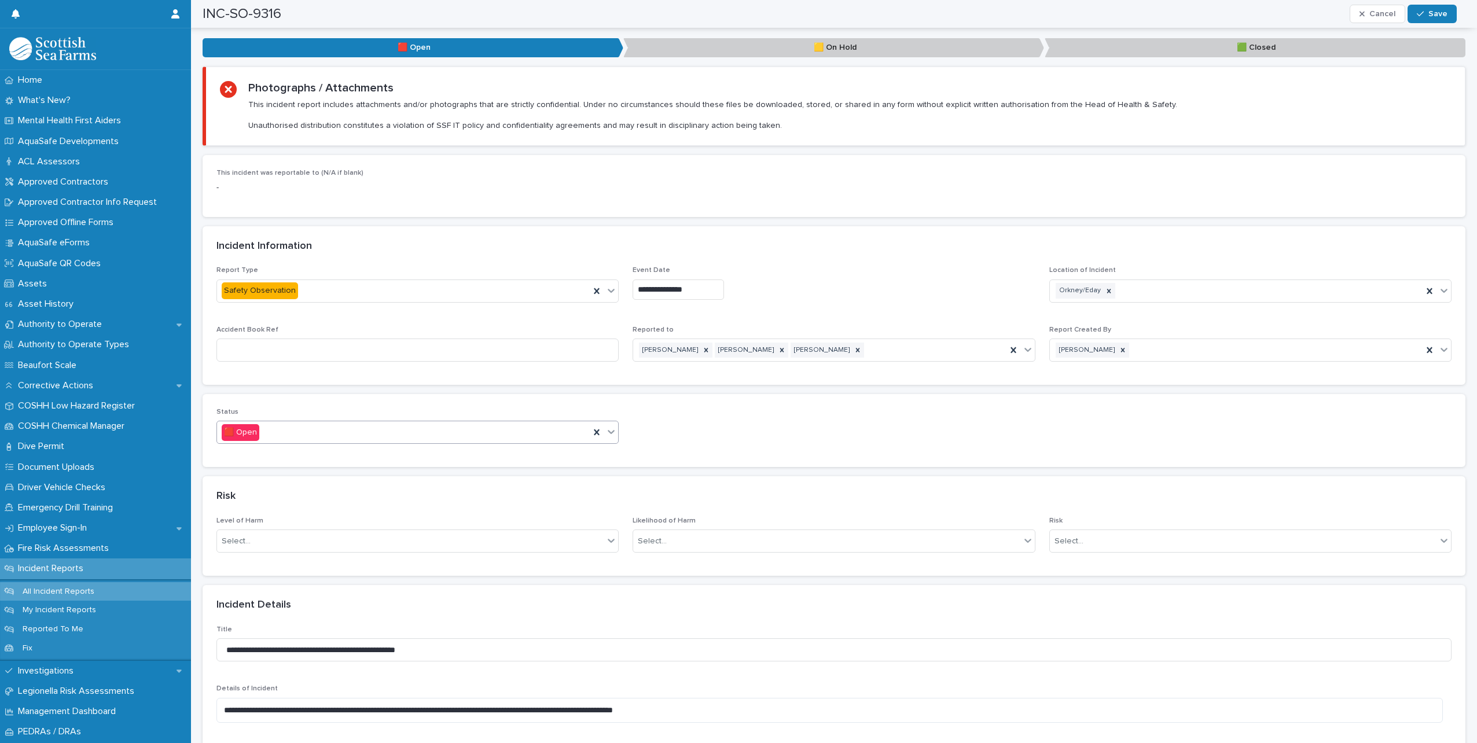
click at [613, 437] on icon at bounding box center [611, 432] width 12 height 12
click at [257, 453] on span "🟥 Open" at bounding box center [241, 453] width 38 height 13
click at [605, 432] on icon at bounding box center [611, 432] width 12 height 12
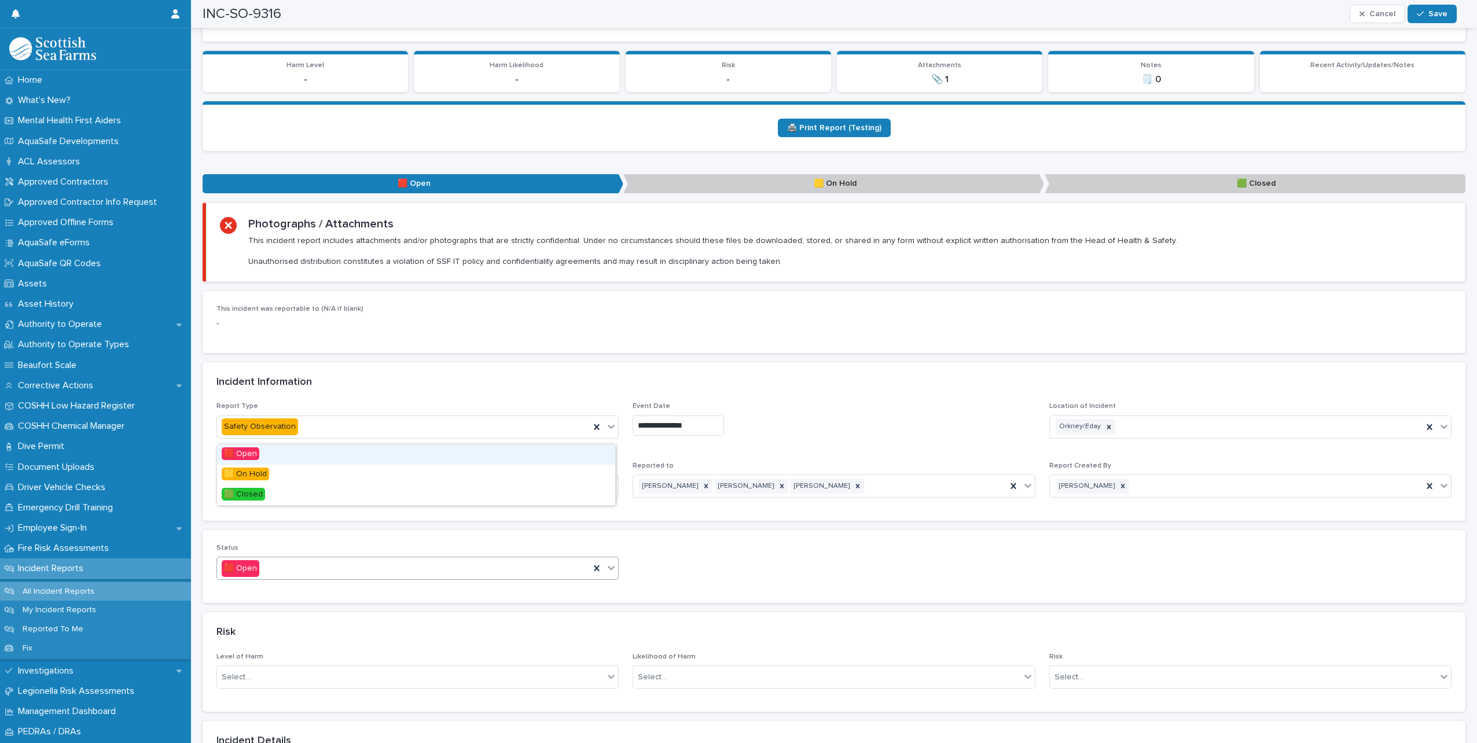
scroll to position [405, 0]
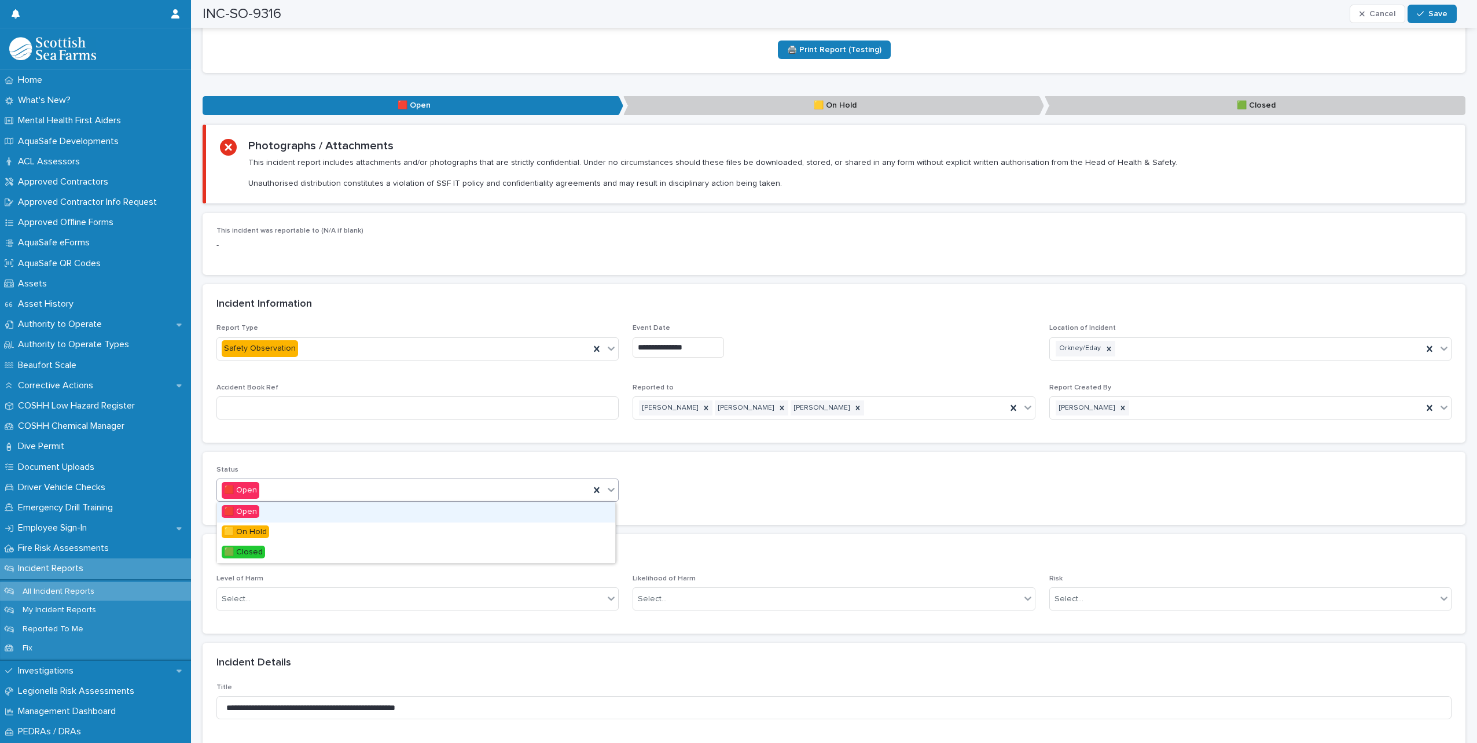
click at [277, 501] on div "🟥 Open" at bounding box center [417, 490] width 402 height 23
click at [605, 494] on icon at bounding box center [611, 490] width 12 height 12
click at [258, 553] on span "🟩 Closed" at bounding box center [243, 552] width 43 height 13
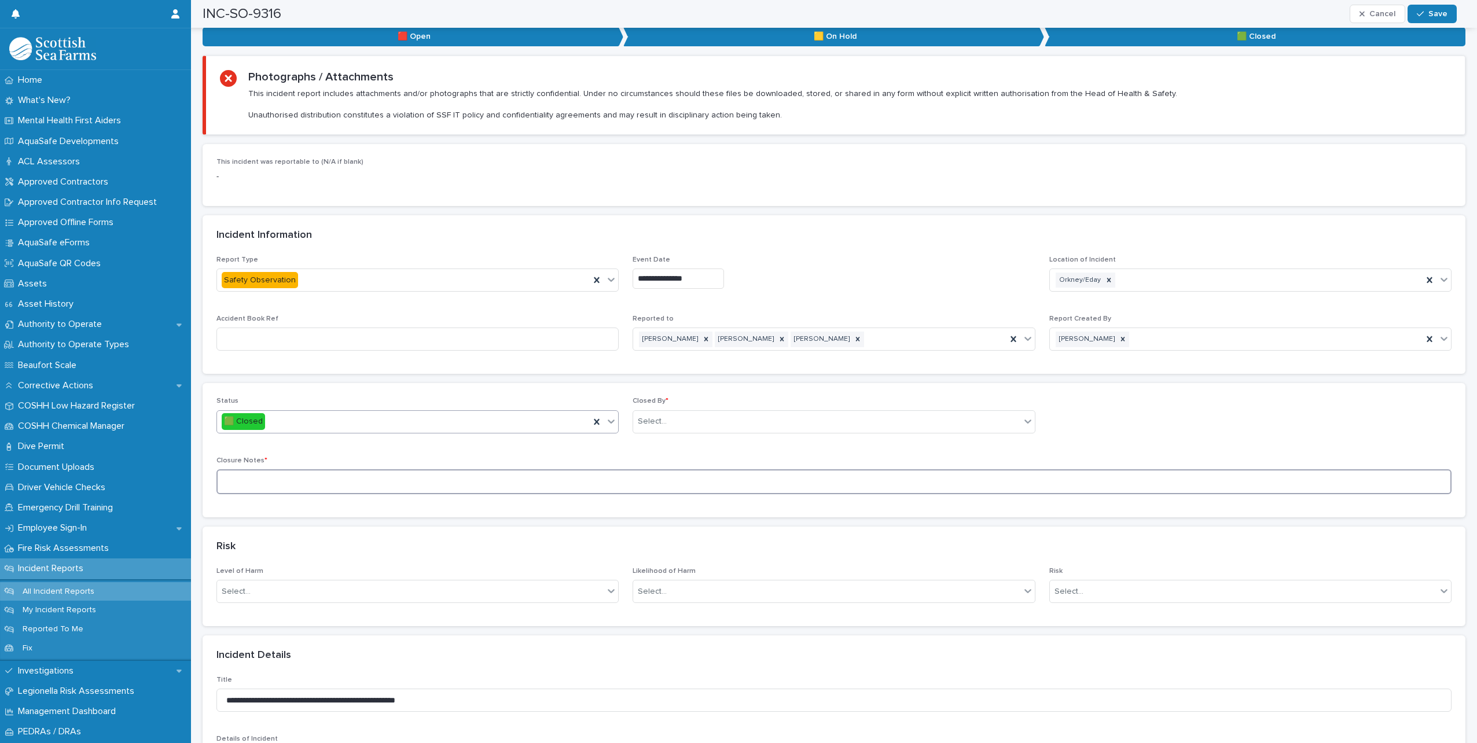
click at [277, 481] on textarea at bounding box center [833, 481] width 1235 height 25
click at [431, 481] on textarea "**********" at bounding box center [829, 481] width 1226 height 25
type textarea "**********"
click at [681, 418] on div "Select..." at bounding box center [826, 421] width 387 height 19
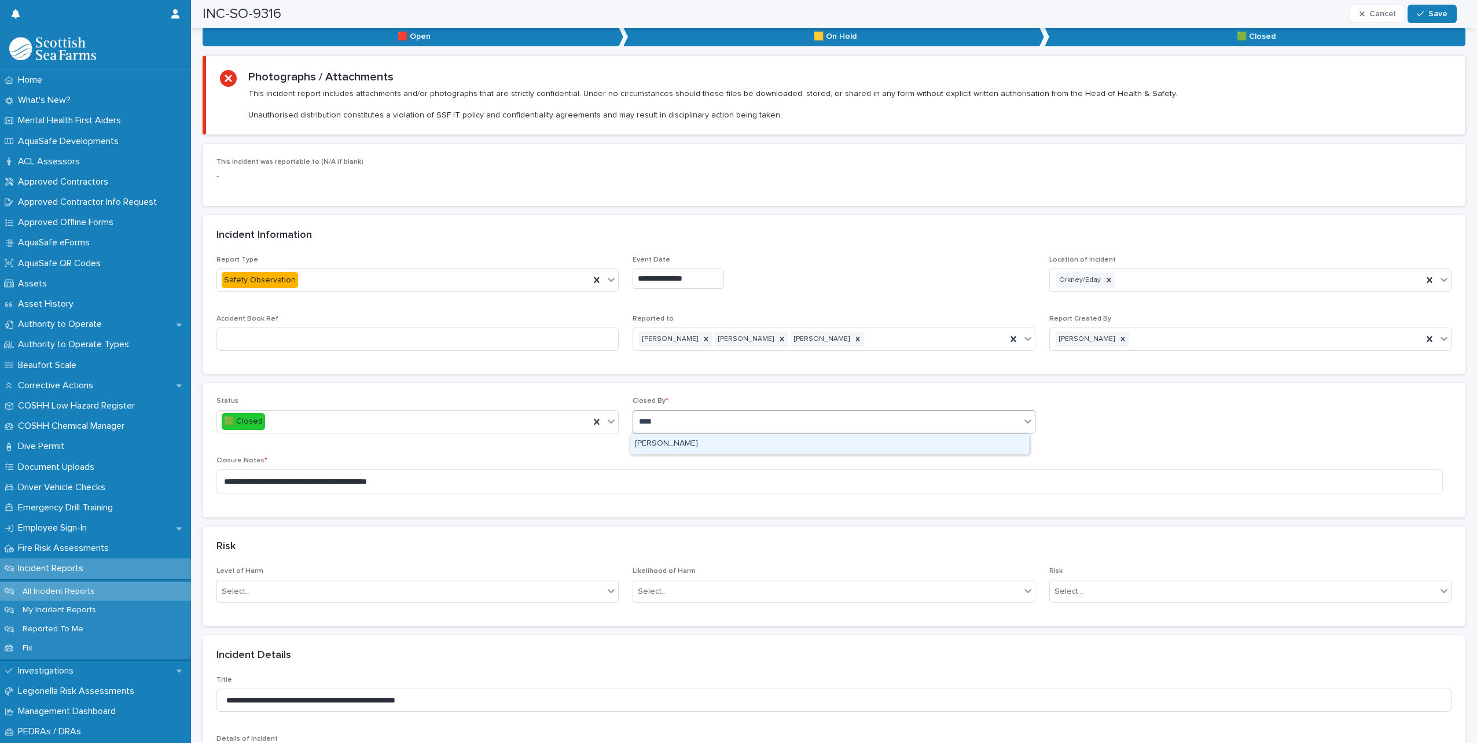
type input "*****"
click at [674, 442] on div "[PERSON_NAME]" at bounding box center [829, 444] width 398 height 20
click at [567, 453] on div "**********" at bounding box center [833, 450] width 1235 height 106
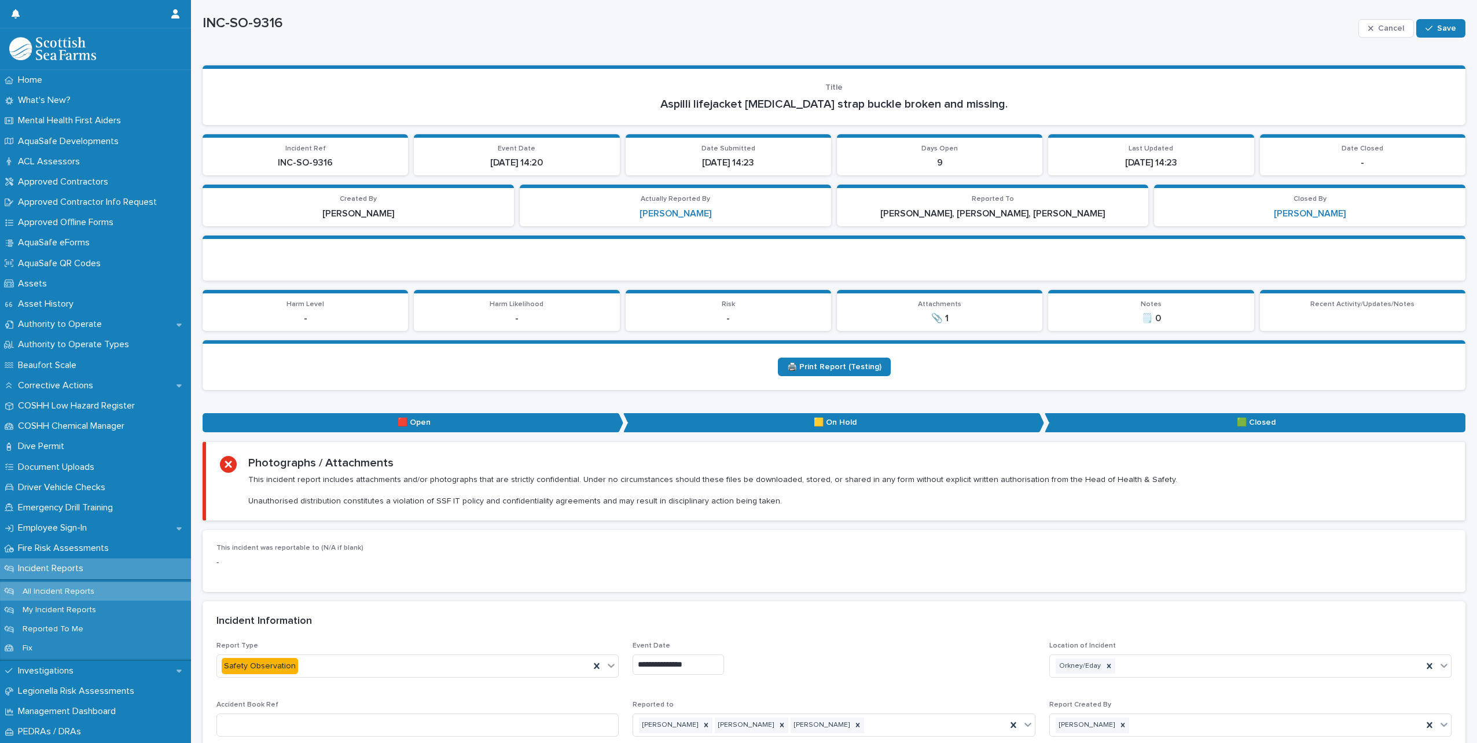
scroll to position [0, 0]
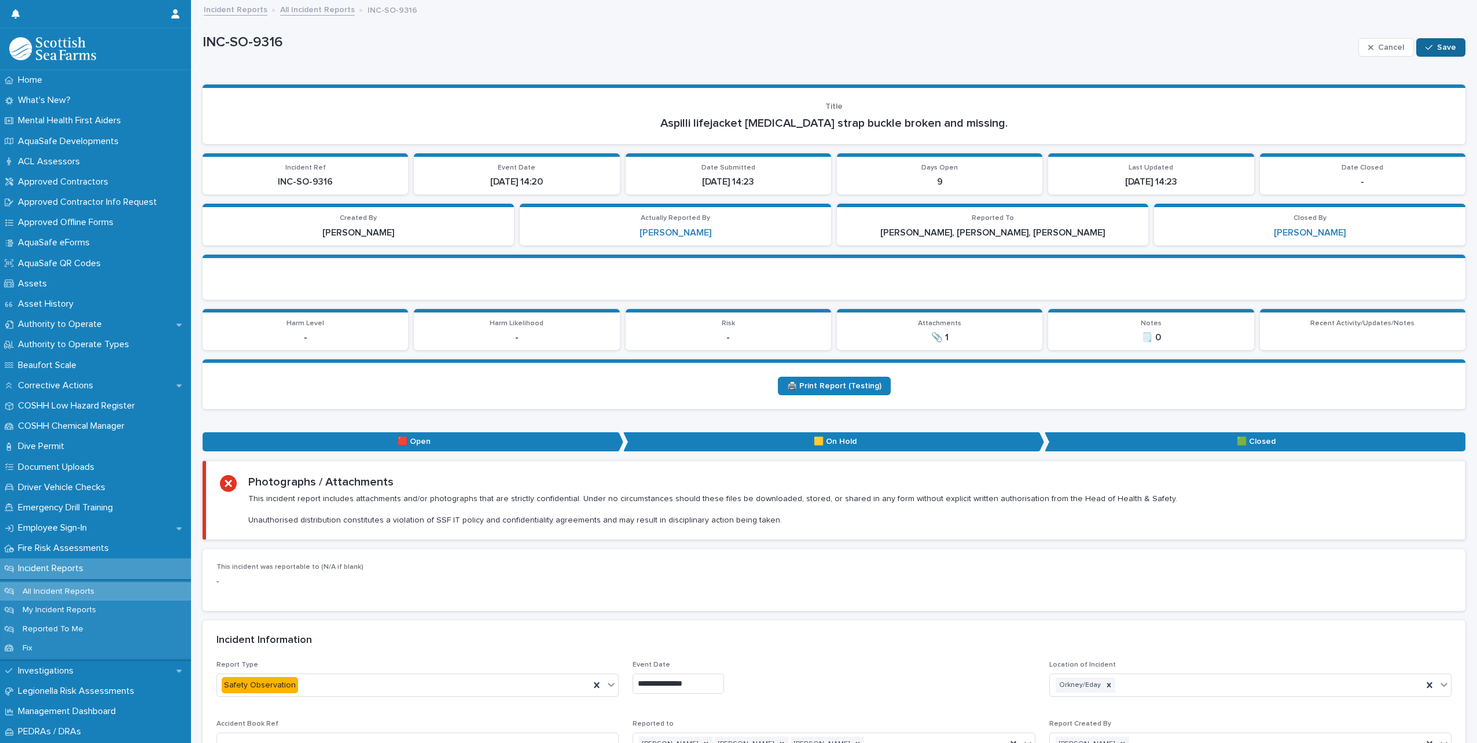
click at [1437, 51] on span "Save" at bounding box center [1446, 47] width 19 height 8
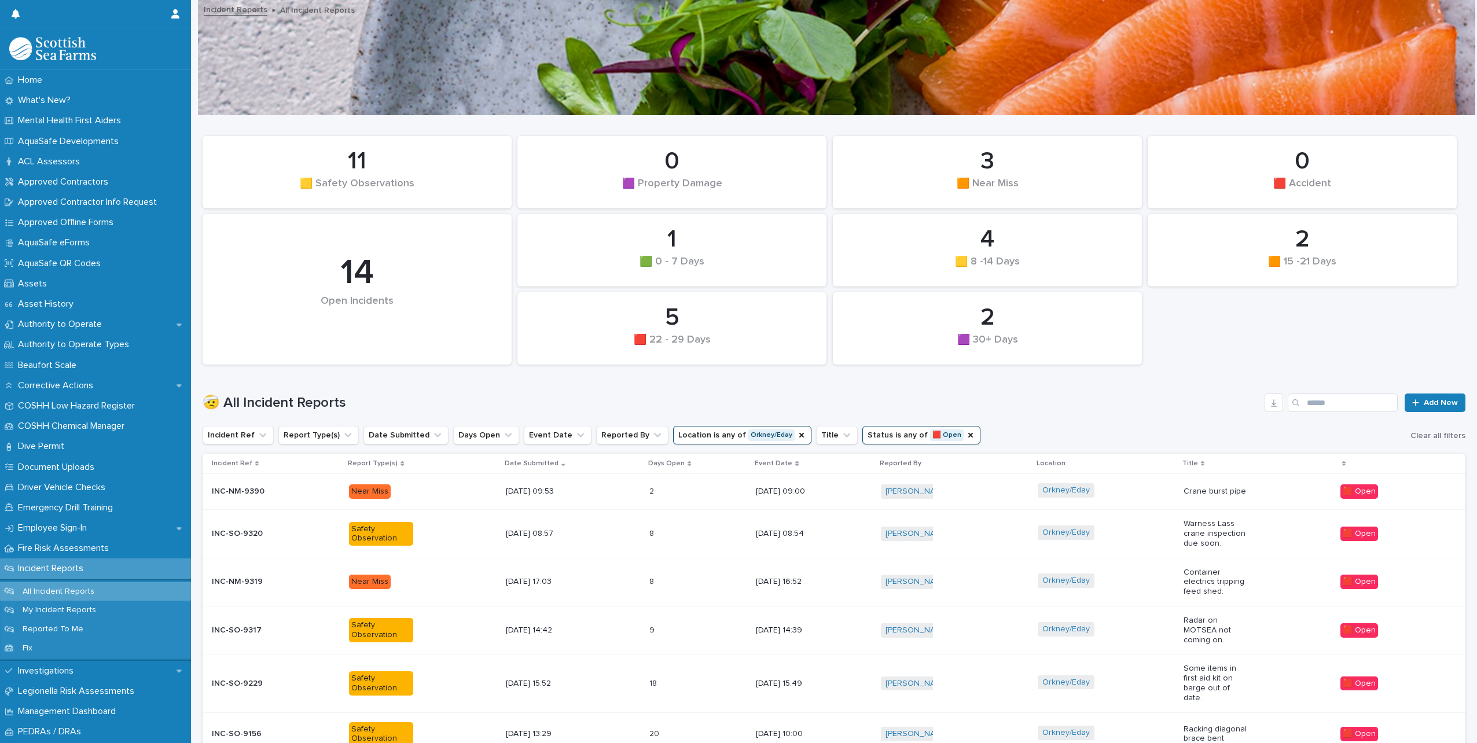
scroll to position [110, 0]
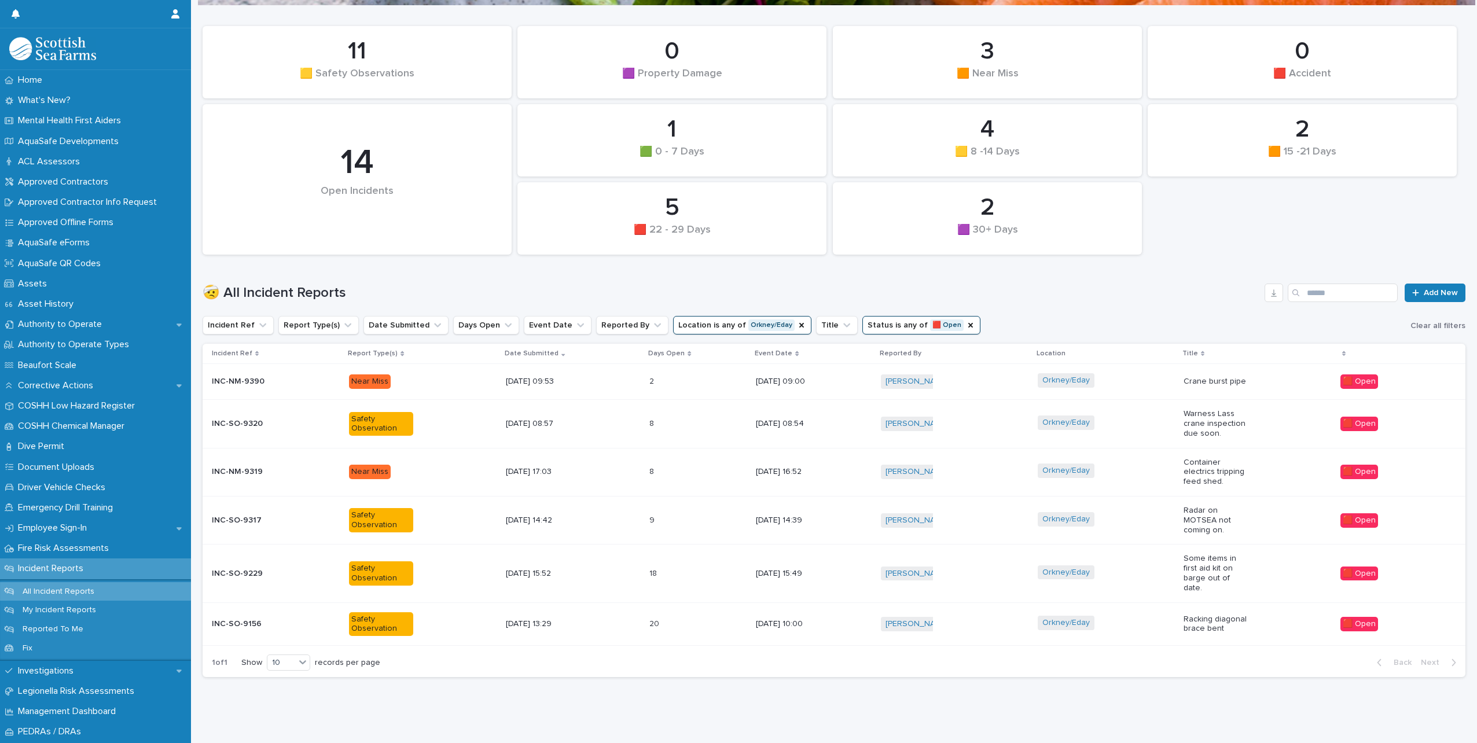
click at [966, 325] on icon "Status" at bounding box center [970, 325] width 9 height 9
click at [895, 328] on icon "Status" at bounding box center [901, 325] width 12 height 12
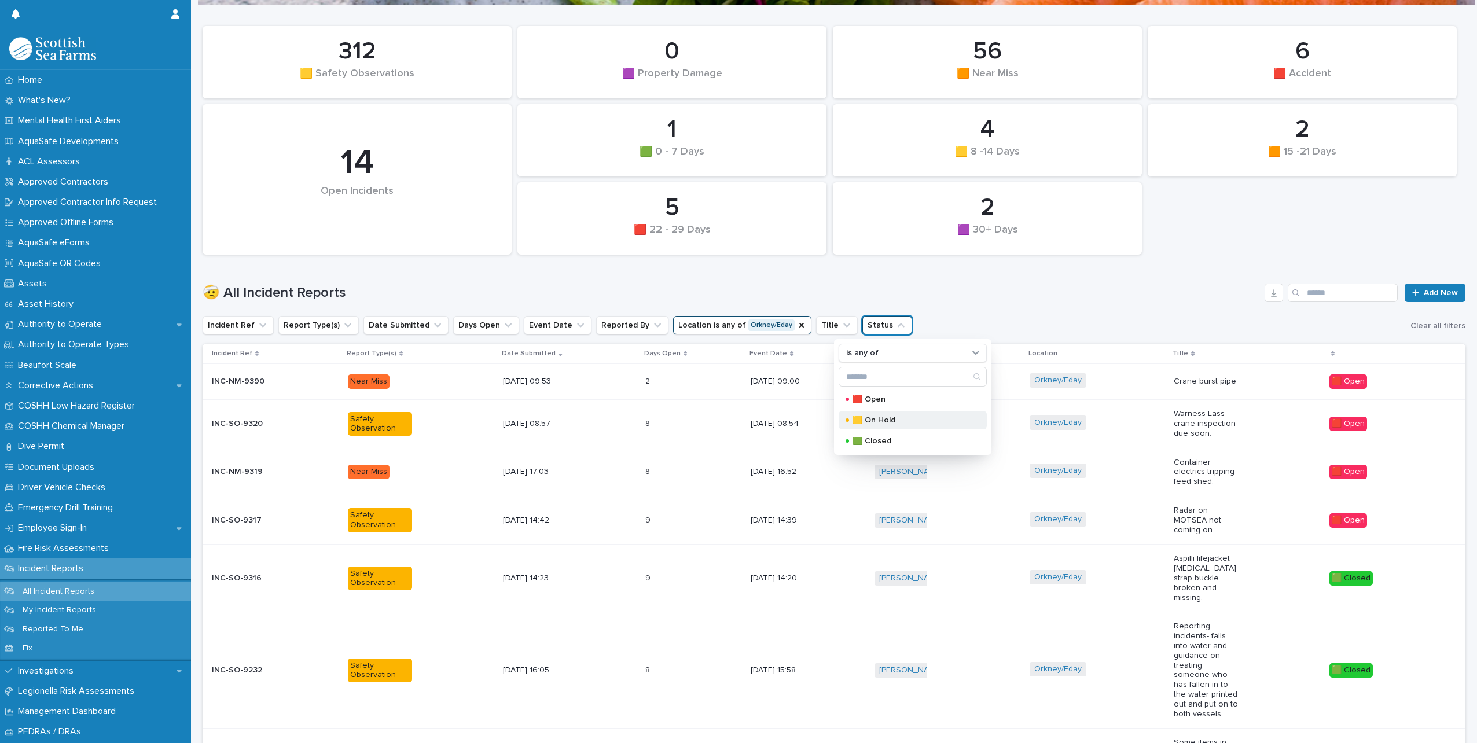
click at [878, 420] on p "🟨 On Hold" at bounding box center [910, 420] width 116 height 8
click at [1038, 285] on h1 "🤕 All Incident Reports" at bounding box center [731, 293] width 1057 height 17
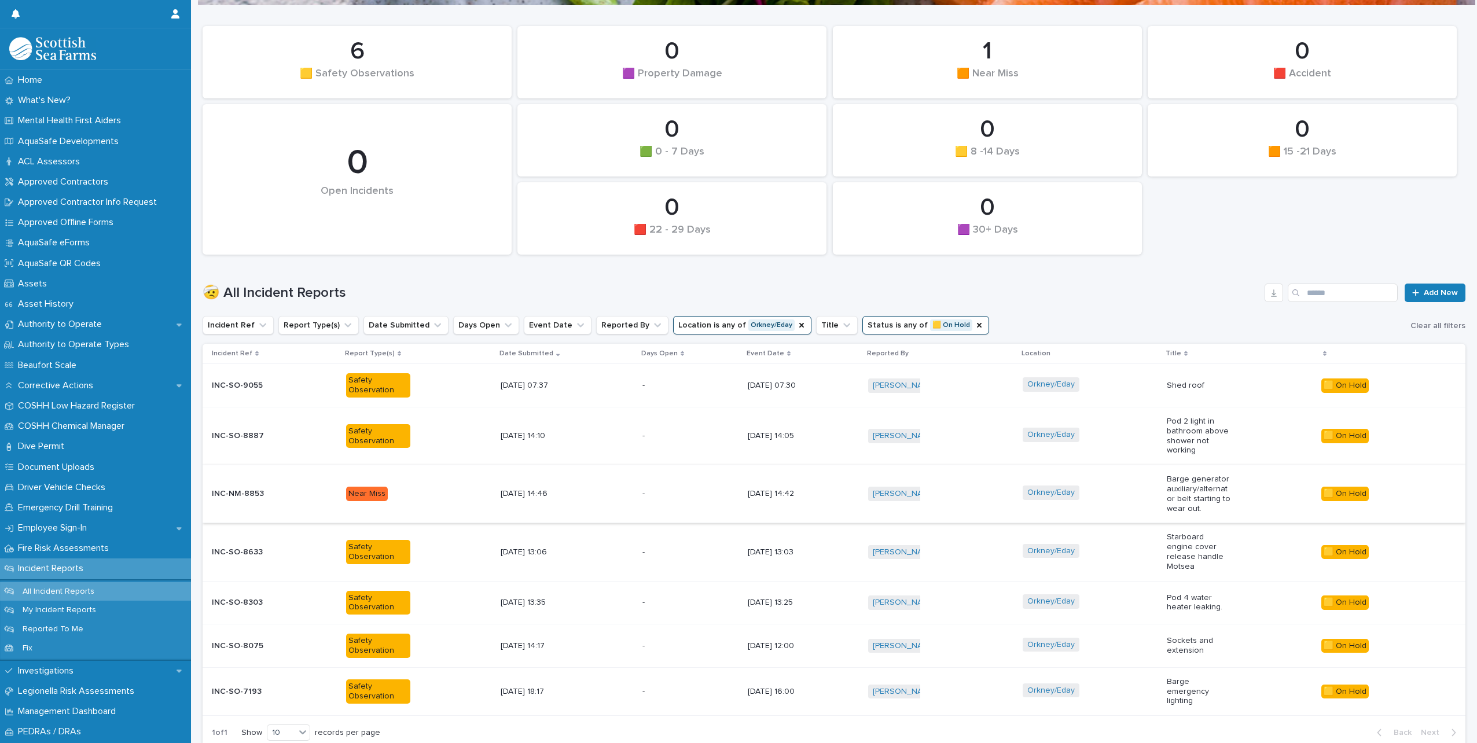
scroll to position [175, 0]
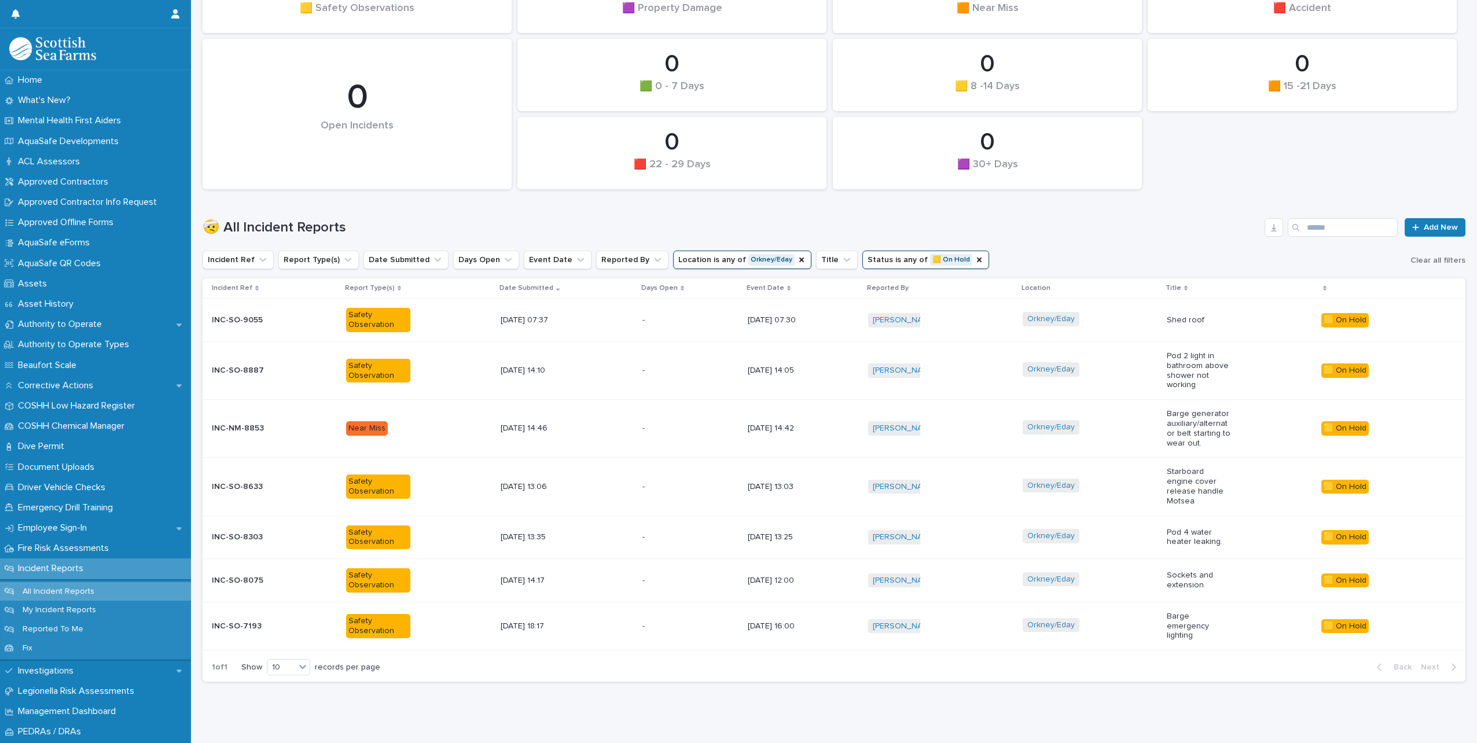
click at [1125, 653] on div "1 of 1 Show 10 records per page Back Next" at bounding box center [834, 667] width 1263 height 29
click at [1121, 569] on div "Orkney/Eday" at bounding box center [1089, 581] width 134 height 26
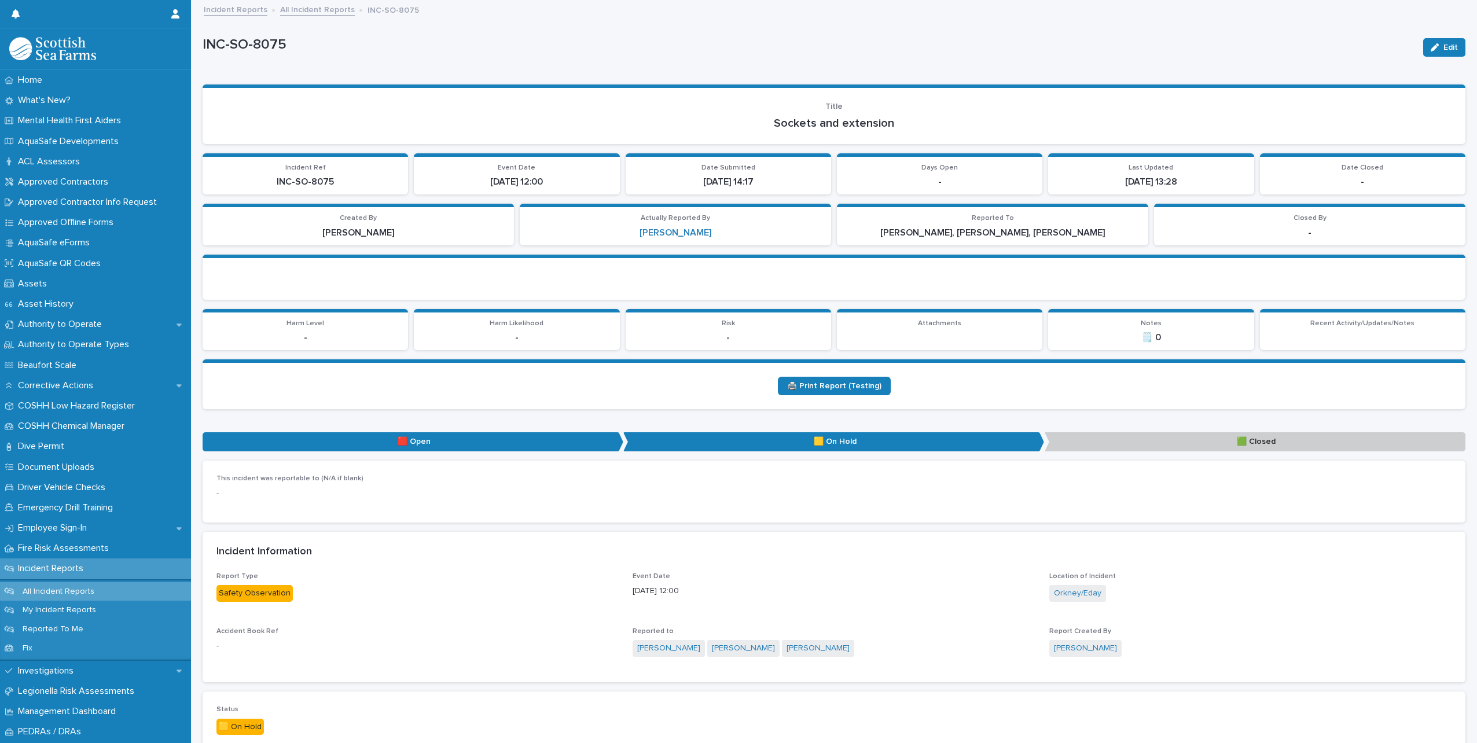
drag, startPoint x: 1428, startPoint y: 46, endPoint x: 858, endPoint y: 296, distance: 622.9
click at [1430, 46] on icon "button" at bounding box center [1434, 47] width 8 height 8
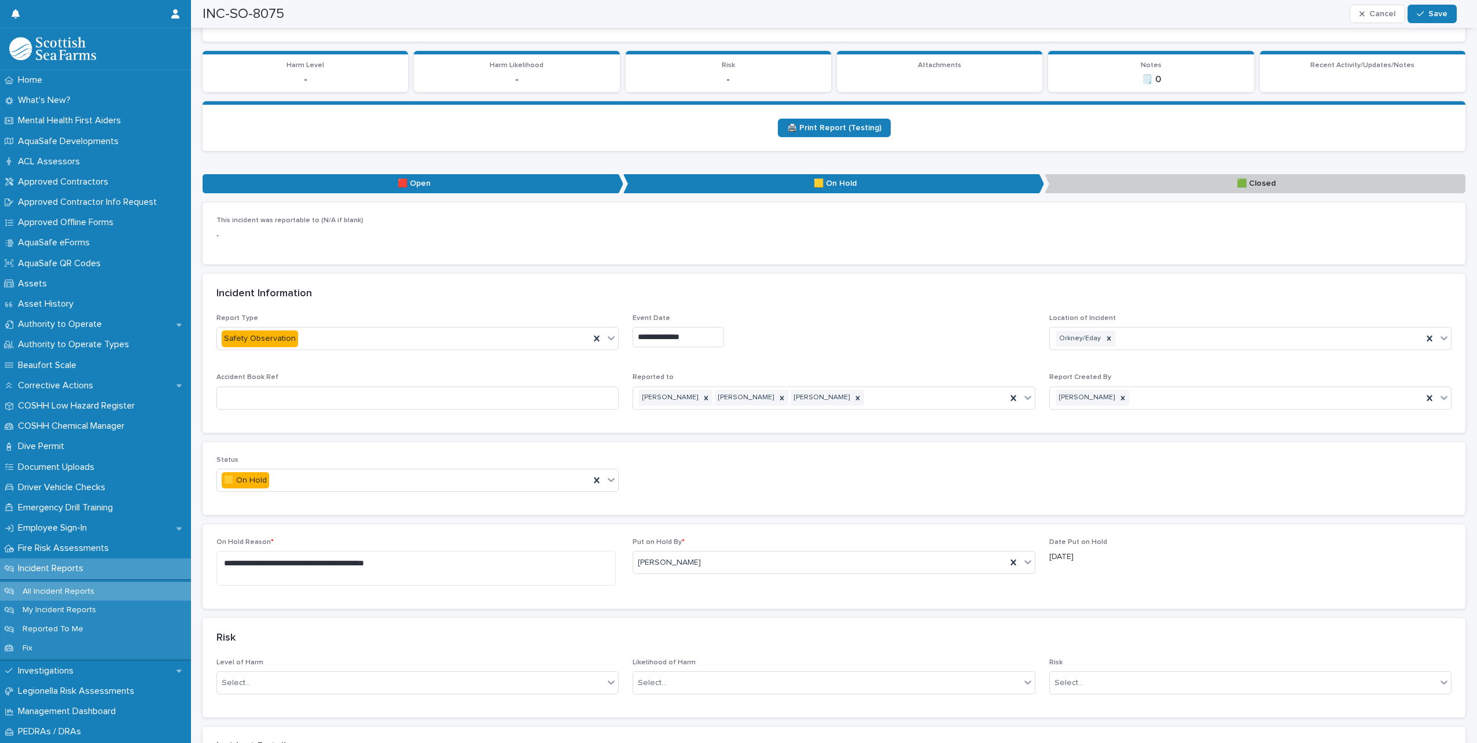
scroll to position [347, 0]
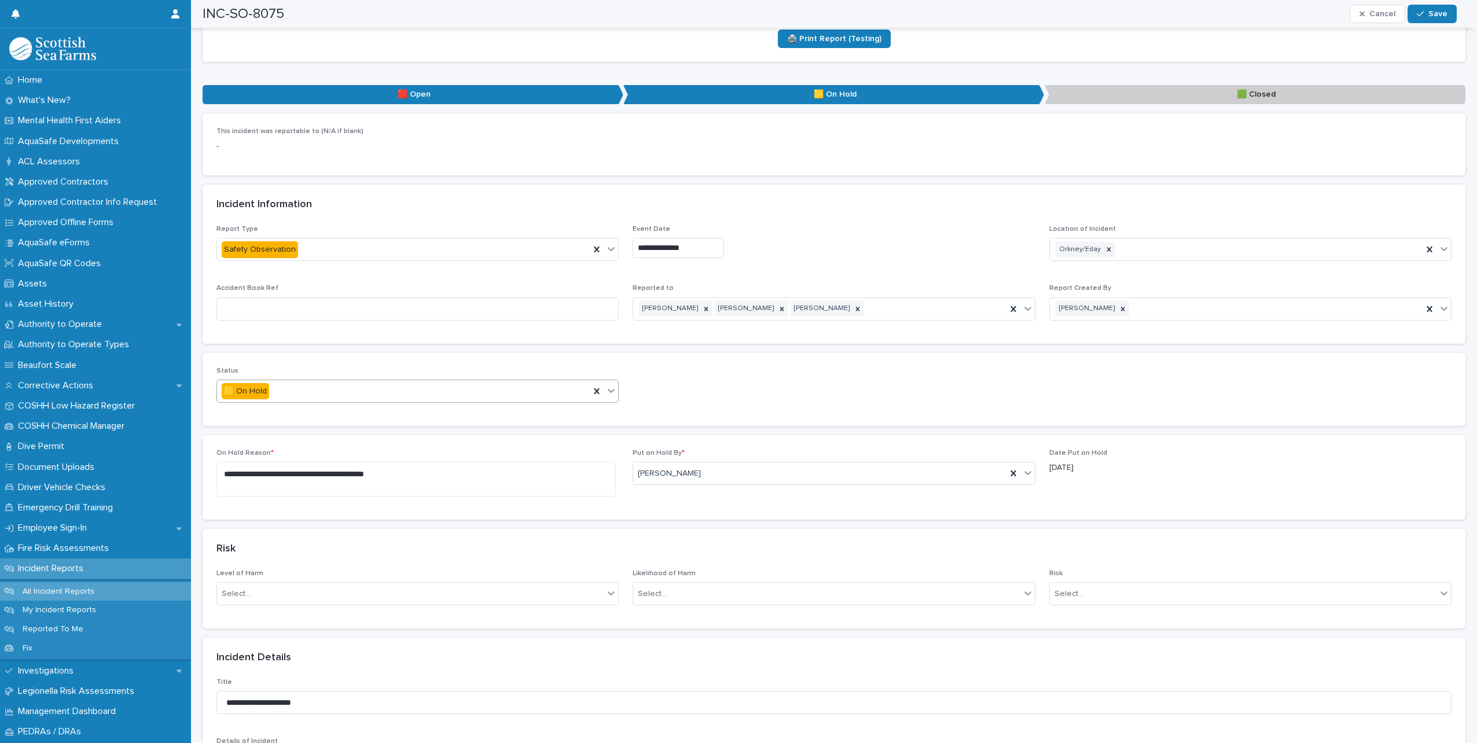
click at [613, 394] on div at bounding box center [611, 390] width 14 height 21
click at [269, 454] on div "🟩 Closed" at bounding box center [416, 454] width 398 height 20
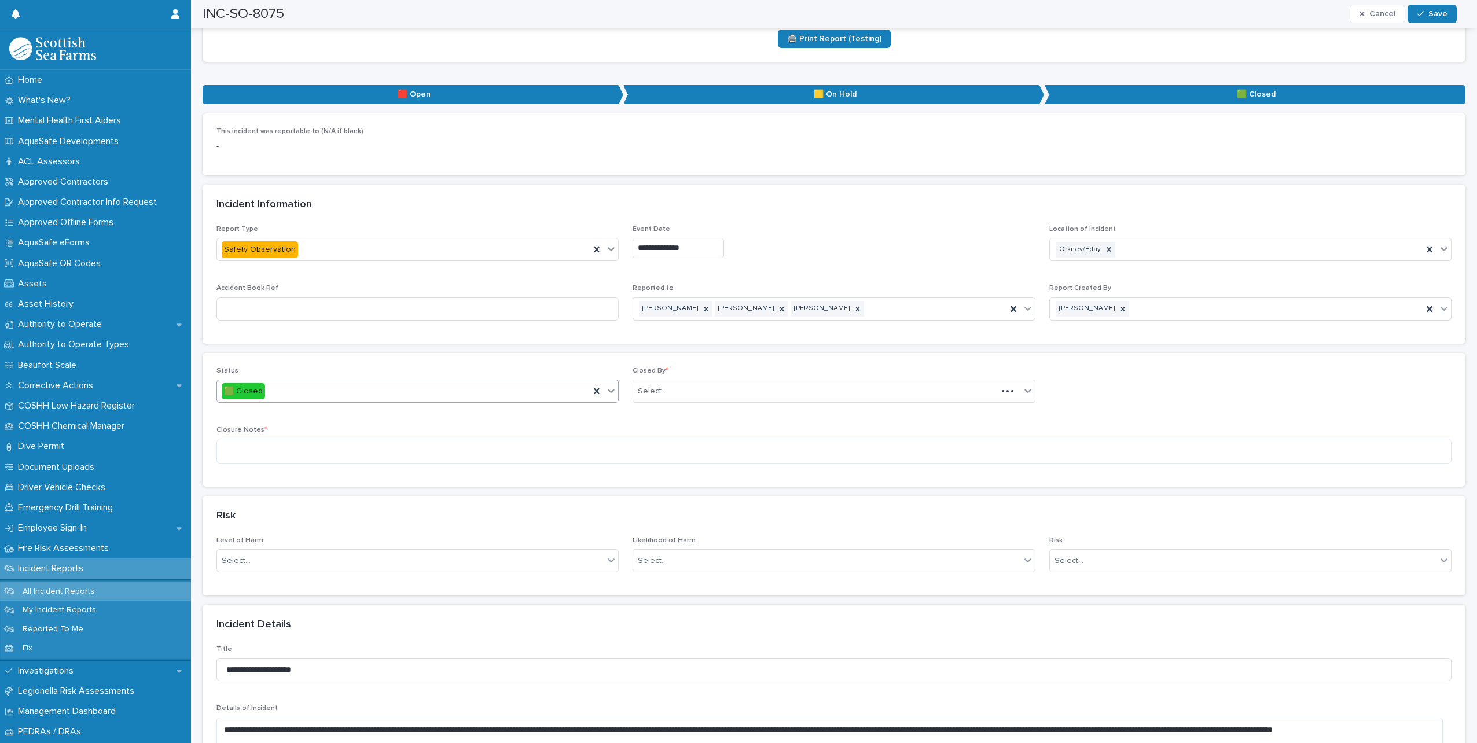
scroll to position [405, 0]
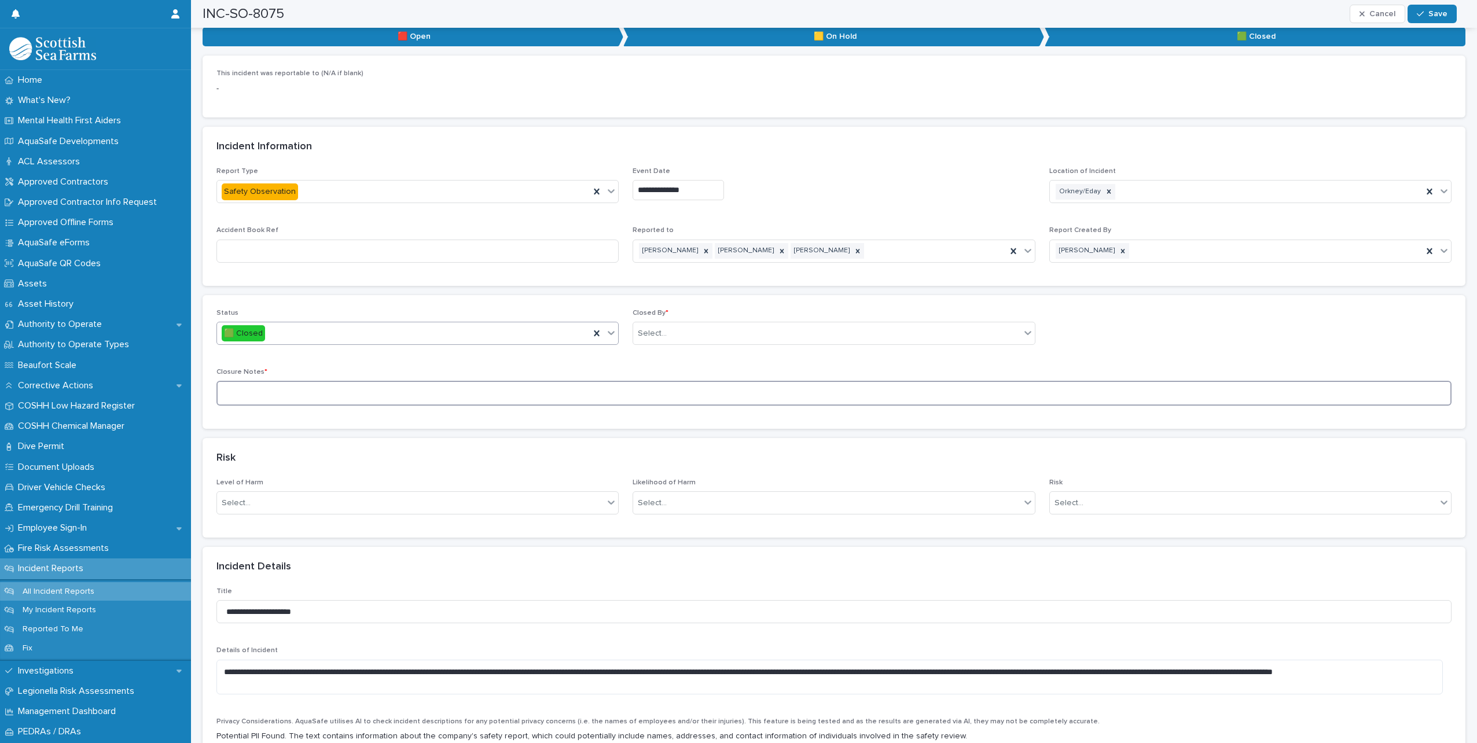
click at [348, 395] on textarea at bounding box center [833, 393] width 1235 height 25
type textarea "**********"
click at [704, 335] on div "Select..." at bounding box center [826, 333] width 387 height 19
type input "*****"
click at [665, 357] on div "[PERSON_NAME]" at bounding box center [829, 355] width 398 height 20
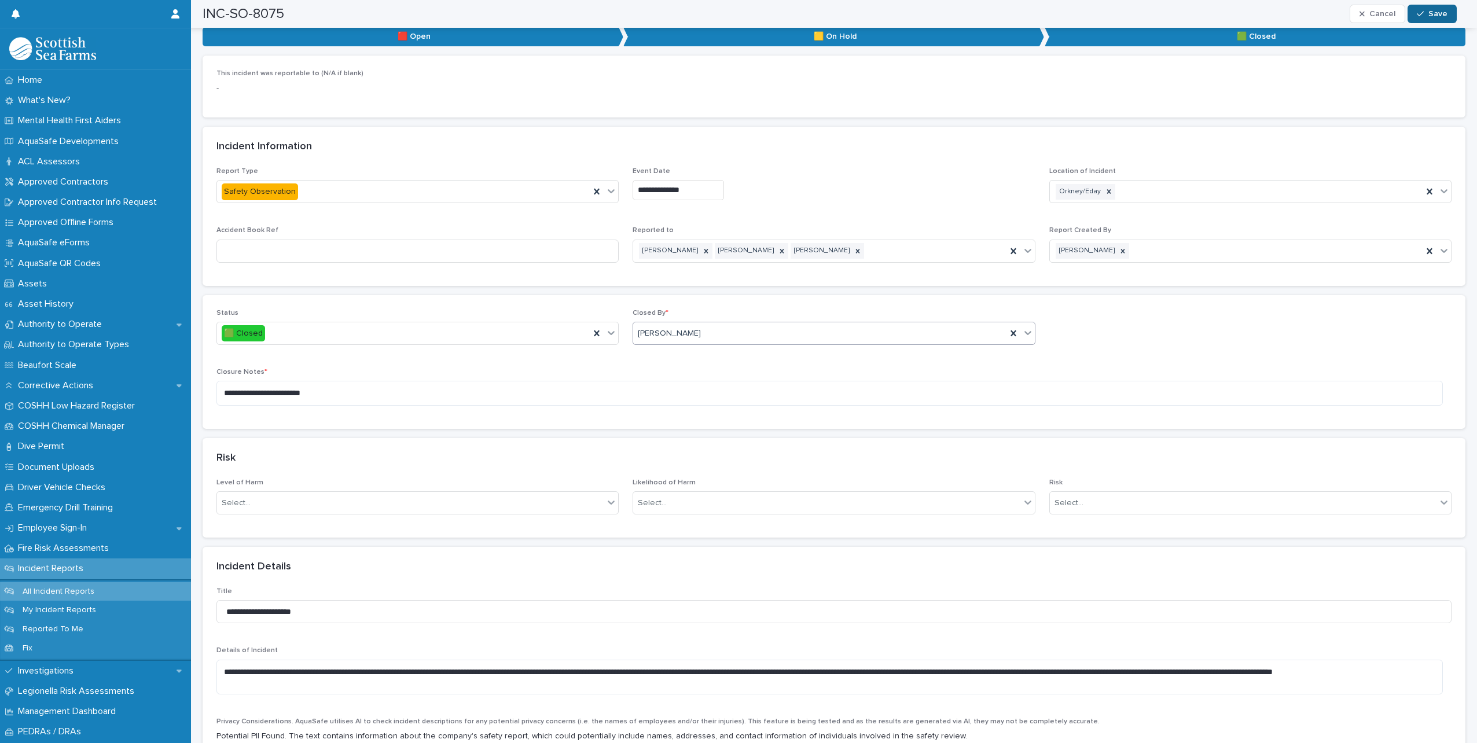
click at [1432, 14] on span "Save" at bounding box center [1437, 14] width 19 height 8
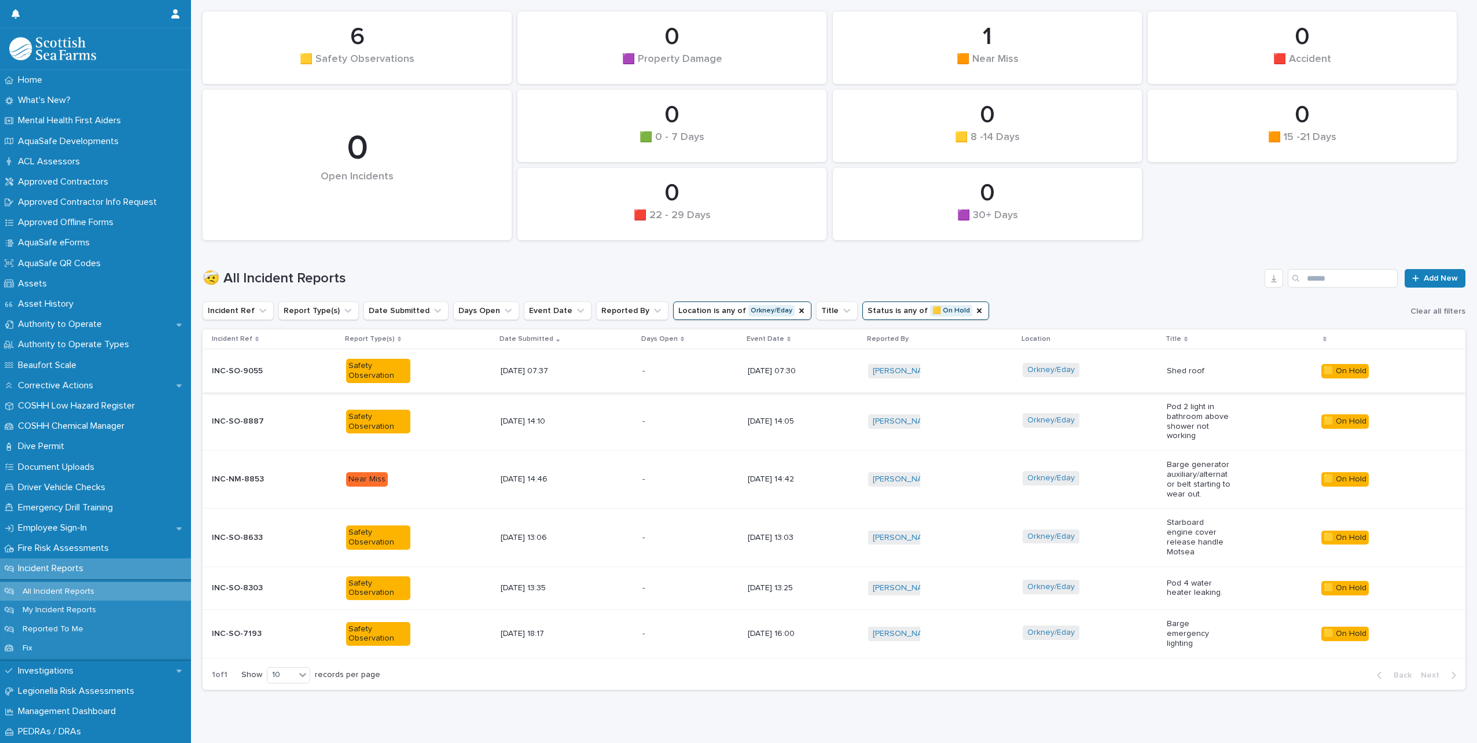
scroll to position [132, 0]
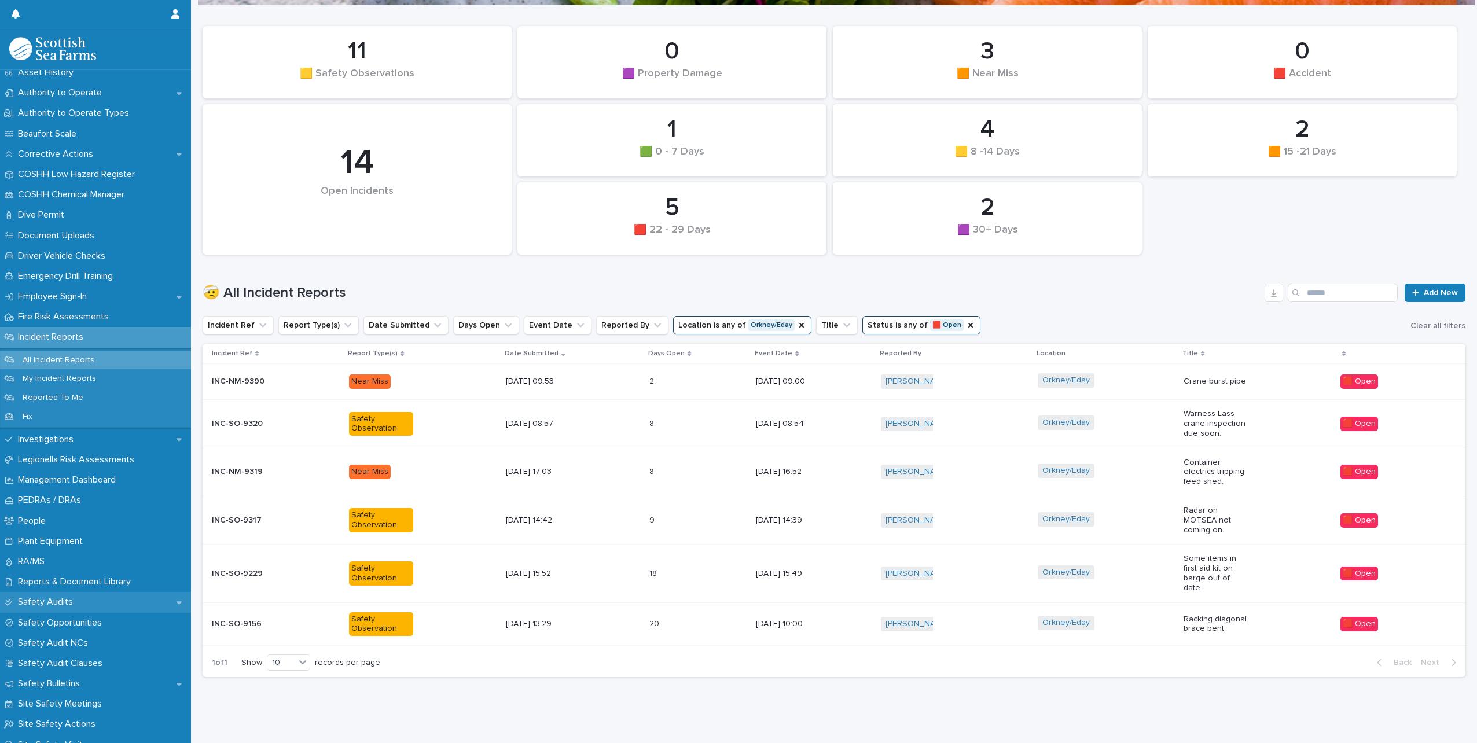
scroll to position [347, 0]
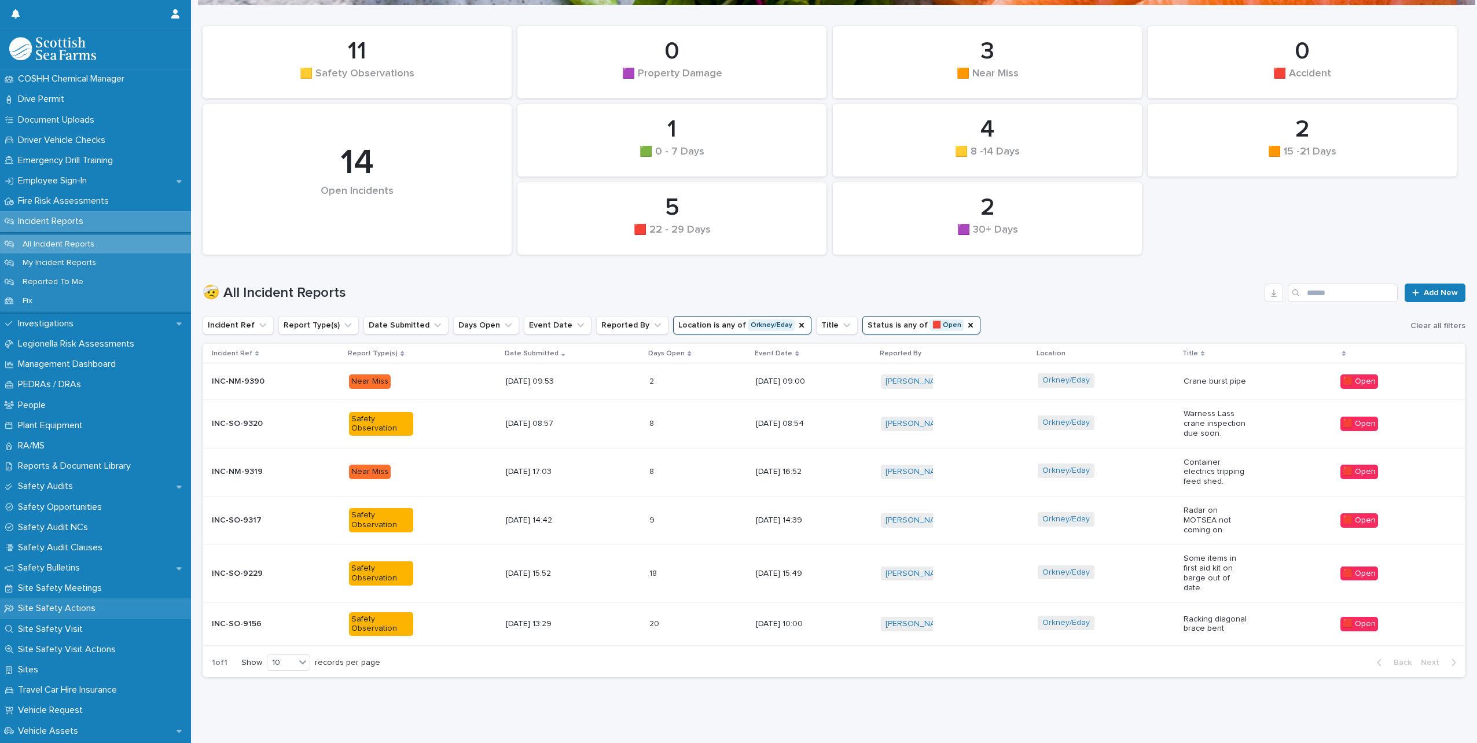
click at [66, 610] on p "Site Safety Actions" at bounding box center [58, 608] width 91 height 11
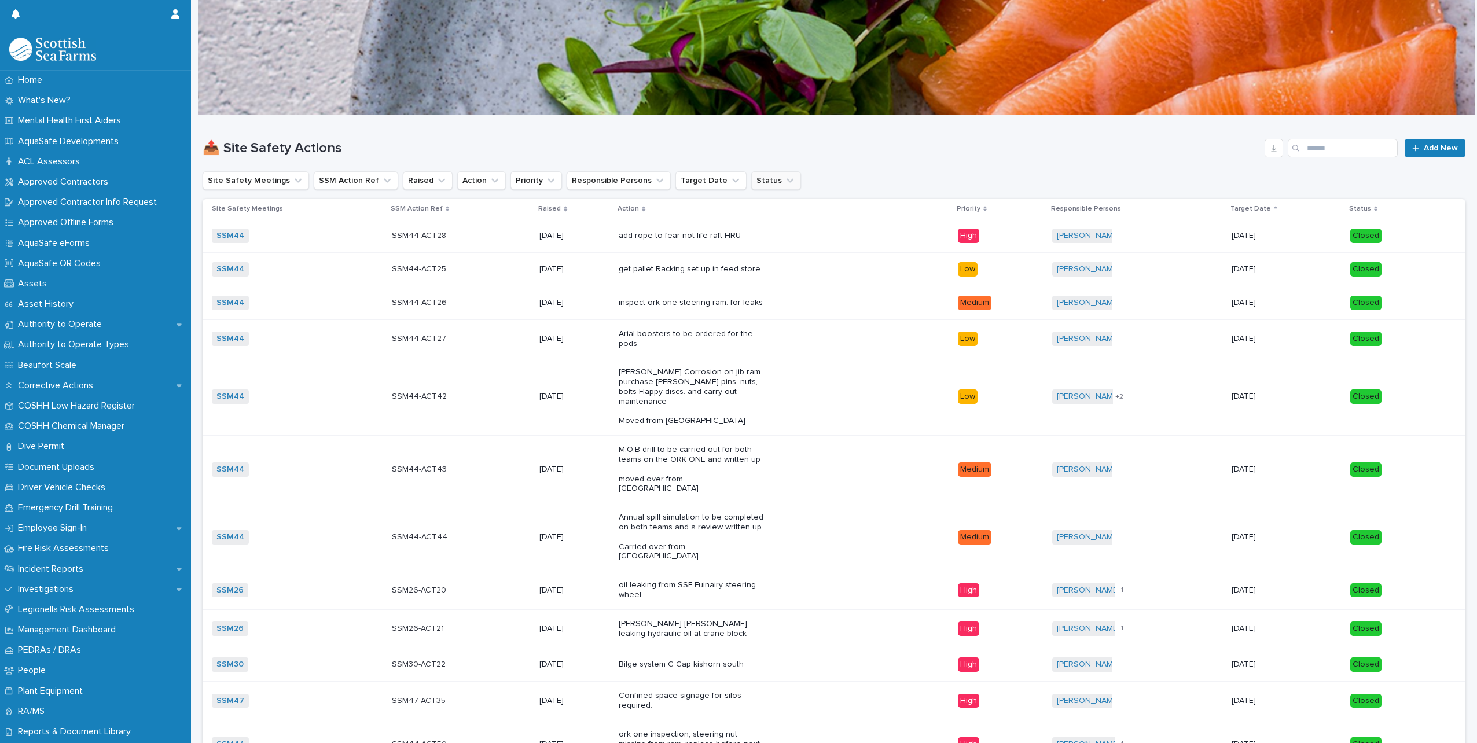
click at [755, 187] on button "Status" at bounding box center [776, 180] width 50 height 19
click at [834, 179] on div "Site Safety Meetings SSM Action Ref Raised Action Priority Responsible Persons …" at bounding box center [834, 180] width 1263 height 19
click at [626, 185] on button "Responsible Persons" at bounding box center [619, 180] width 104 height 19
type input "*"
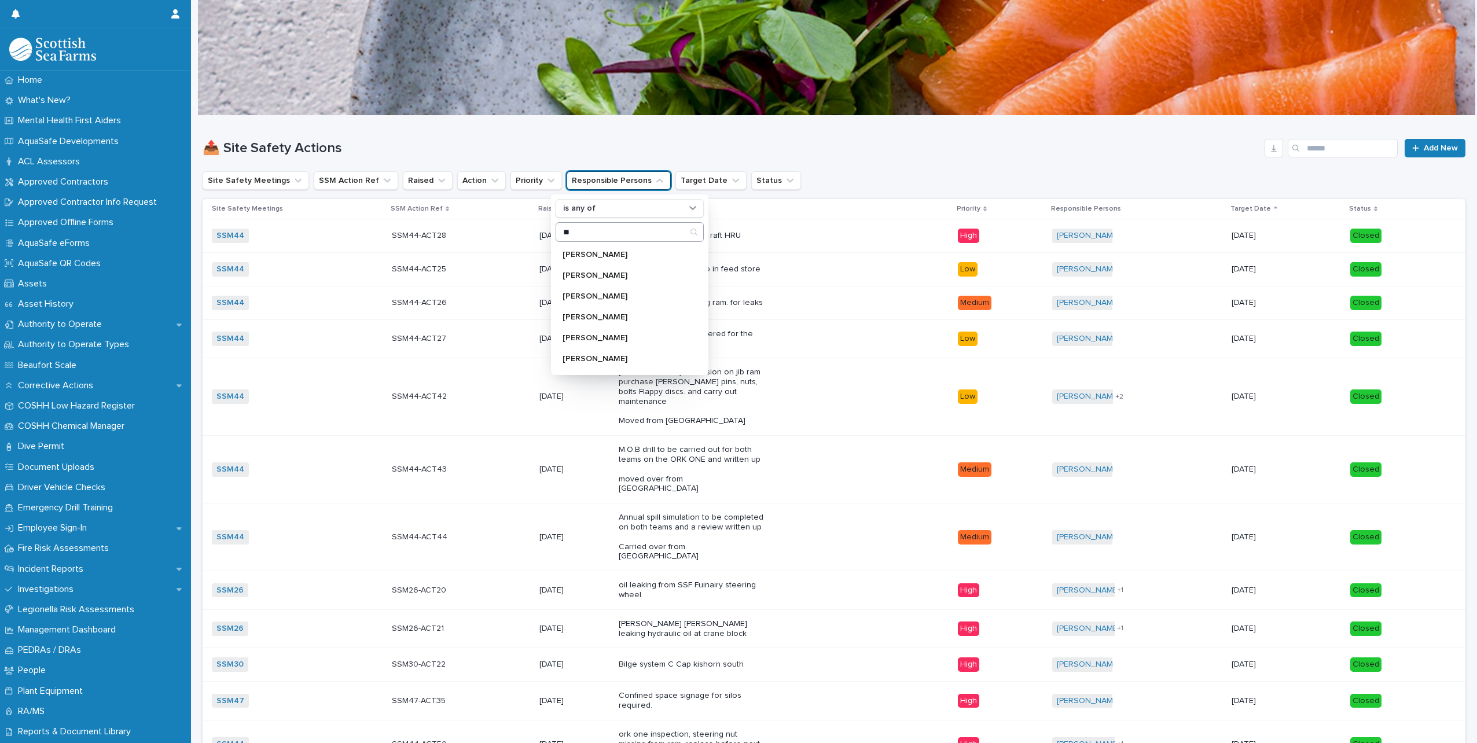
type input "*"
type input "*****"
click at [599, 261] on div "[PERSON_NAME]" at bounding box center [630, 254] width 148 height 19
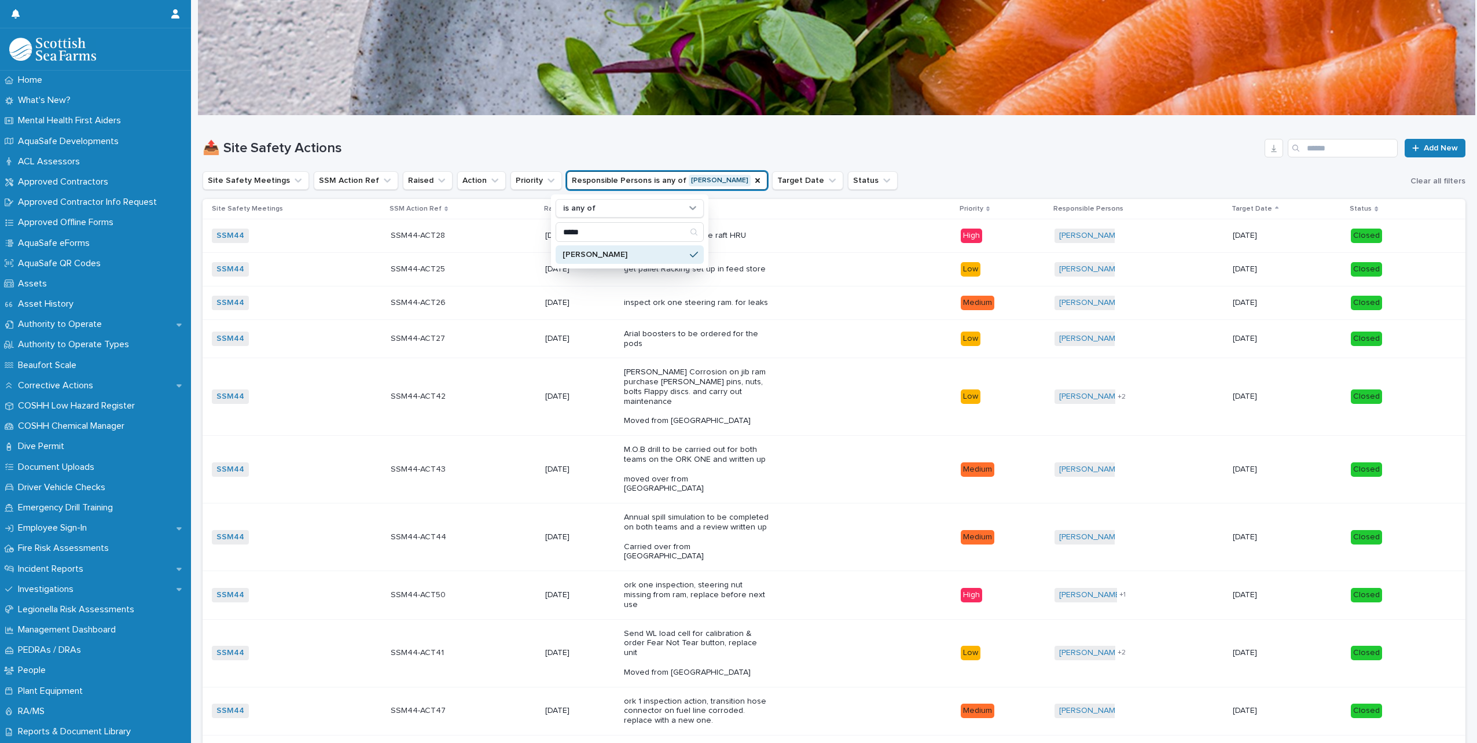
click at [950, 158] on div "📤 Site Safety Actions Add New" at bounding box center [834, 144] width 1263 height 56
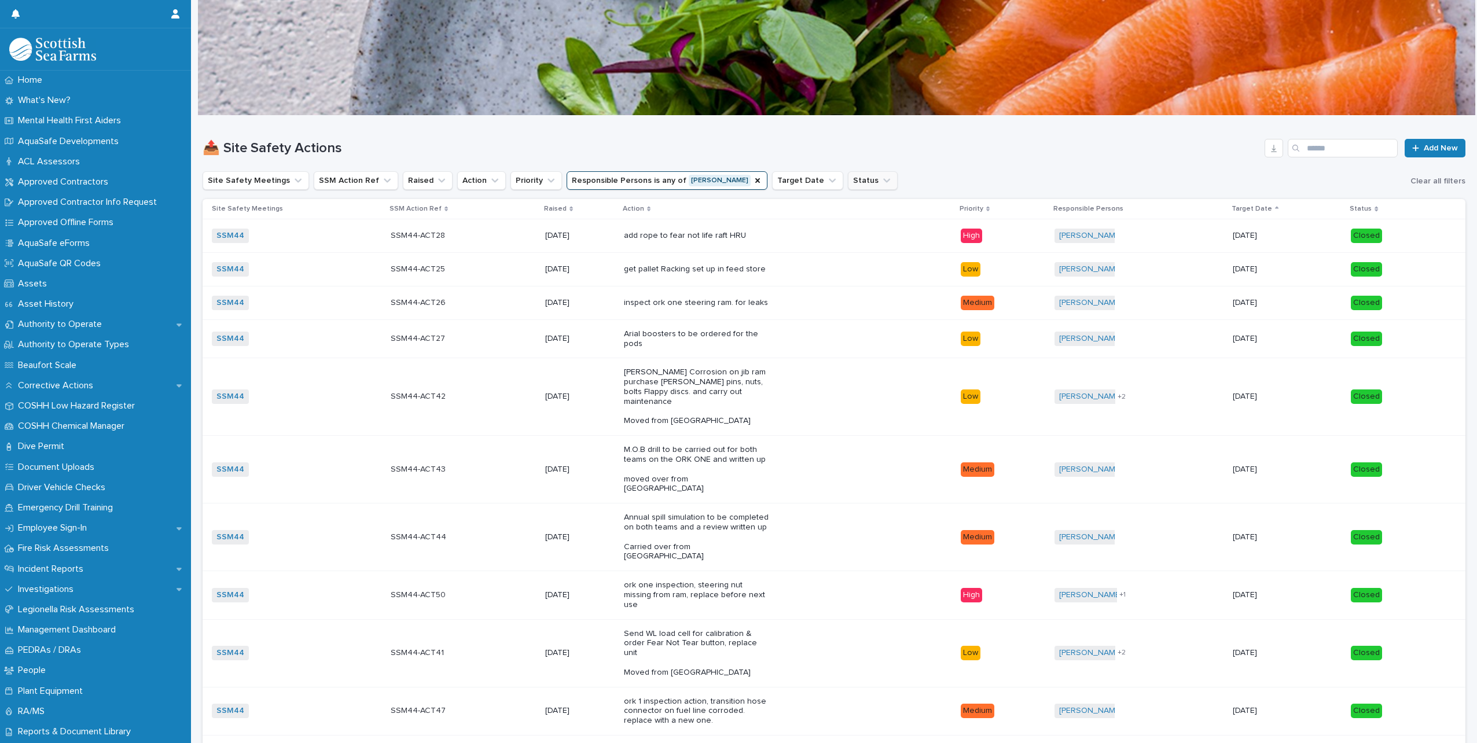
click at [881, 186] on icon "Status" at bounding box center [887, 181] width 12 height 12
click at [830, 255] on p "Open" at bounding box center [879, 255] width 116 height 8
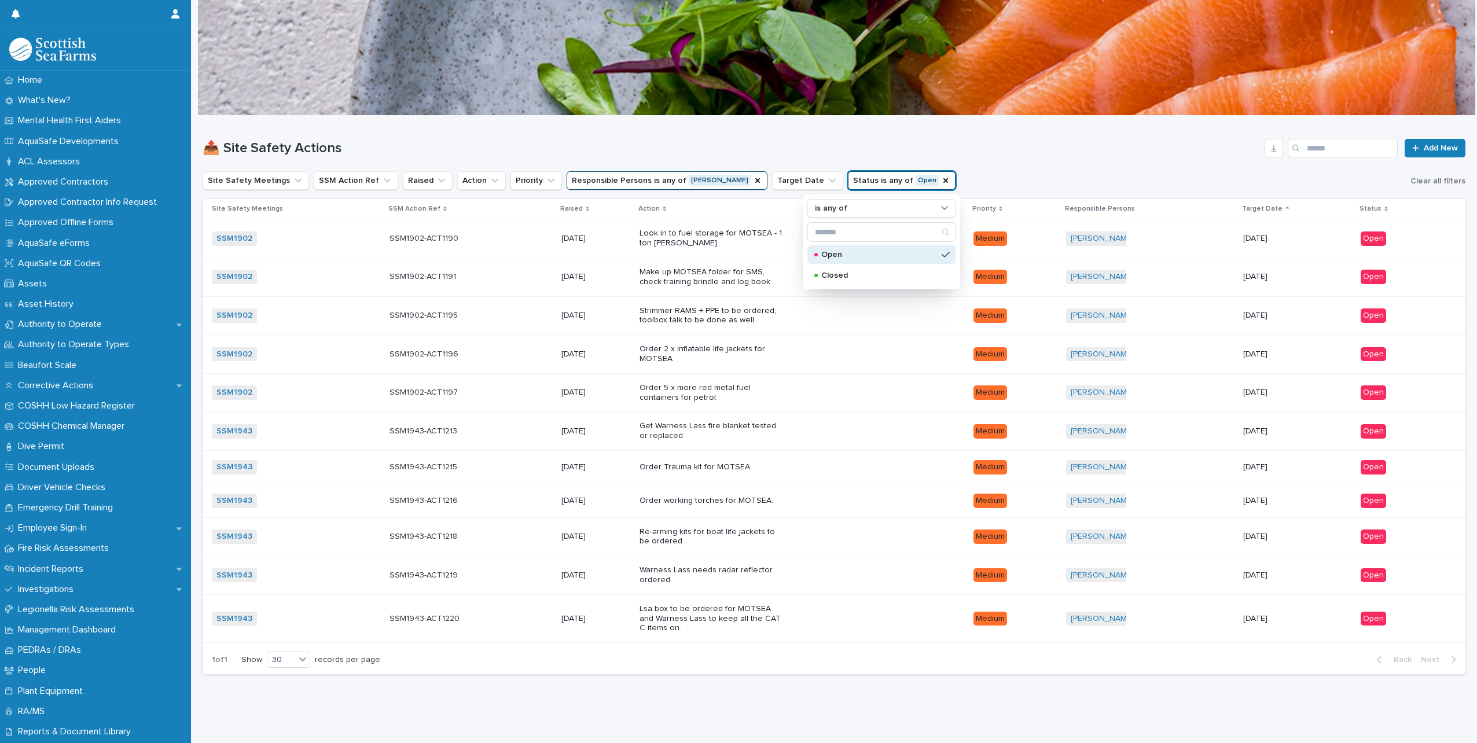
click at [1062, 161] on div "📤 Site Safety Actions Add New" at bounding box center [834, 144] width 1263 height 56
click at [808, 543] on div "Re-arming kits for boat life jackets to be ordered." at bounding box center [801, 537] width 325 height 29
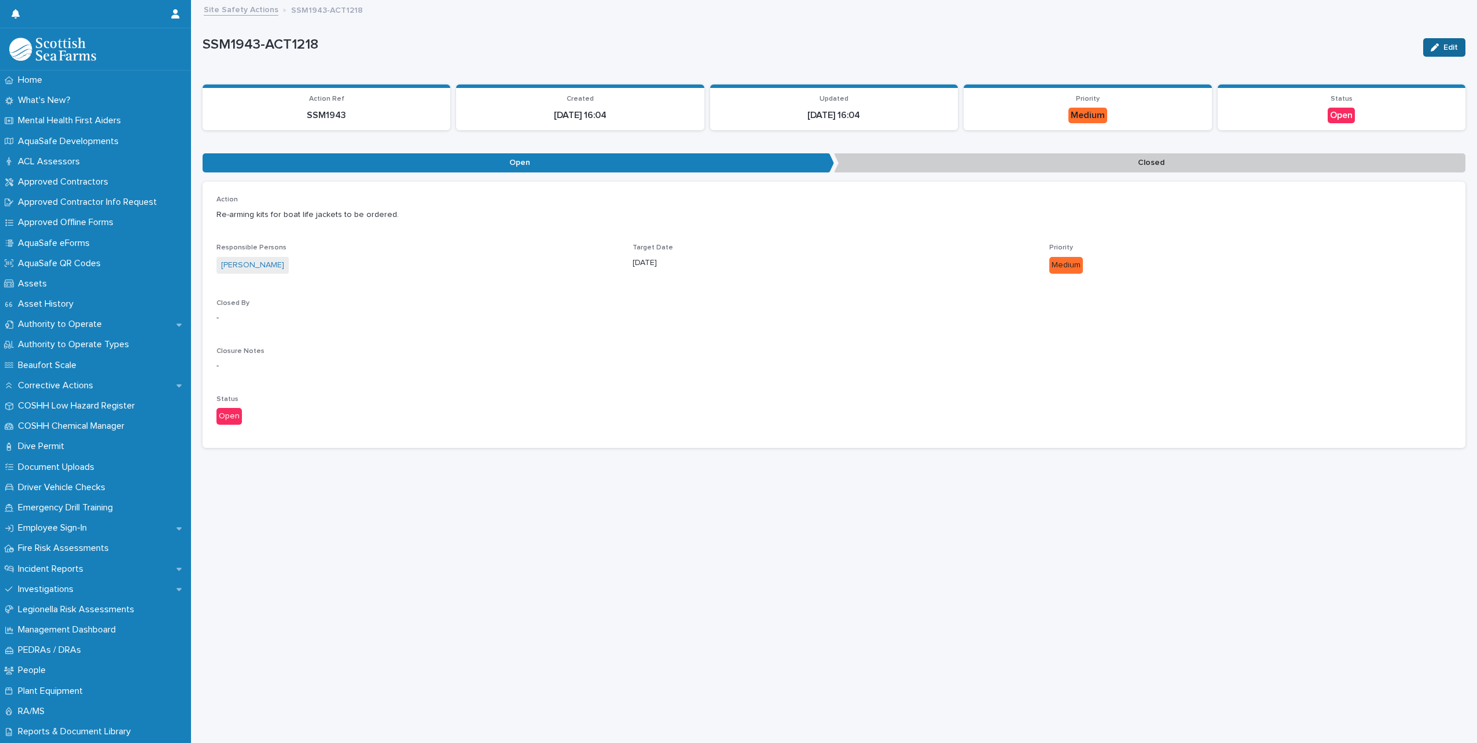
click at [1432, 50] on div "button" at bounding box center [1436, 47] width 13 height 8
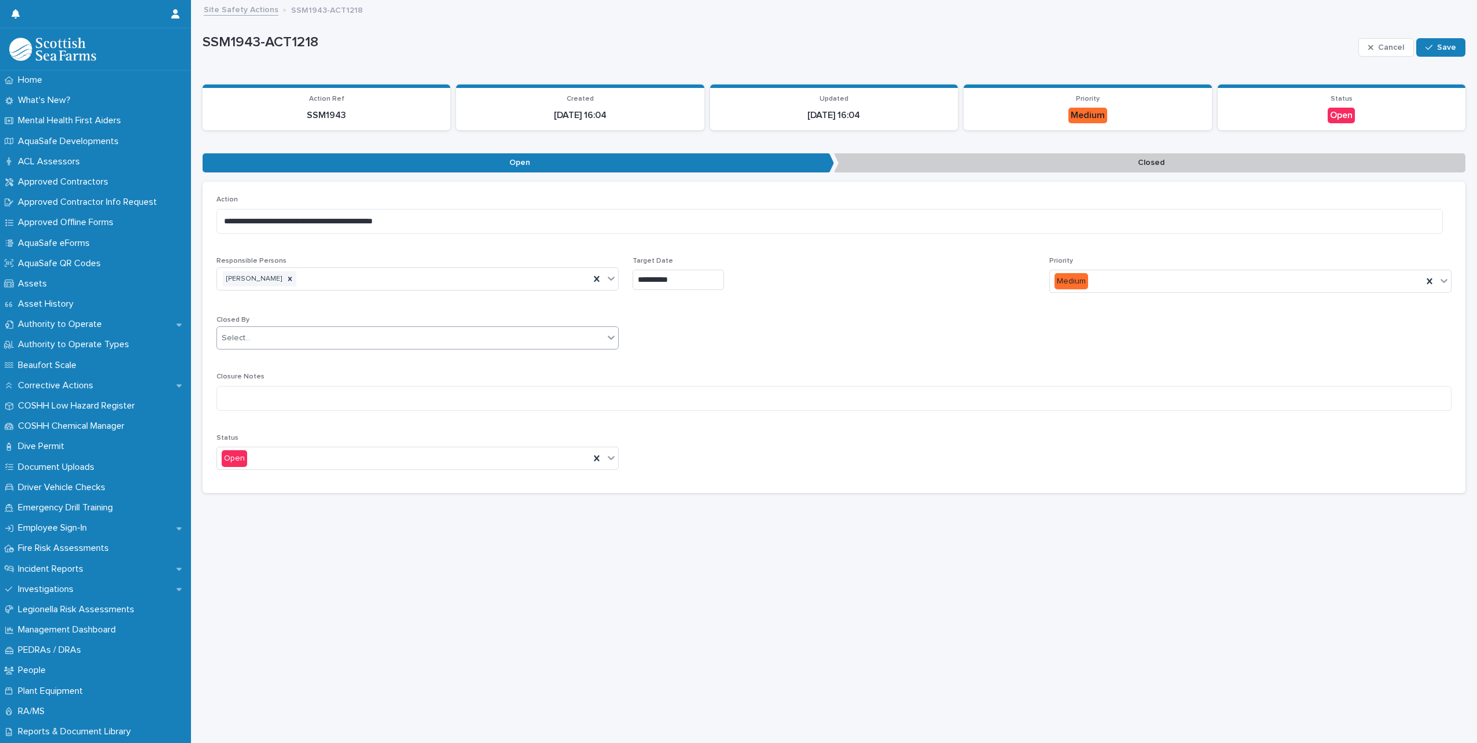
click at [359, 342] on div "Select..." at bounding box center [410, 338] width 387 height 19
type input "******"
click at [326, 337] on div "DAKKIN" at bounding box center [410, 338] width 387 height 19
type input "*****"
click at [274, 359] on div "[PERSON_NAME]" at bounding box center [416, 360] width 398 height 20
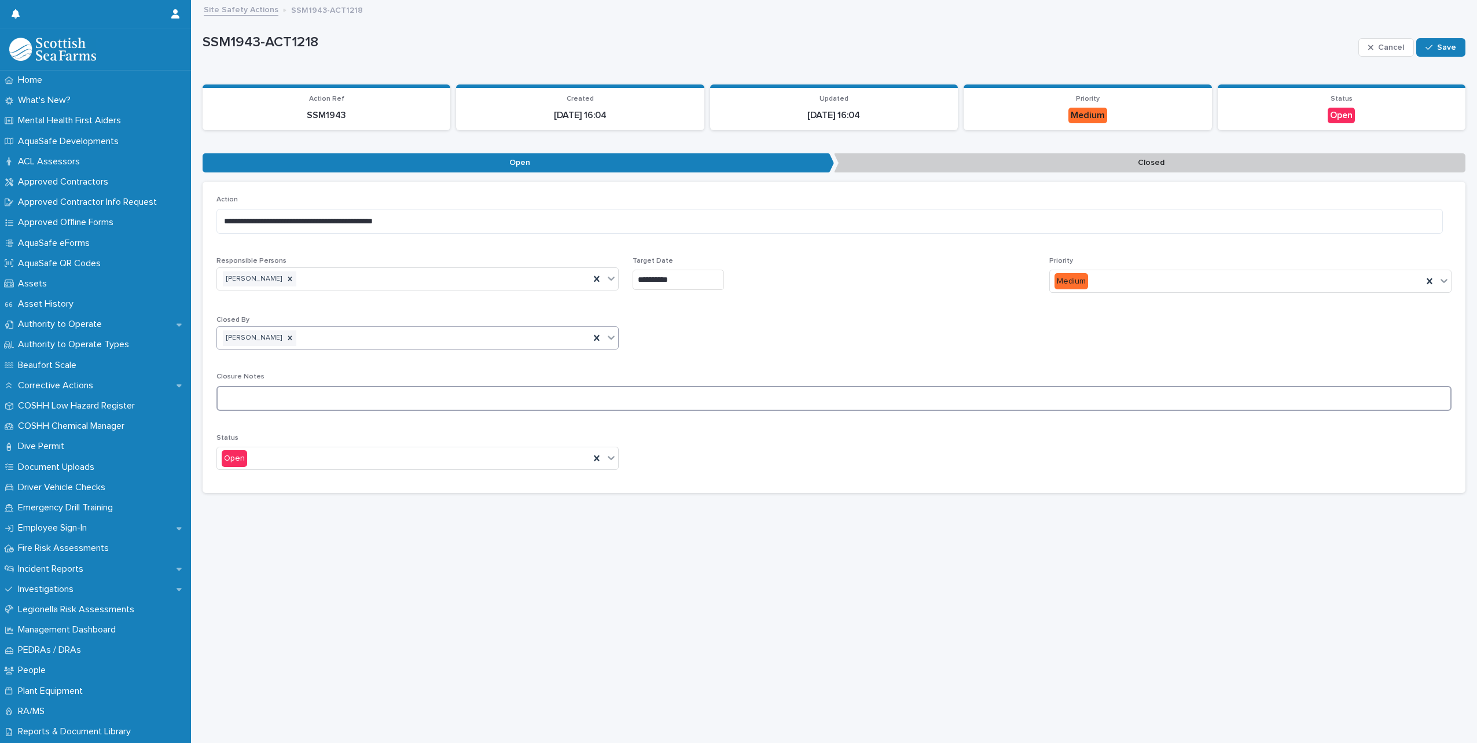
click at [277, 392] on textarea at bounding box center [833, 398] width 1235 height 25
type textarea "**********"
click at [605, 461] on icon at bounding box center [611, 458] width 12 height 12
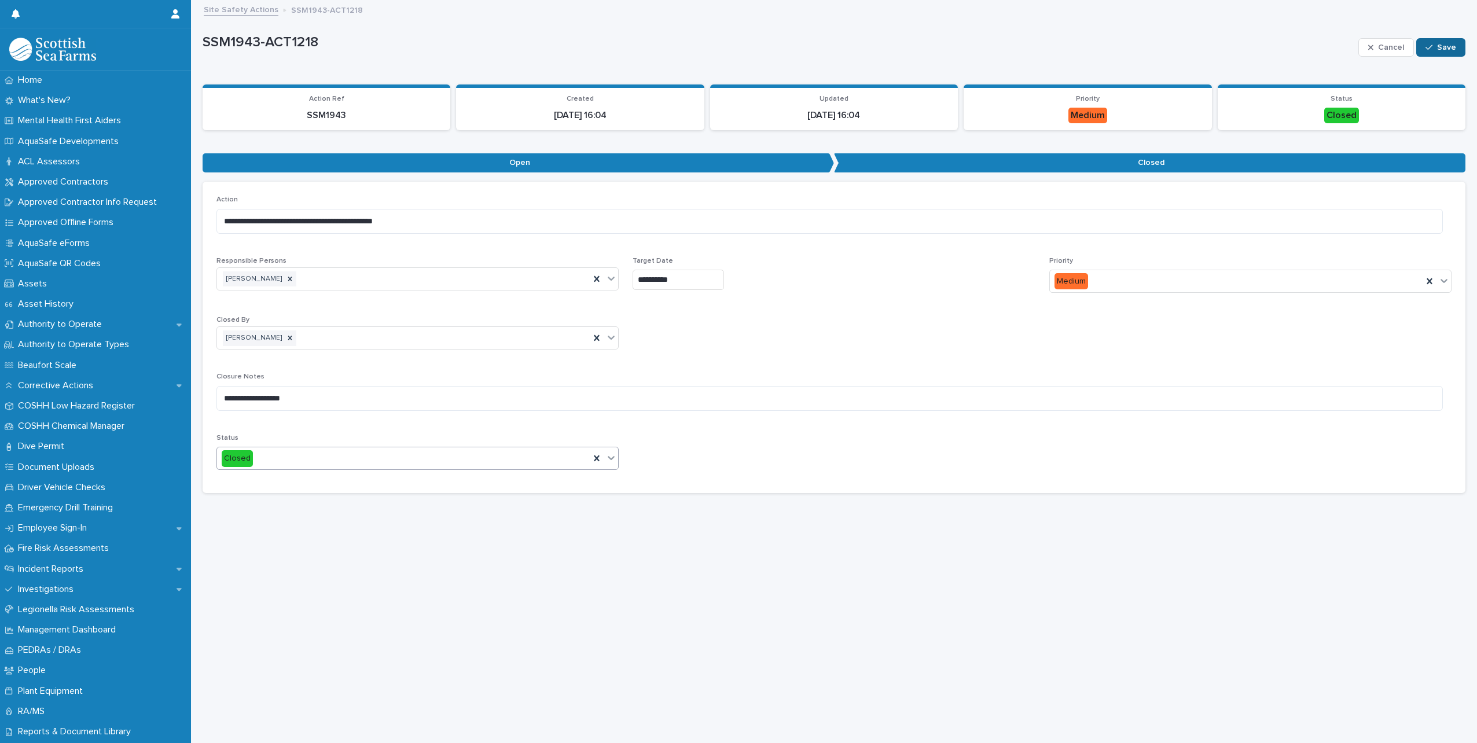
click at [1440, 43] on button "Save" at bounding box center [1440, 47] width 49 height 19
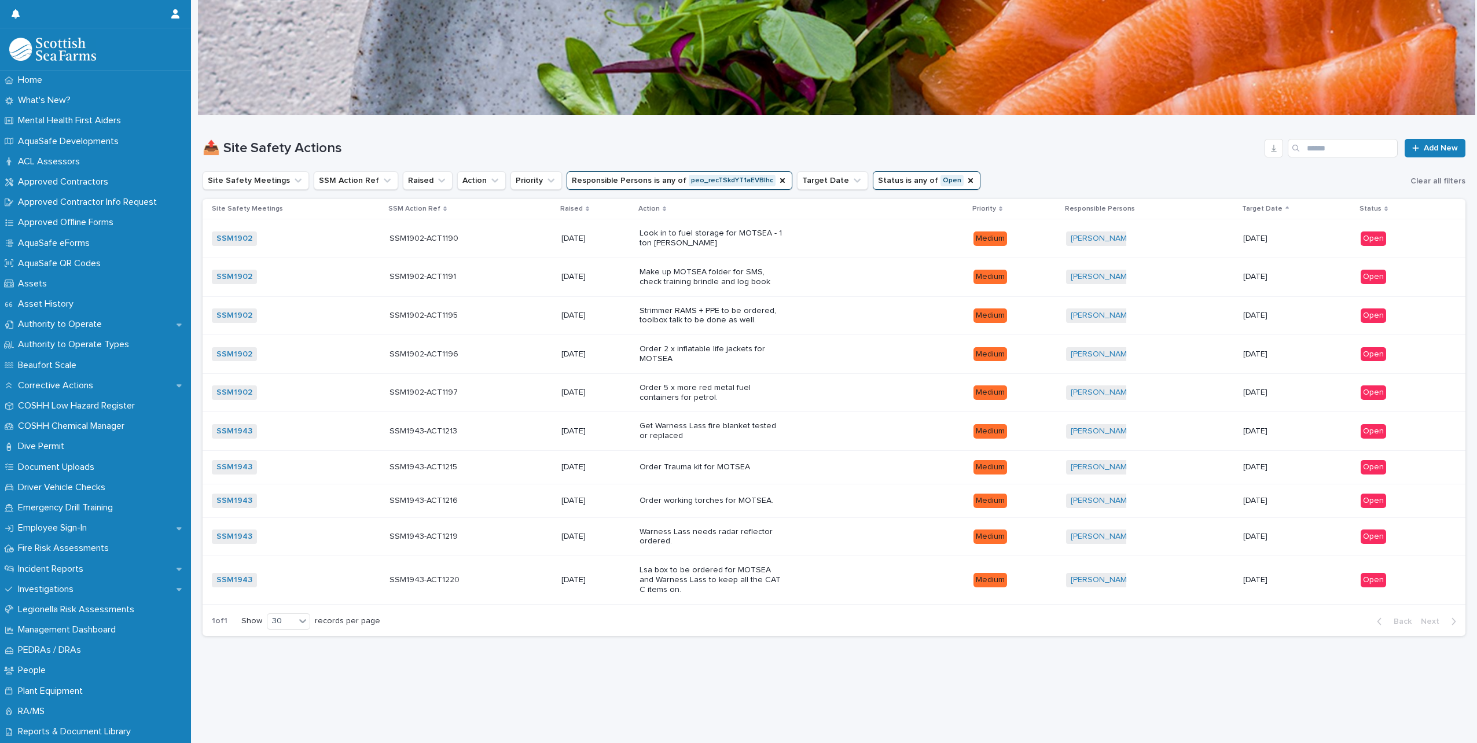
click at [807, 436] on div "Get Warness Lass fire blanket tested or replaced" at bounding box center [801, 431] width 325 height 29
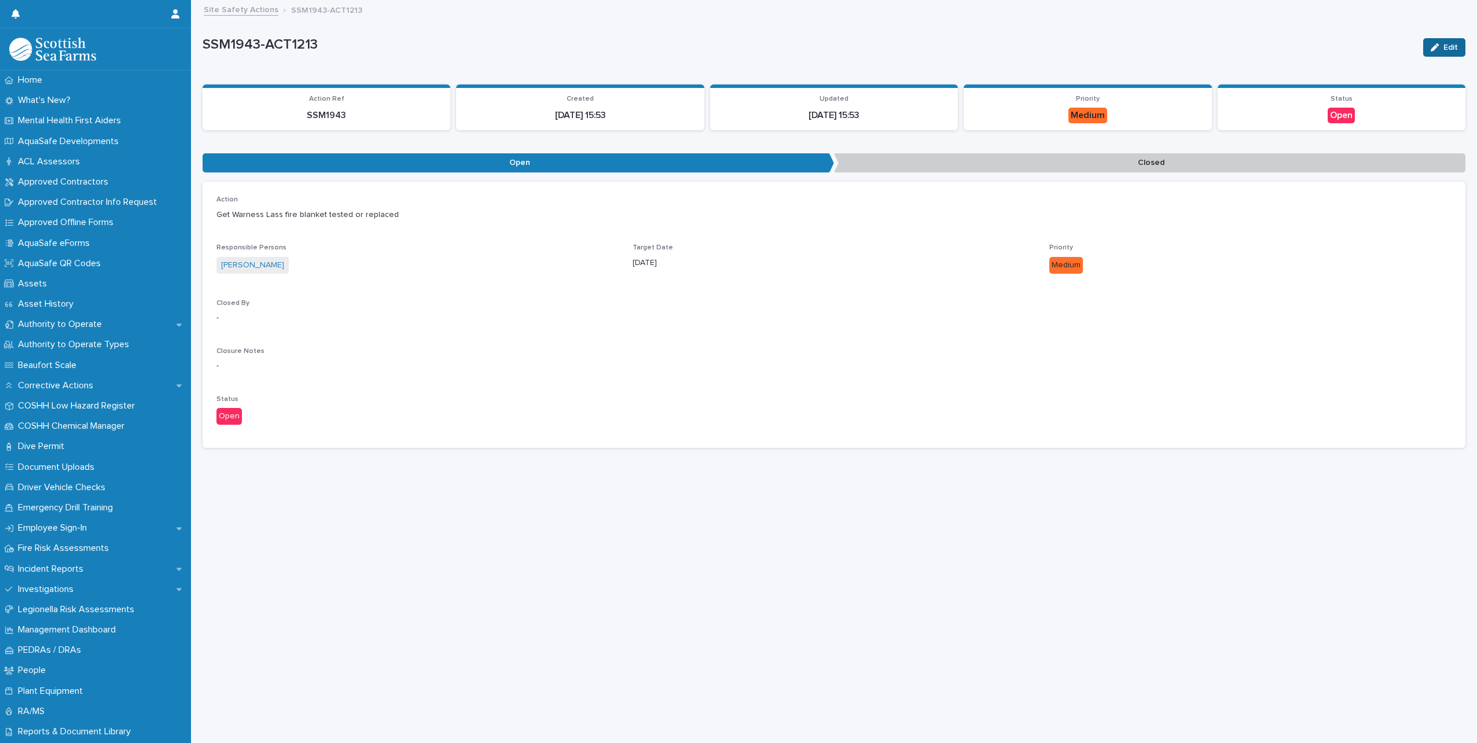
click at [1437, 52] on button "Edit" at bounding box center [1444, 47] width 42 height 19
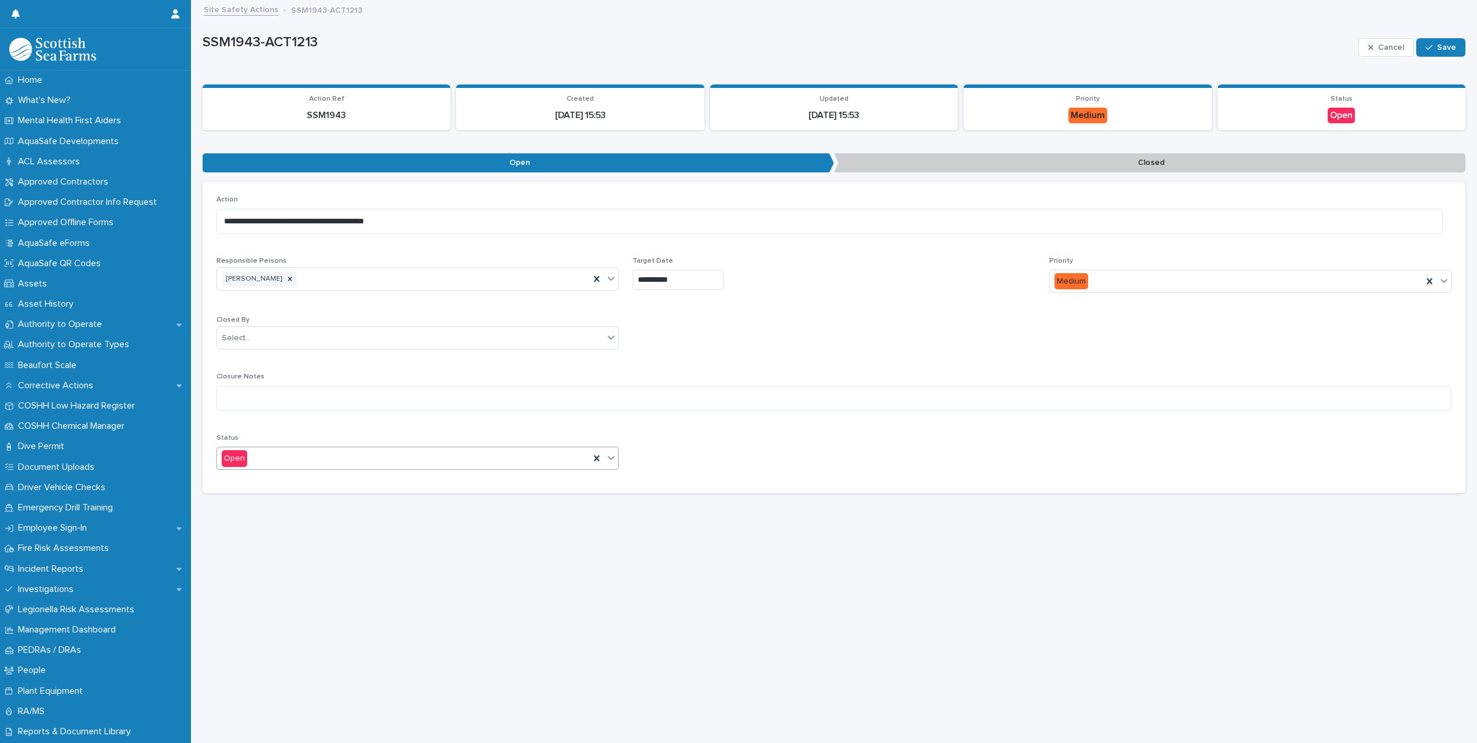
click at [612, 458] on icon at bounding box center [611, 458] width 12 height 12
click at [363, 503] on div "Closed" at bounding box center [416, 501] width 398 height 20
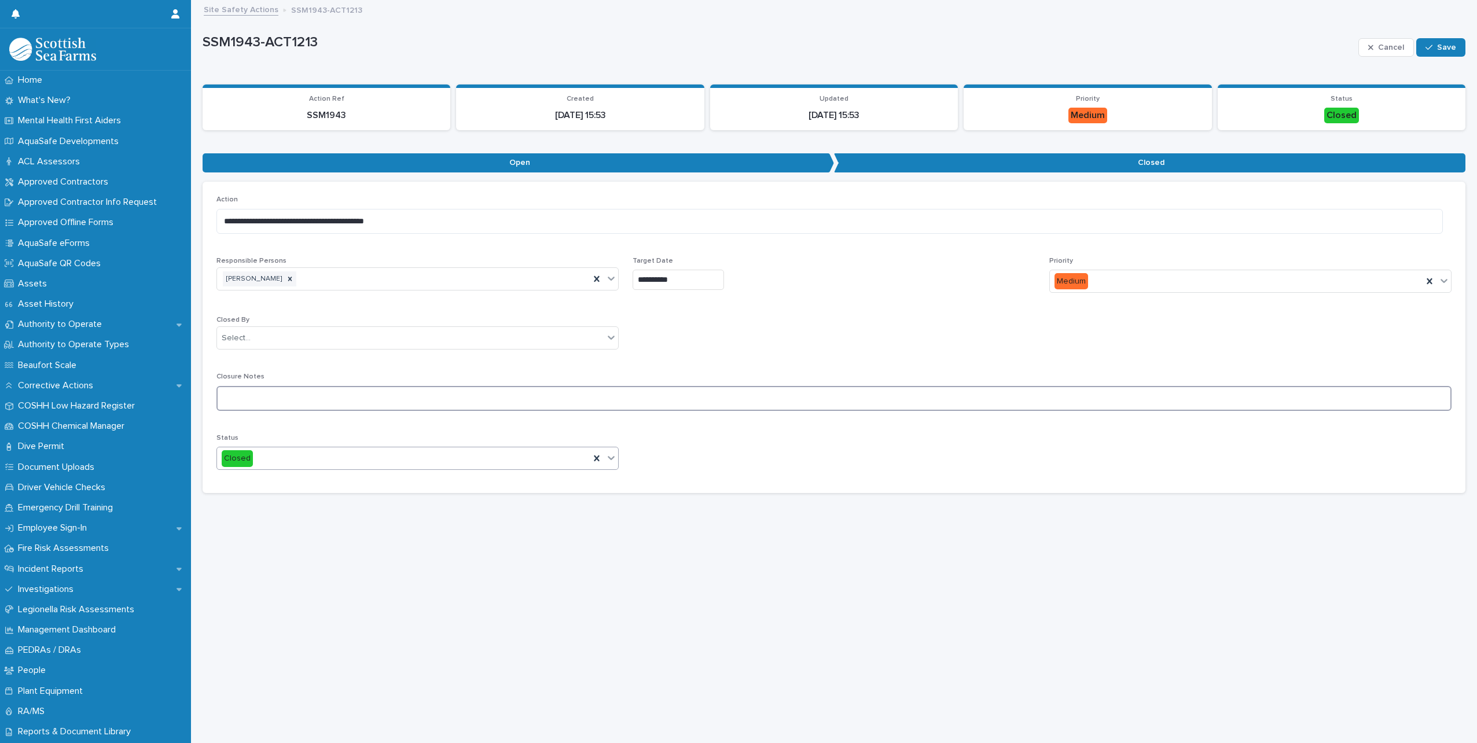
click at [355, 402] on textarea at bounding box center [833, 398] width 1235 height 25
type textarea "**********"
click at [613, 340] on icon at bounding box center [611, 338] width 12 height 12
type input "*****"
click at [304, 356] on div "[PERSON_NAME]" at bounding box center [416, 360] width 398 height 20
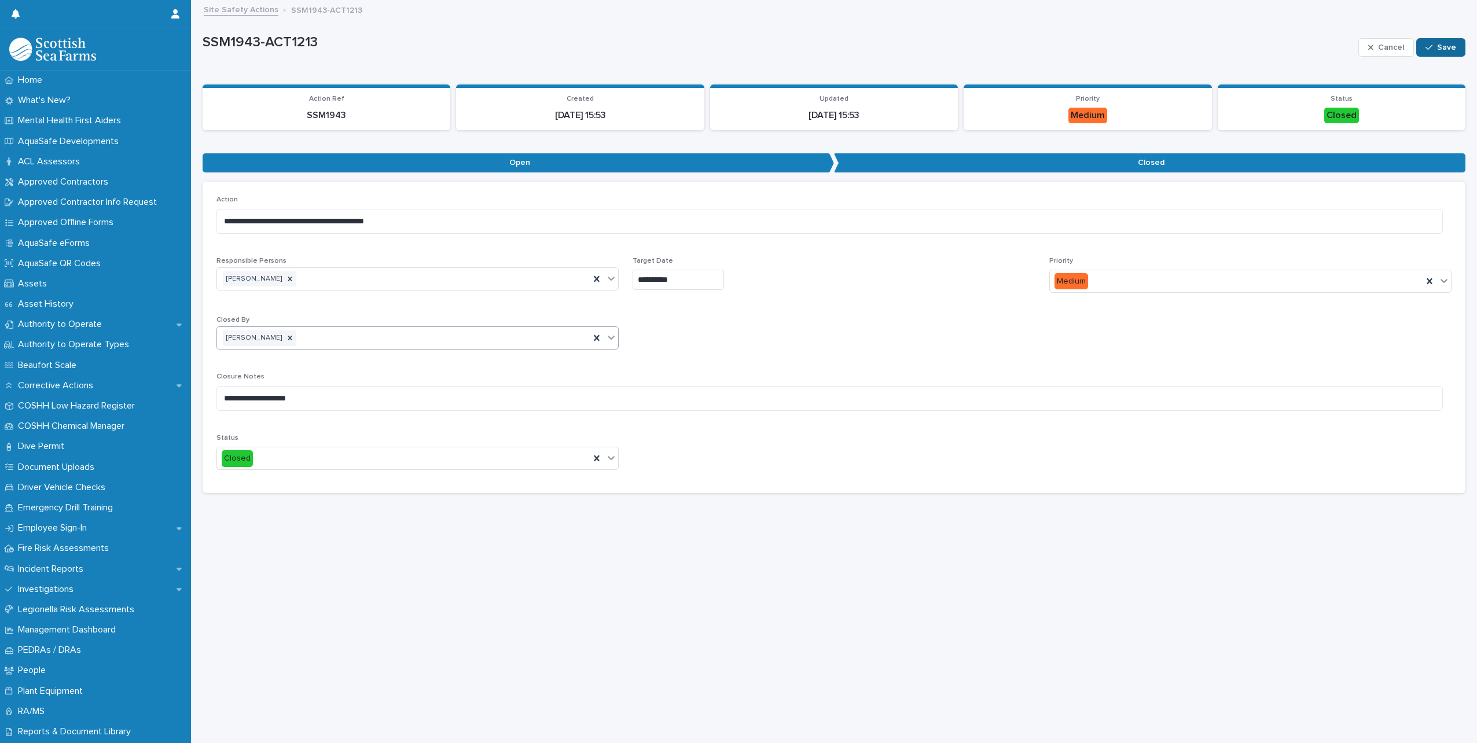
click at [1429, 47] on div "button" at bounding box center [1431, 47] width 12 height 8
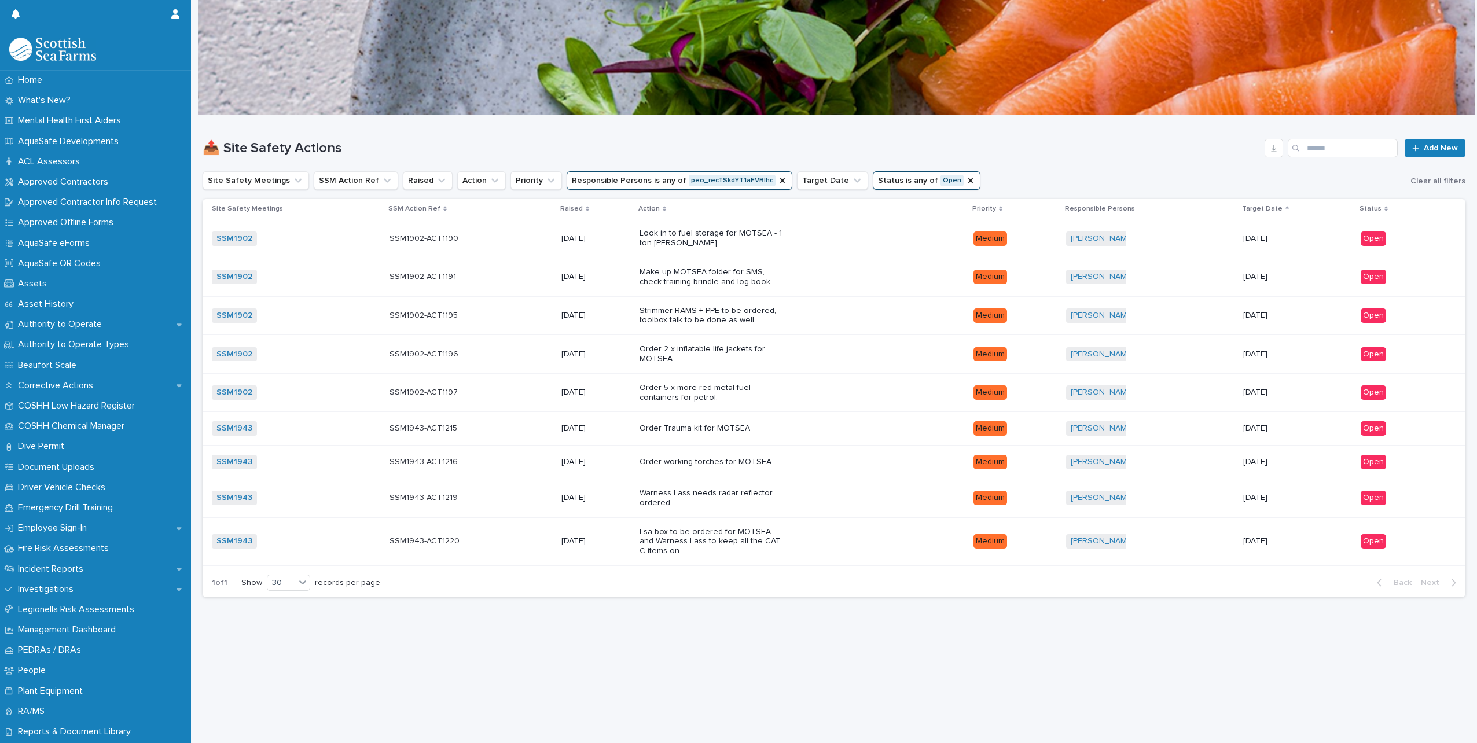
drag, startPoint x: 801, startPoint y: 455, endPoint x: 803, endPoint y: 474, distance: 18.6
click at [803, 474] on td "Order working torches for MOTSEA." at bounding box center [802, 463] width 334 height 34
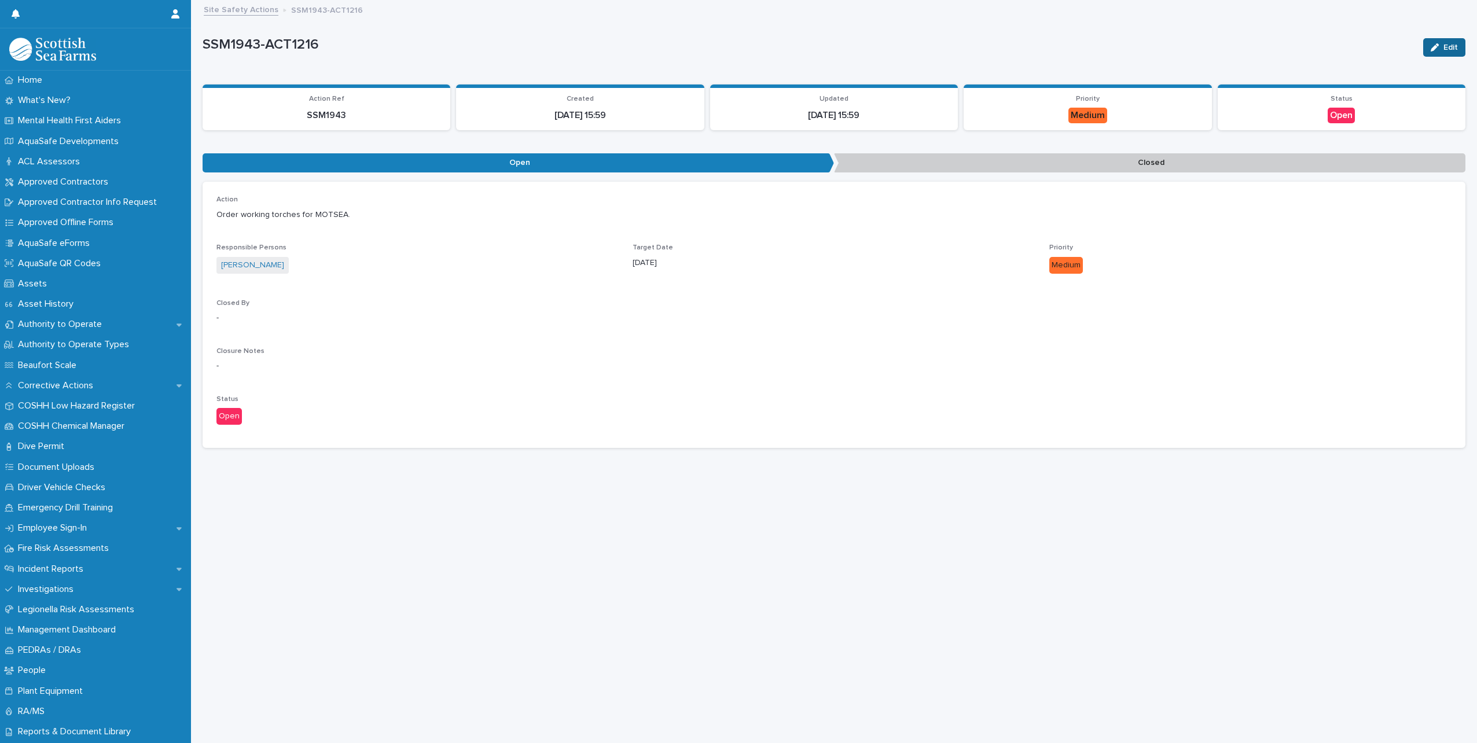
click at [1440, 53] on button "Edit" at bounding box center [1444, 47] width 42 height 19
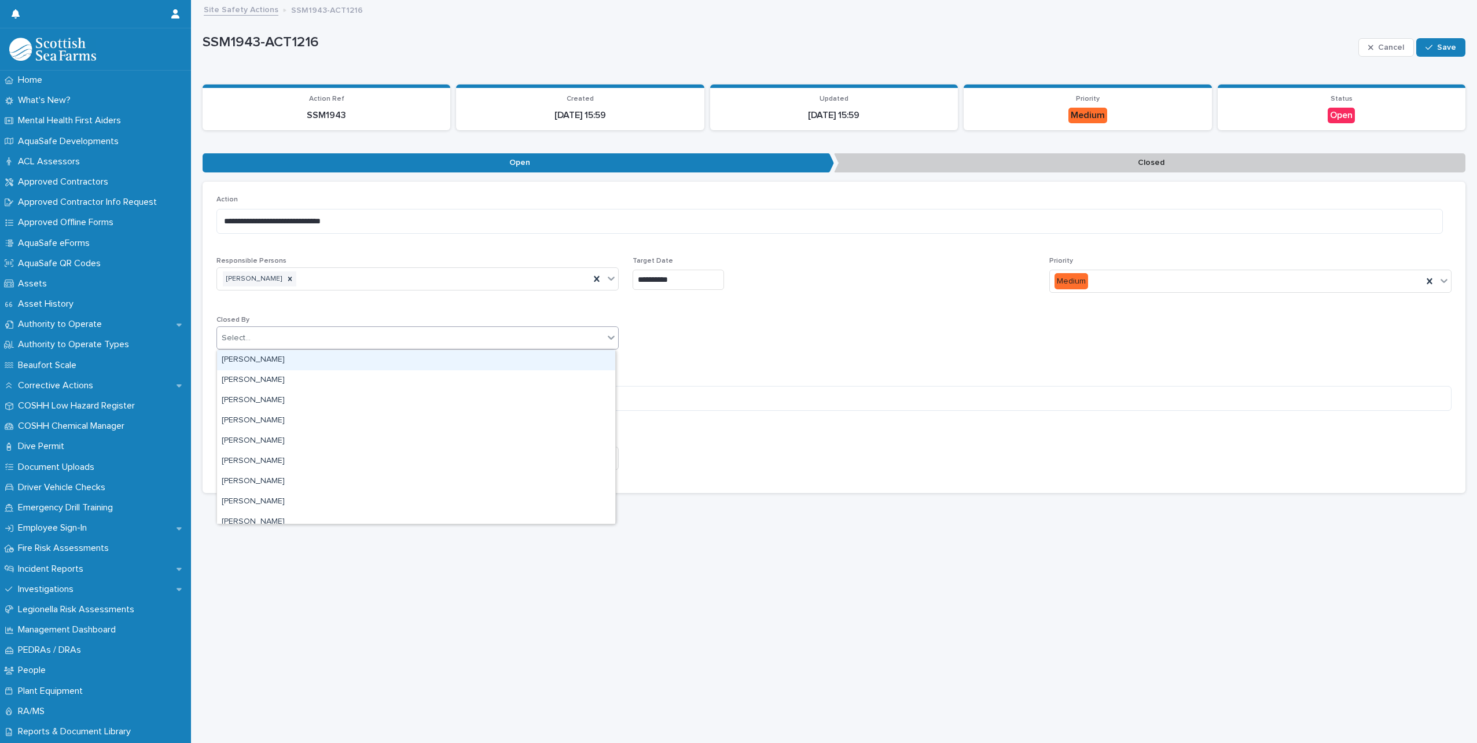
click at [608, 344] on div at bounding box center [611, 337] width 14 height 21
click at [343, 348] on div "Select..." at bounding box center [417, 337] width 402 height 23
type input "*****"
click at [281, 362] on div "[PERSON_NAME]" at bounding box center [416, 360] width 398 height 20
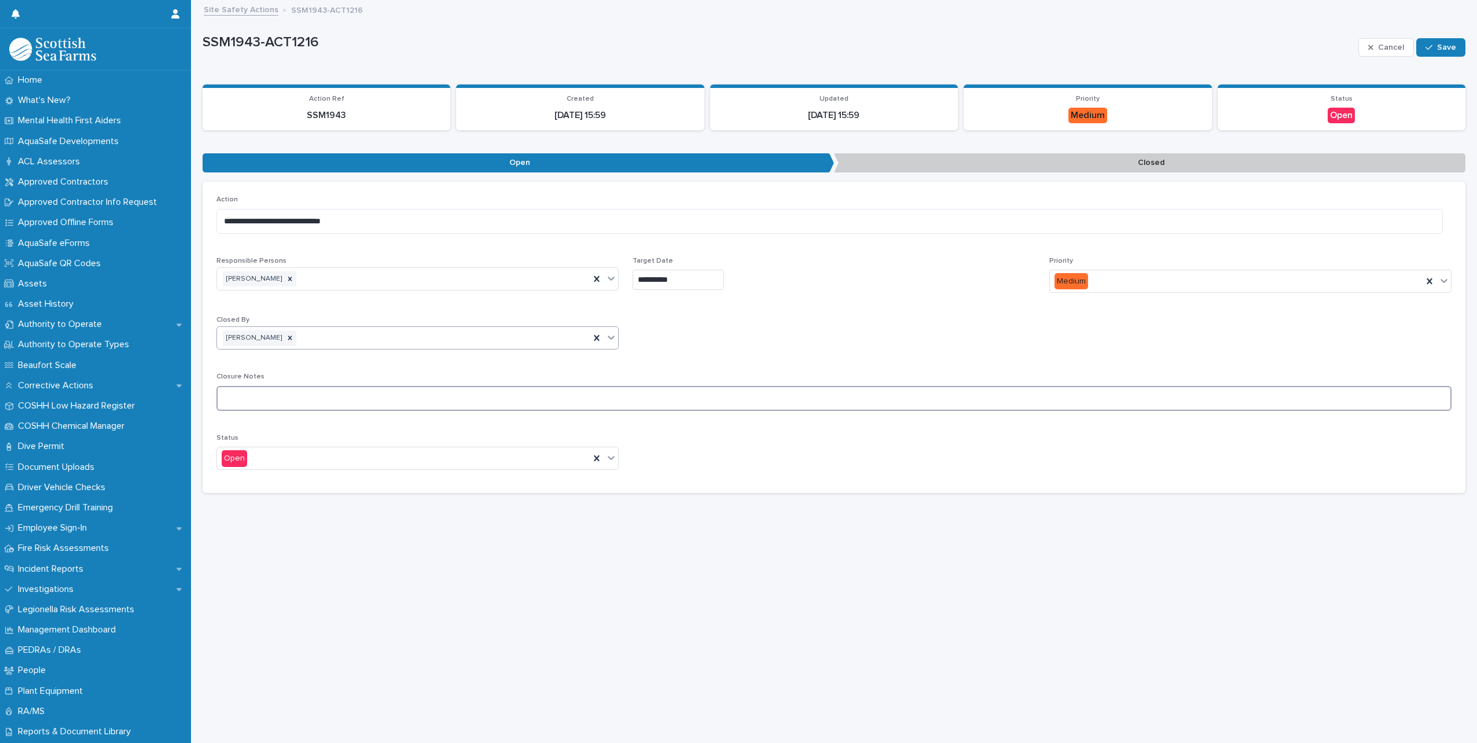
click at [262, 396] on textarea at bounding box center [833, 398] width 1235 height 25
type textarea "**********"
click at [608, 458] on icon at bounding box center [611, 458] width 7 height 4
click at [391, 503] on div "Closed" at bounding box center [416, 501] width 398 height 20
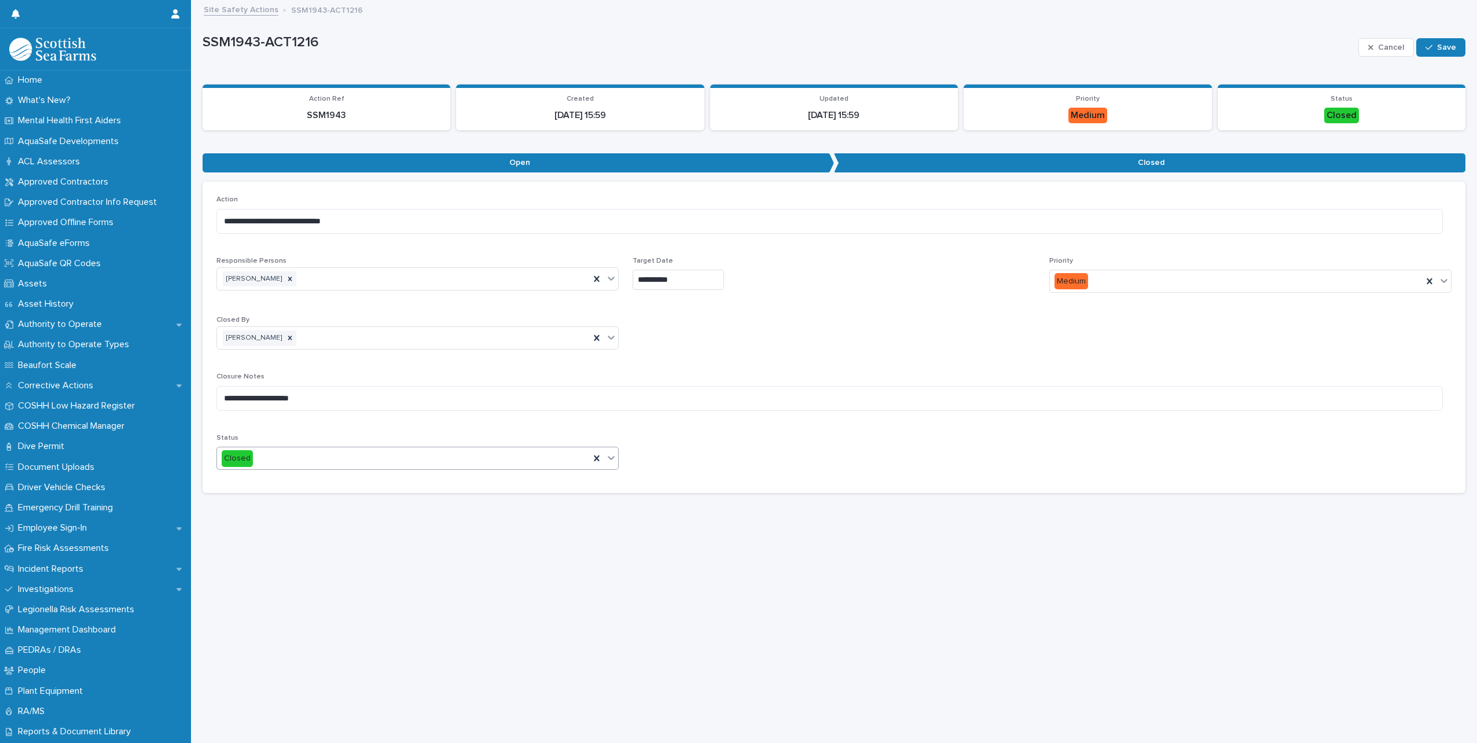
click at [700, 556] on div "**********" at bounding box center [834, 357] width 1274 height 713
click at [1425, 49] on icon "button" at bounding box center [1428, 47] width 7 height 5
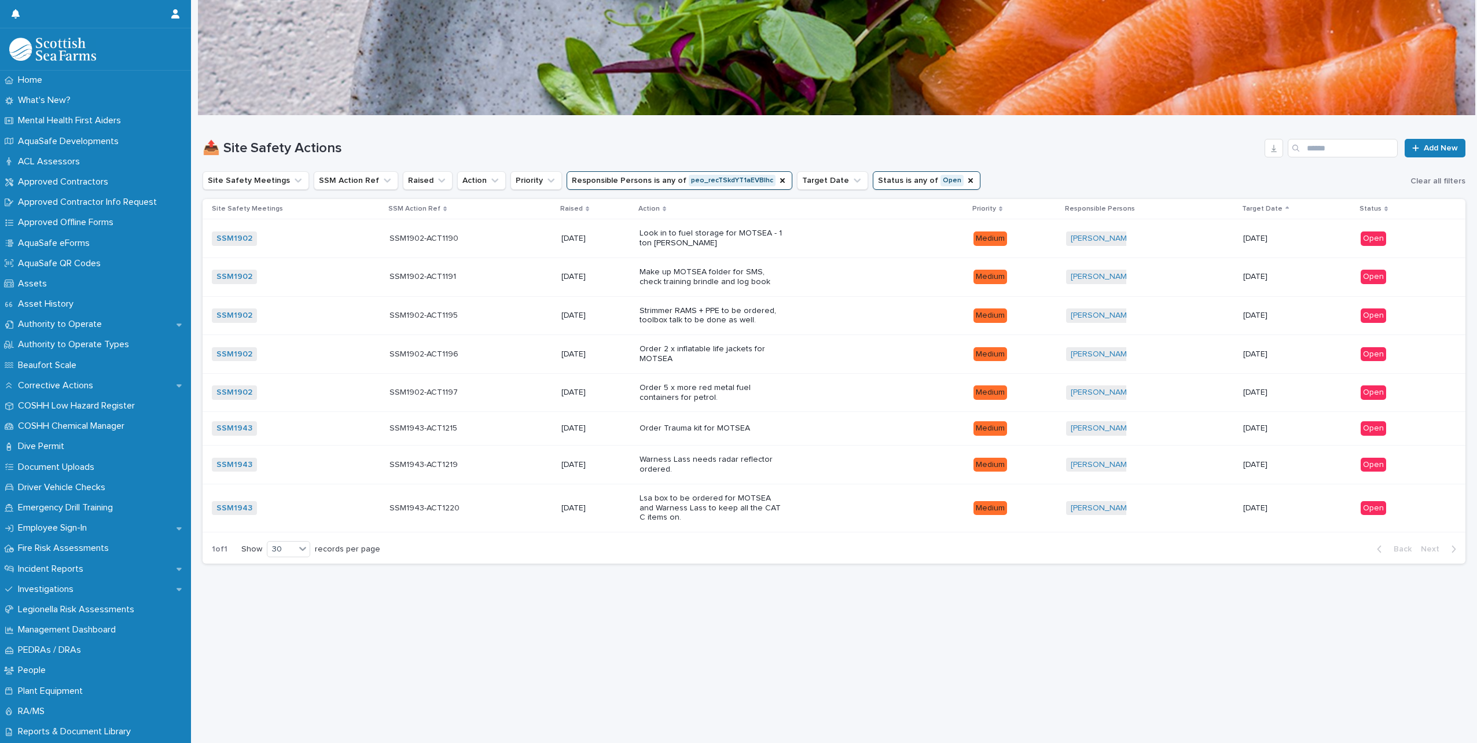
click at [902, 587] on div "Loading... Saving… Loading... Saving… 📤 Site Safety Actions Add New Site Safety…" at bounding box center [834, 415] width 1274 height 598
click at [828, 398] on div "Order 5 x more red metal fuel containers for petrol." at bounding box center [801, 392] width 325 height 29
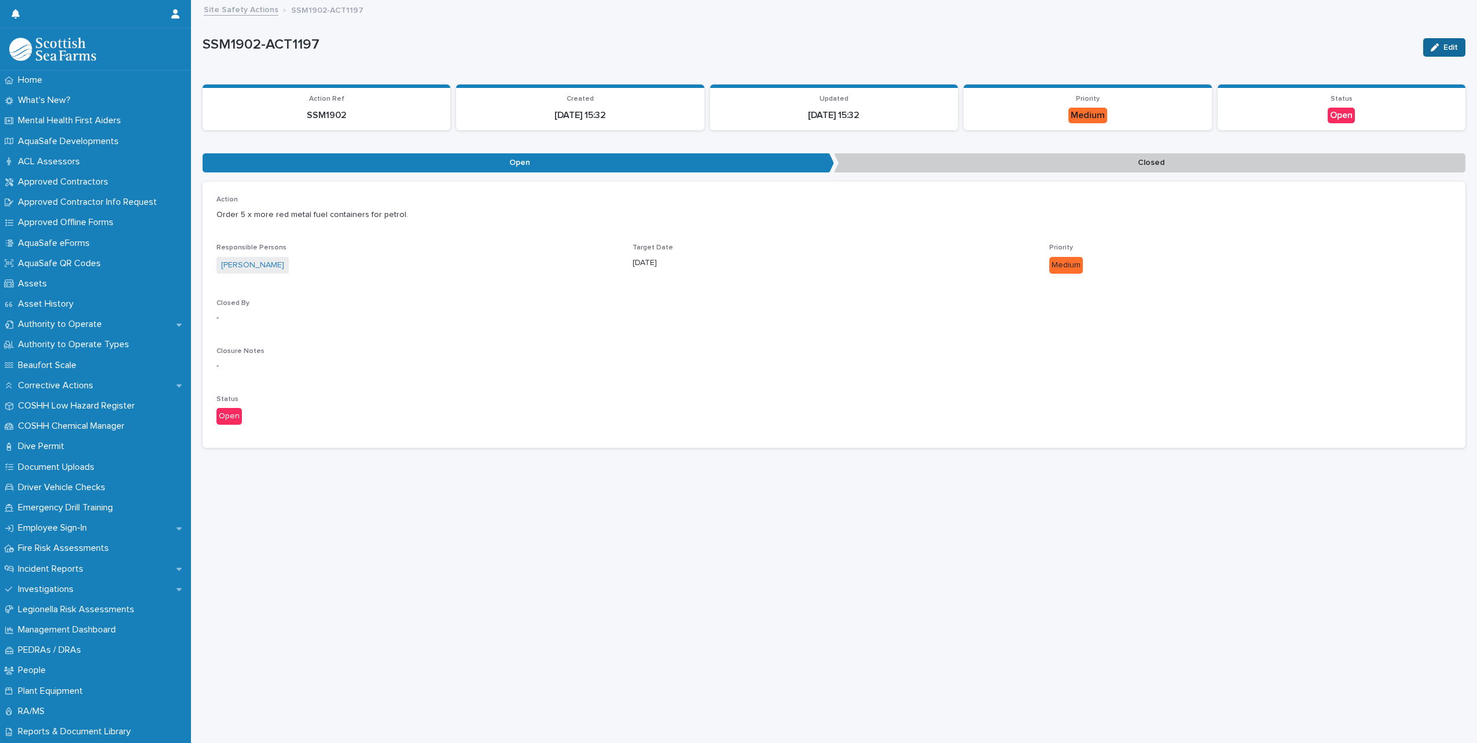
click at [1437, 41] on button "Edit" at bounding box center [1444, 47] width 42 height 19
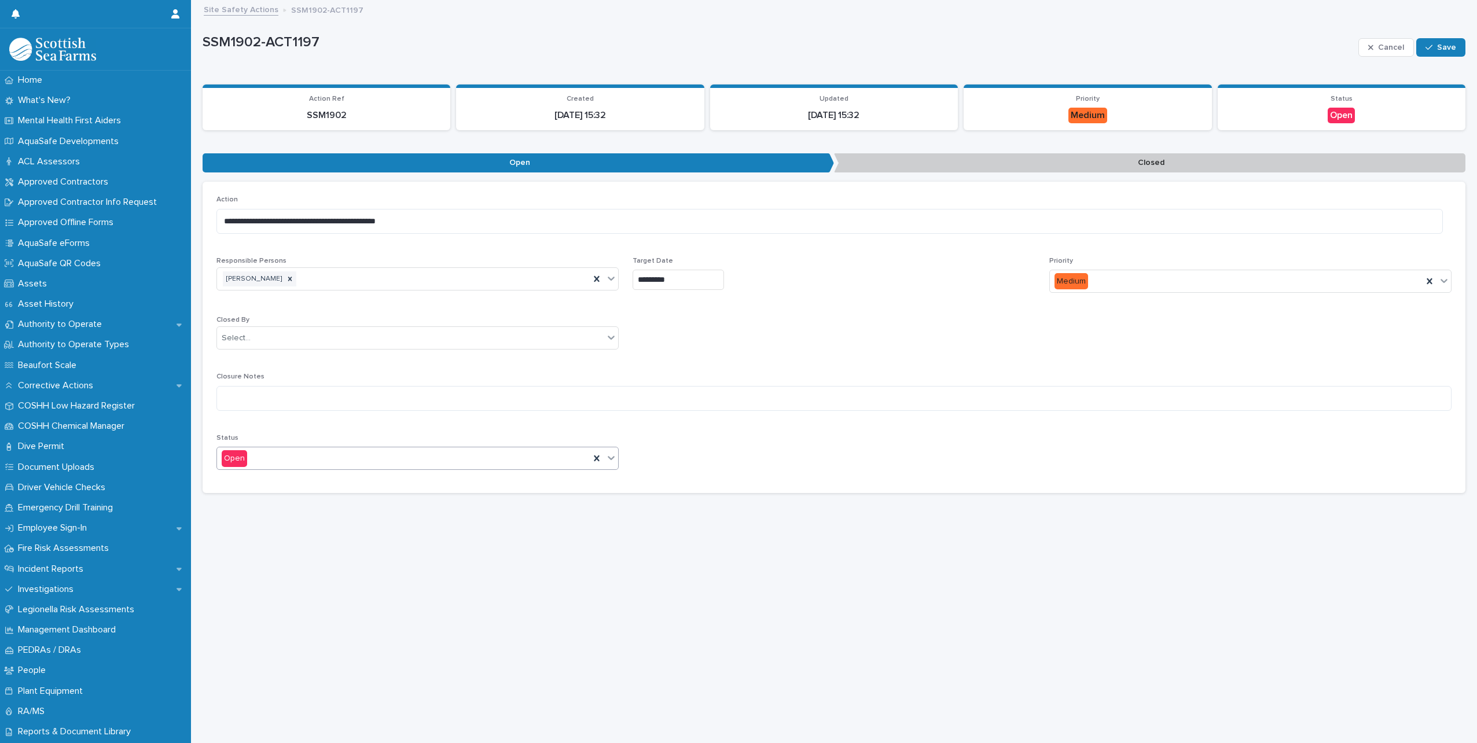
click at [607, 465] on div at bounding box center [611, 457] width 14 height 21
click at [312, 507] on div "Closed" at bounding box center [416, 501] width 398 height 20
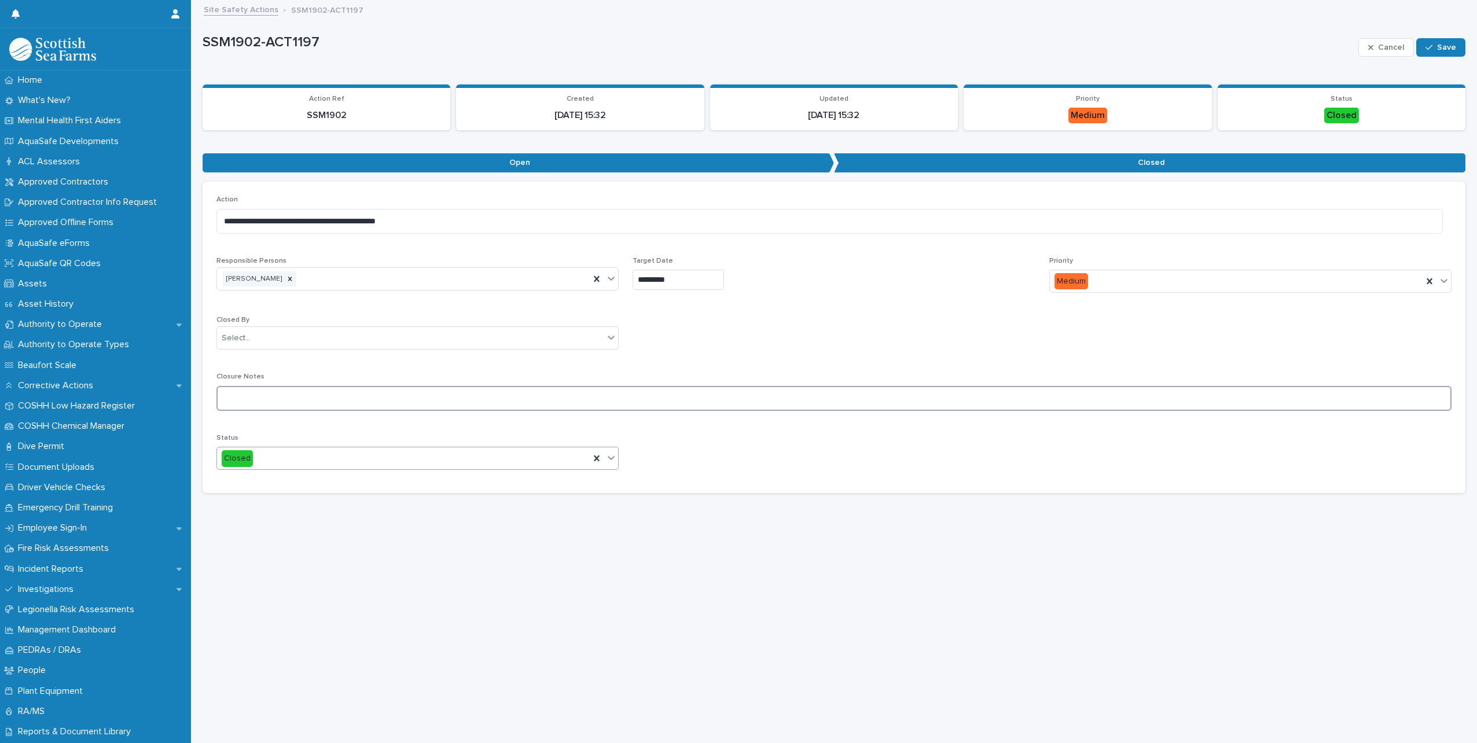
click at [322, 393] on textarea at bounding box center [833, 398] width 1235 height 25
type textarea "**********"
click at [353, 343] on div "Select..." at bounding box center [410, 338] width 387 height 19
type input "***"
click at [281, 362] on div "[PERSON_NAME]" at bounding box center [416, 360] width 398 height 20
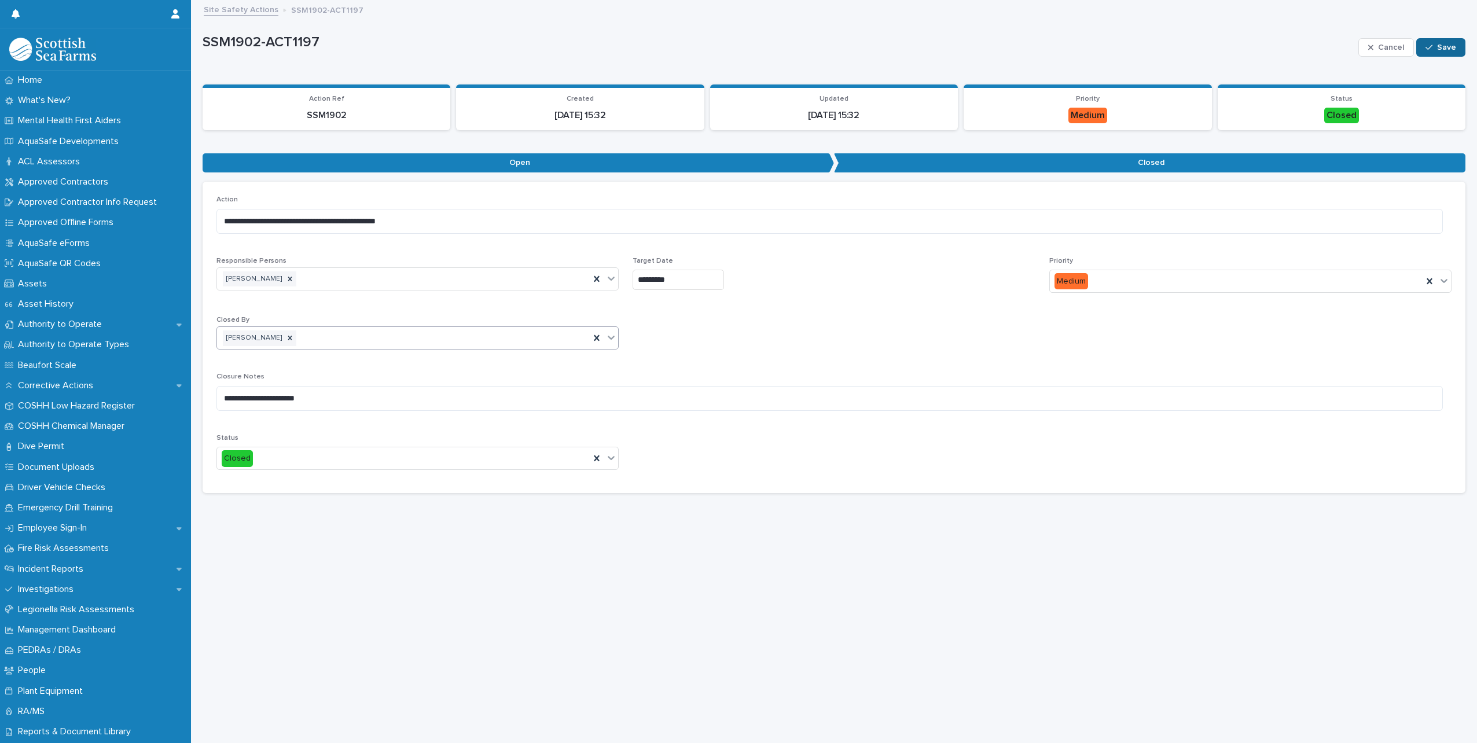
click at [1428, 54] on button "Save" at bounding box center [1440, 47] width 49 height 19
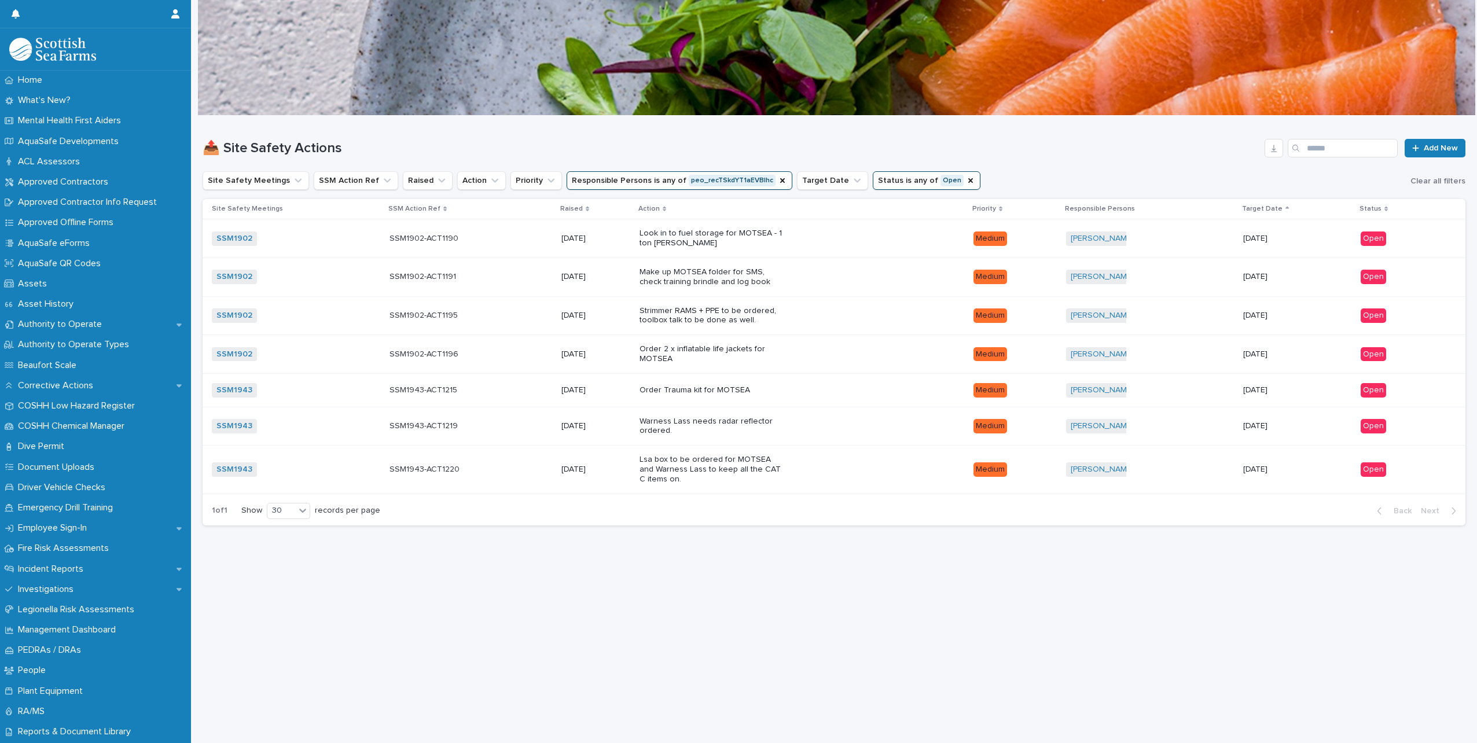
click at [794, 358] on div "Order 2 x inflatable life jackets for MOTSEA" at bounding box center [801, 354] width 325 height 29
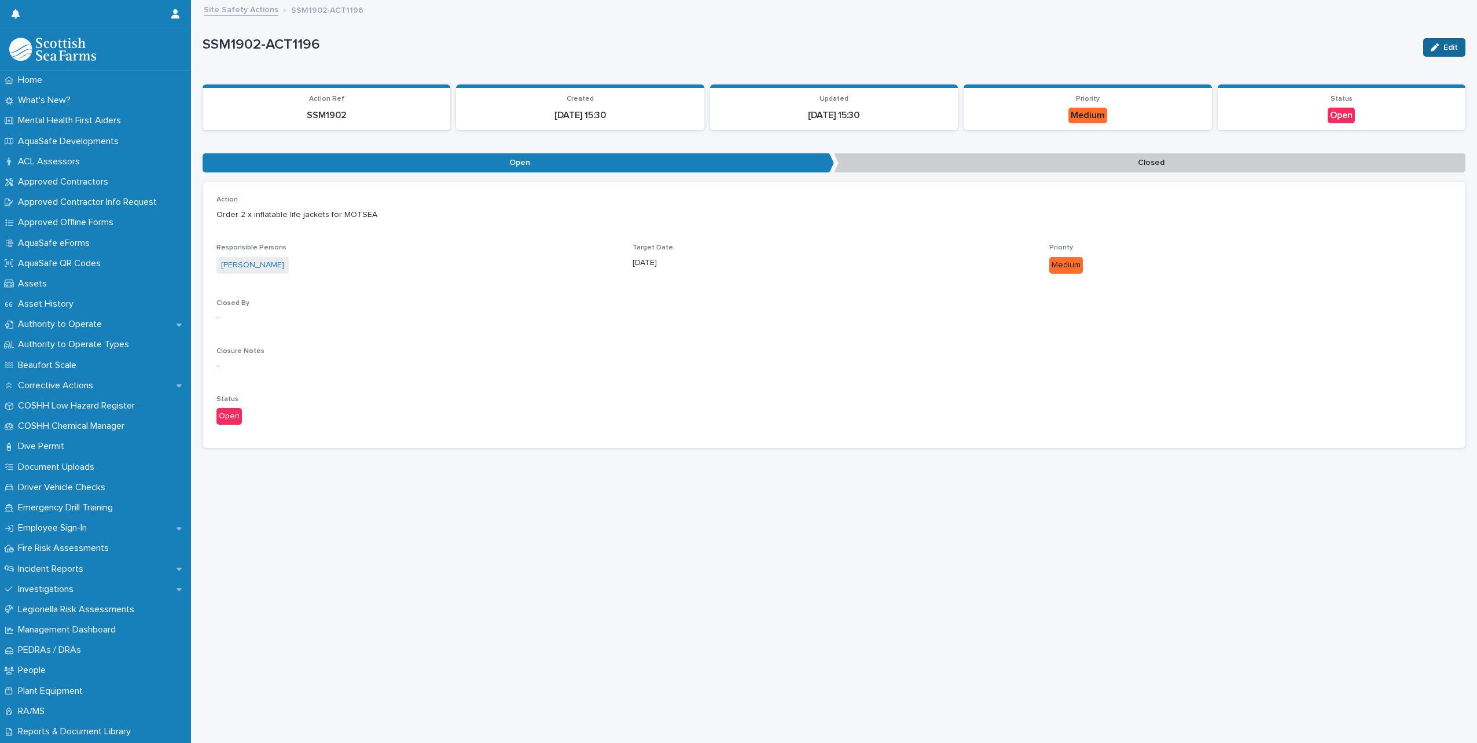
click at [1434, 49] on div "button" at bounding box center [1436, 47] width 13 height 8
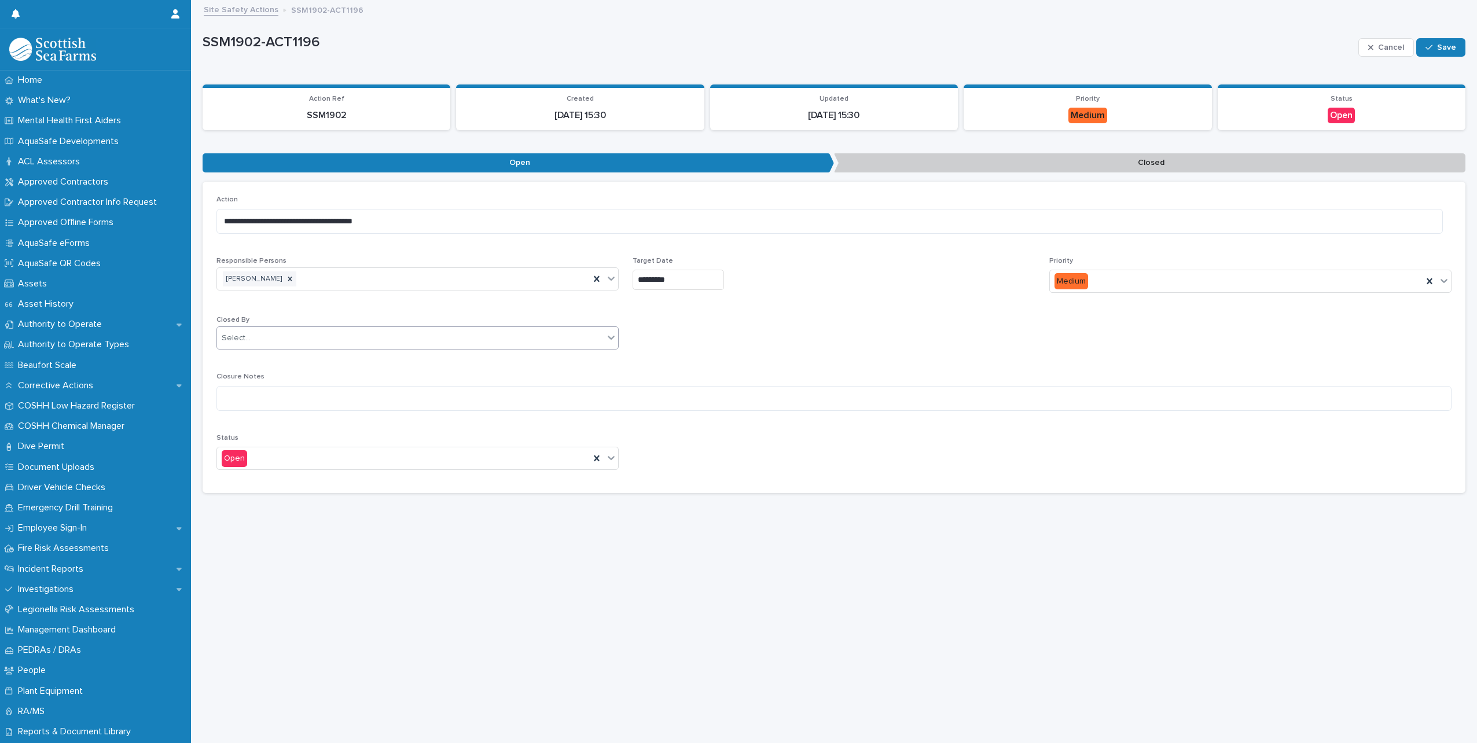
click at [320, 336] on div "Select..." at bounding box center [410, 338] width 387 height 19
type input "**********"
drag, startPoint x: 450, startPoint y: 334, endPoint x: 442, endPoint y: 334, distance: 8.7
click at [442, 334] on div "Select..." at bounding box center [410, 338] width 387 height 19
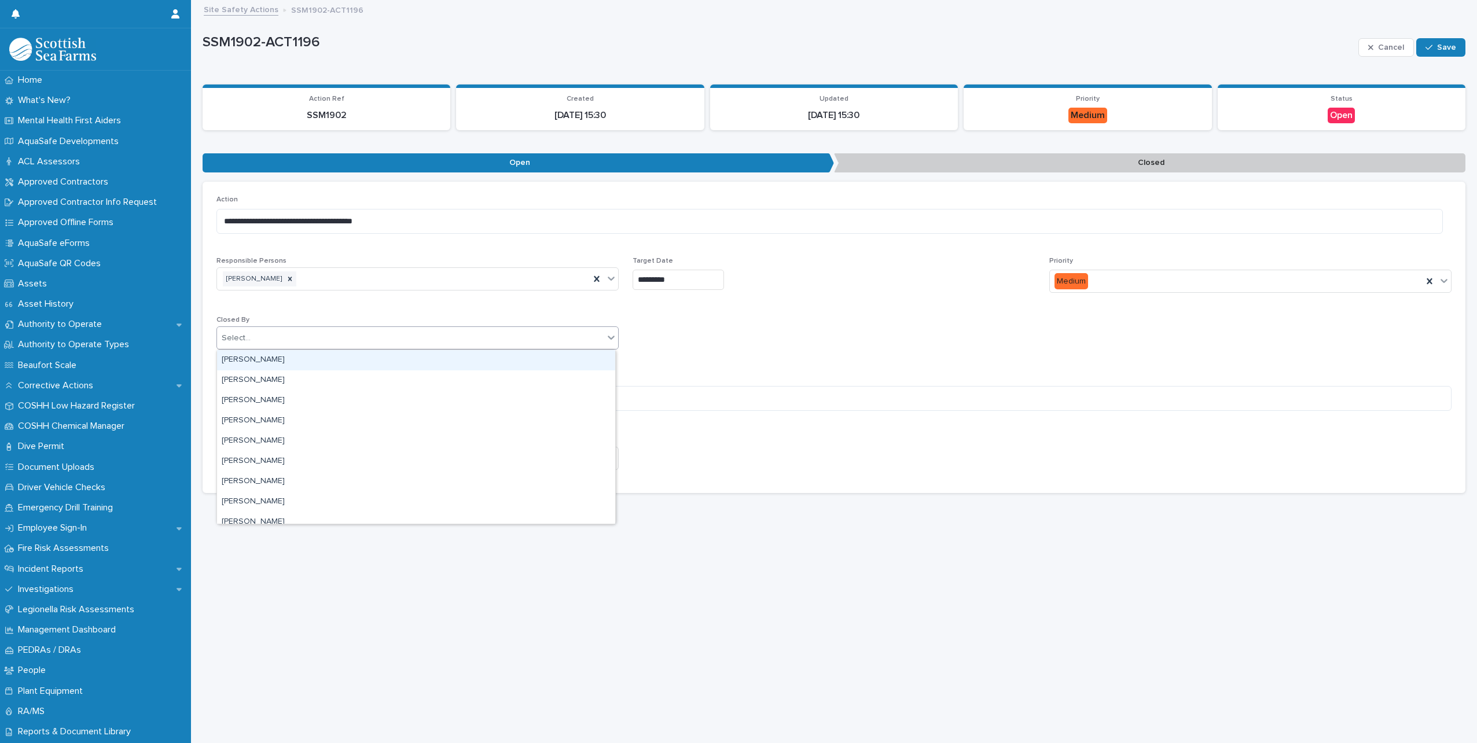
click at [406, 343] on div "Select..." at bounding box center [410, 338] width 387 height 19
type input "***"
click at [328, 351] on div "[PERSON_NAME]" at bounding box center [416, 360] width 398 height 20
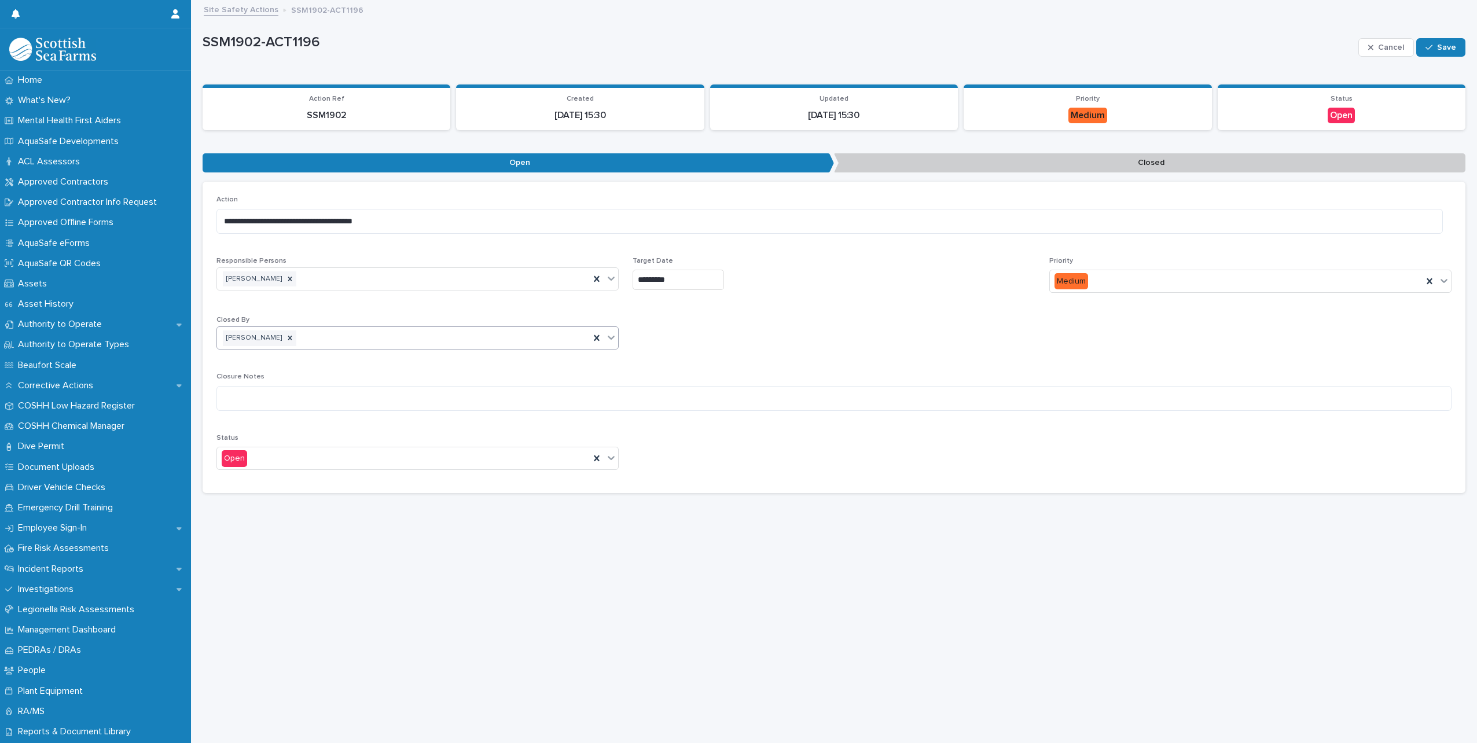
click at [250, 413] on div "Closure Notes" at bounding box center [833, 396] width 1235 height 47
click at [270, 394] on textarea at bounding box center [833, 398] width 1235 height 25
type textarea "**********"
click at [365, 456] on div "Open" at bounding box center [403, 458] width 373 height 19
click at [271, 498] on div "Closed" at bounding box center [416, 501] width 398 height 20
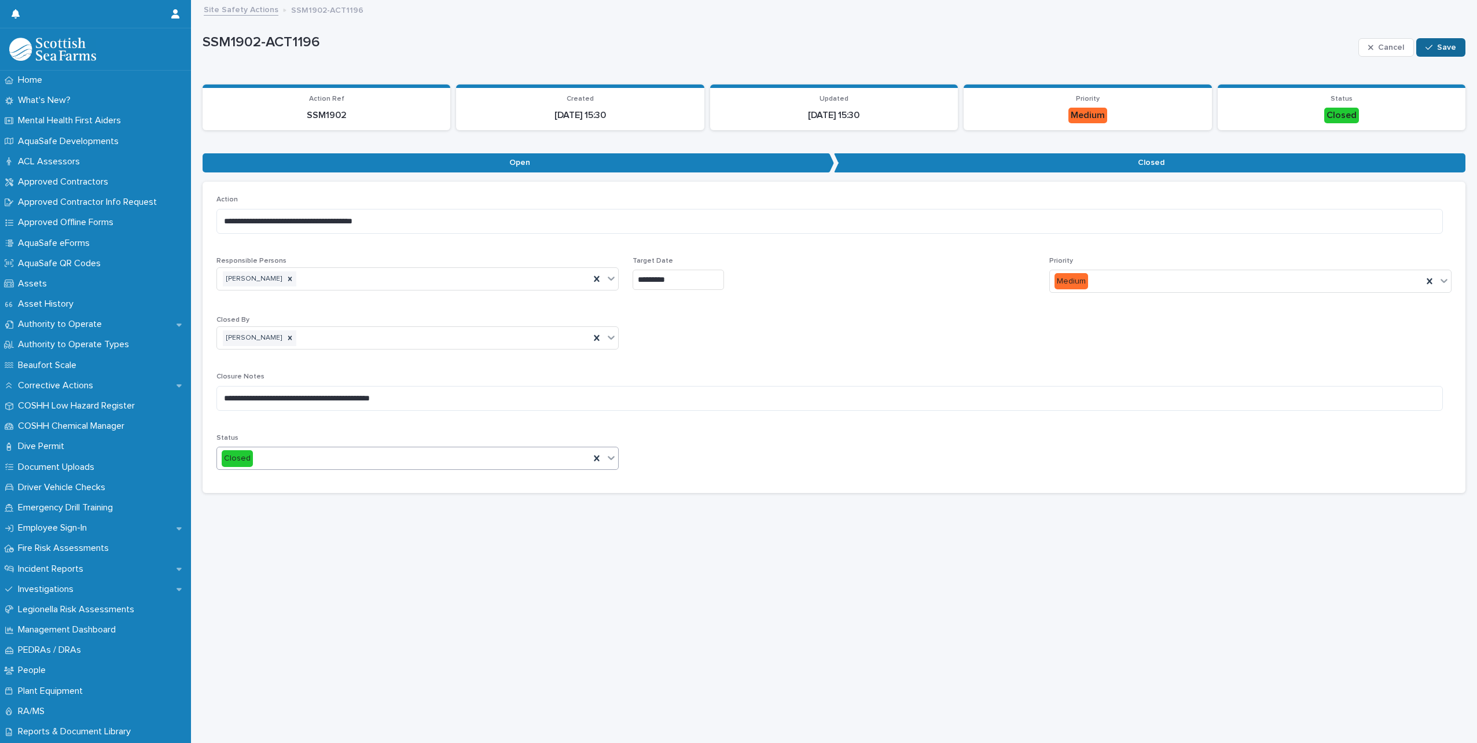
click at [1437, 49] on span "Save" at bounding box center [1446, 47] width 19 height 8
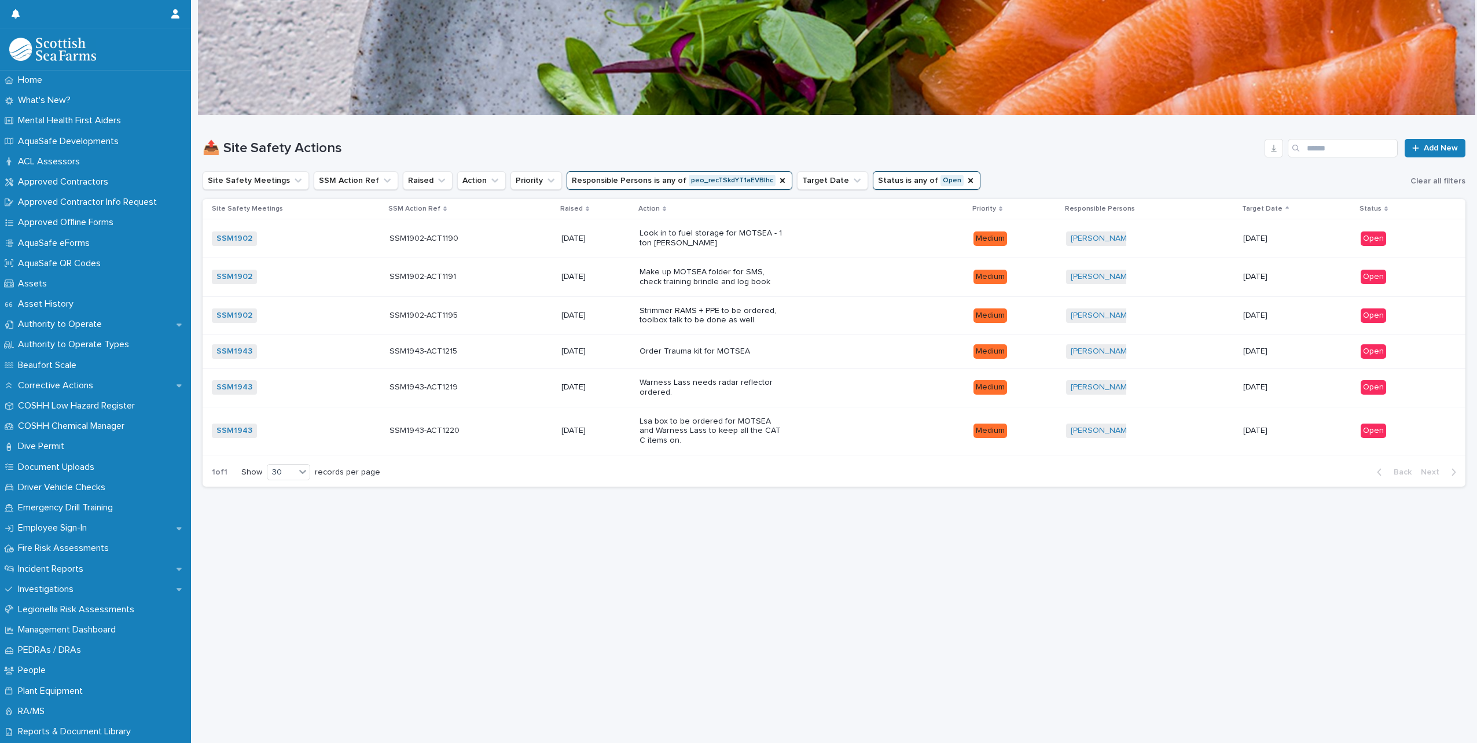
click at [856, 545] on div "Loading... Saving… Loading... Saving… 📤 Site Safety Actions Add New Site Safety…" at bounding box center [834, 415] width 1274 height 598
click at [627, 626] on div "Loading... Saving… Loading... Saving… 📤 Site Safety Actions Add New Site Safety…" at bounding box center [834, 415] width 1274 height 598
click at [719, 673] on div "Loading... Saving… Loading... Saving… 📤 Site Safety Actions Add New Site Safety…" at bounding box center [834, 415] width 1274 height 598
click at [671, 532] on div "Loading... Saving… Loading... Saving… 📤 Site Safety Actions Add New Site Safety…" at bounding box center [834, 415] width 1274 height 598
click at [1137, 621] on div "Loading... Saving… Loading... Saving… 📤 Site Safety Actions Add New Site Safety…" at bounding box center [834, 415] width 1274 height 598
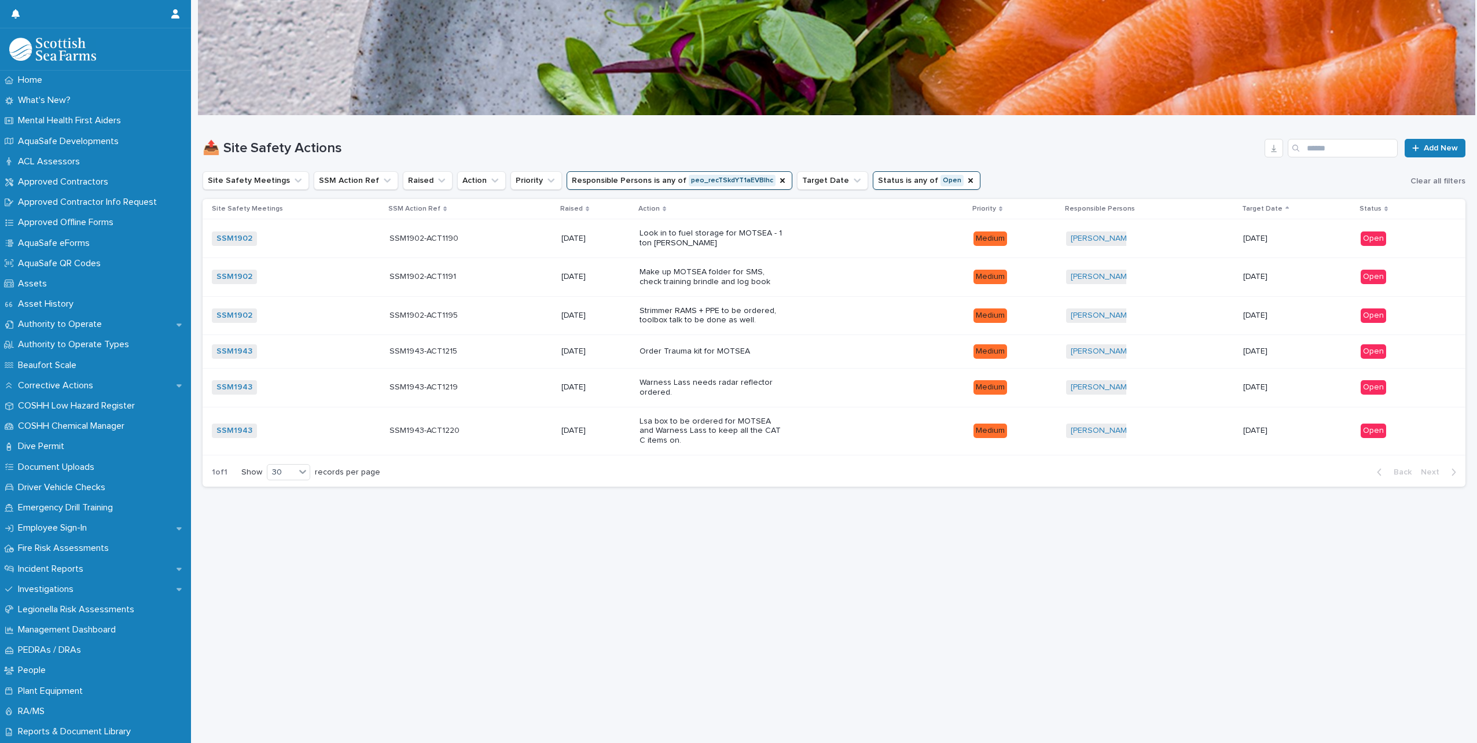
click at [932, 575] on div "Loading... Saving… Loading... Saving… 📤 Site Safety Actions Add New Site Safety…" at bounding box center [834, 415] width 1274 height 598
click at [1172, 152] on h1 "📤 Site Safety Actions" at bounding box center [731, 148] width 1057 height 17
